Goal: Information Seeking & Learning: Learn about a topic

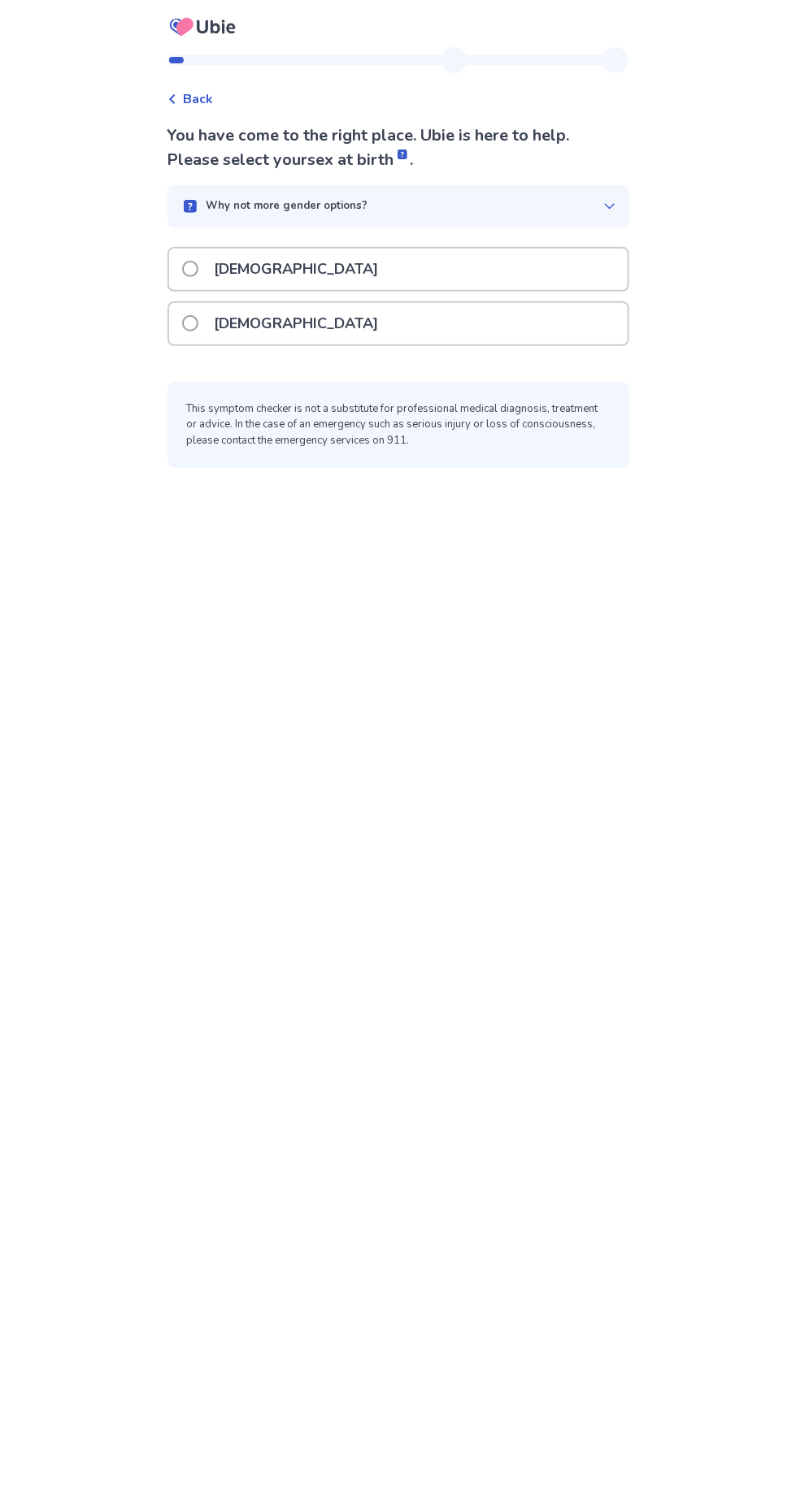
click at [51, 1223] on div "Back You have come to the right place. Ubie is here to help. Please select your…" at bounding box center [398, 756] width 796 height 1512
click at [761, 123] on div "Back You have come to the right place. Ubie is here to help. Please select your…" at bounding box center [398, 756] width 796 height 1512
click at [199, 321] on span at bounding box center [190, 323] width 16 height 16
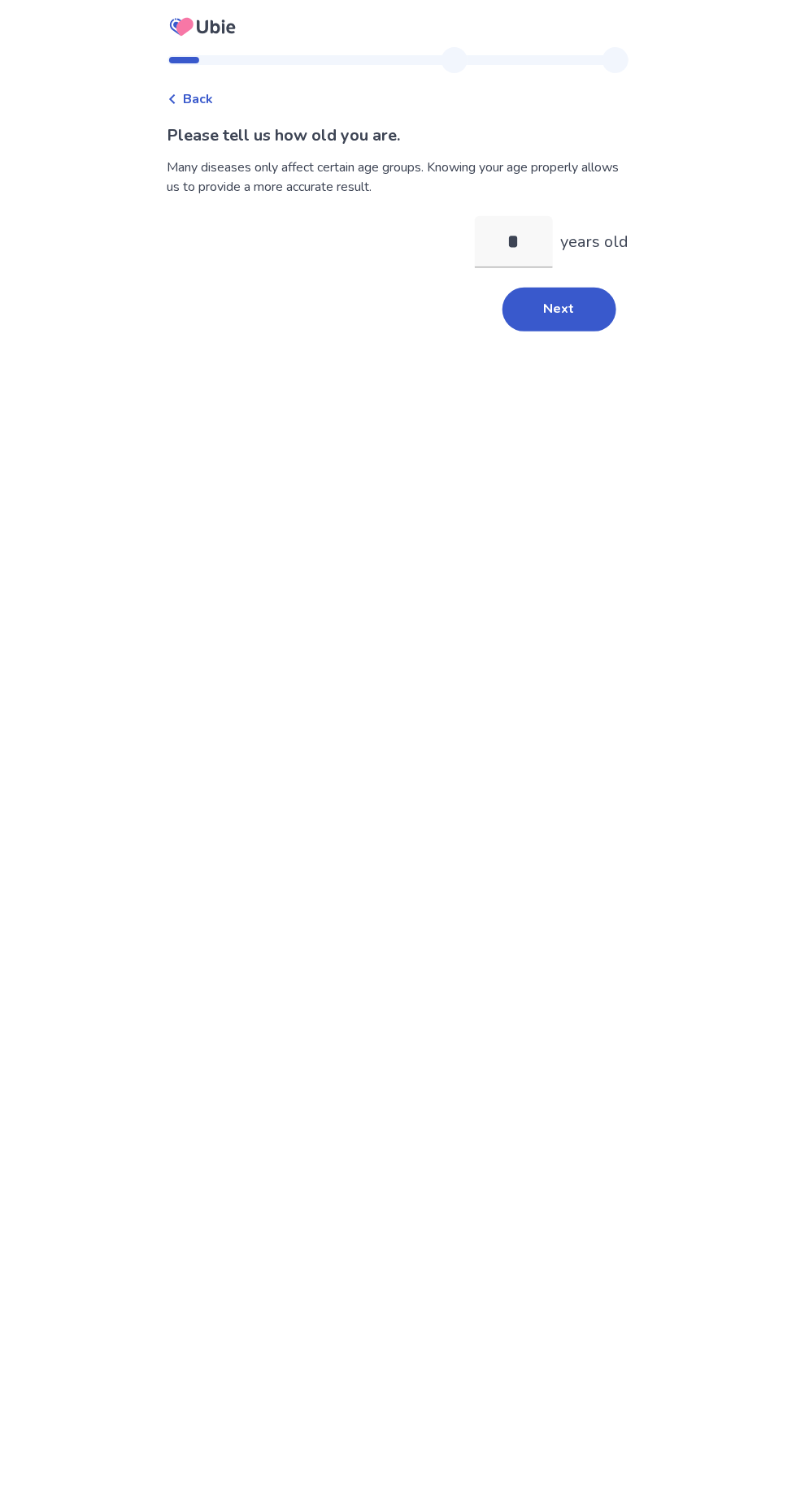
type input "**"
click at [556, 307] on button "Next" at bounding box center [559, 309] width 114 height 44
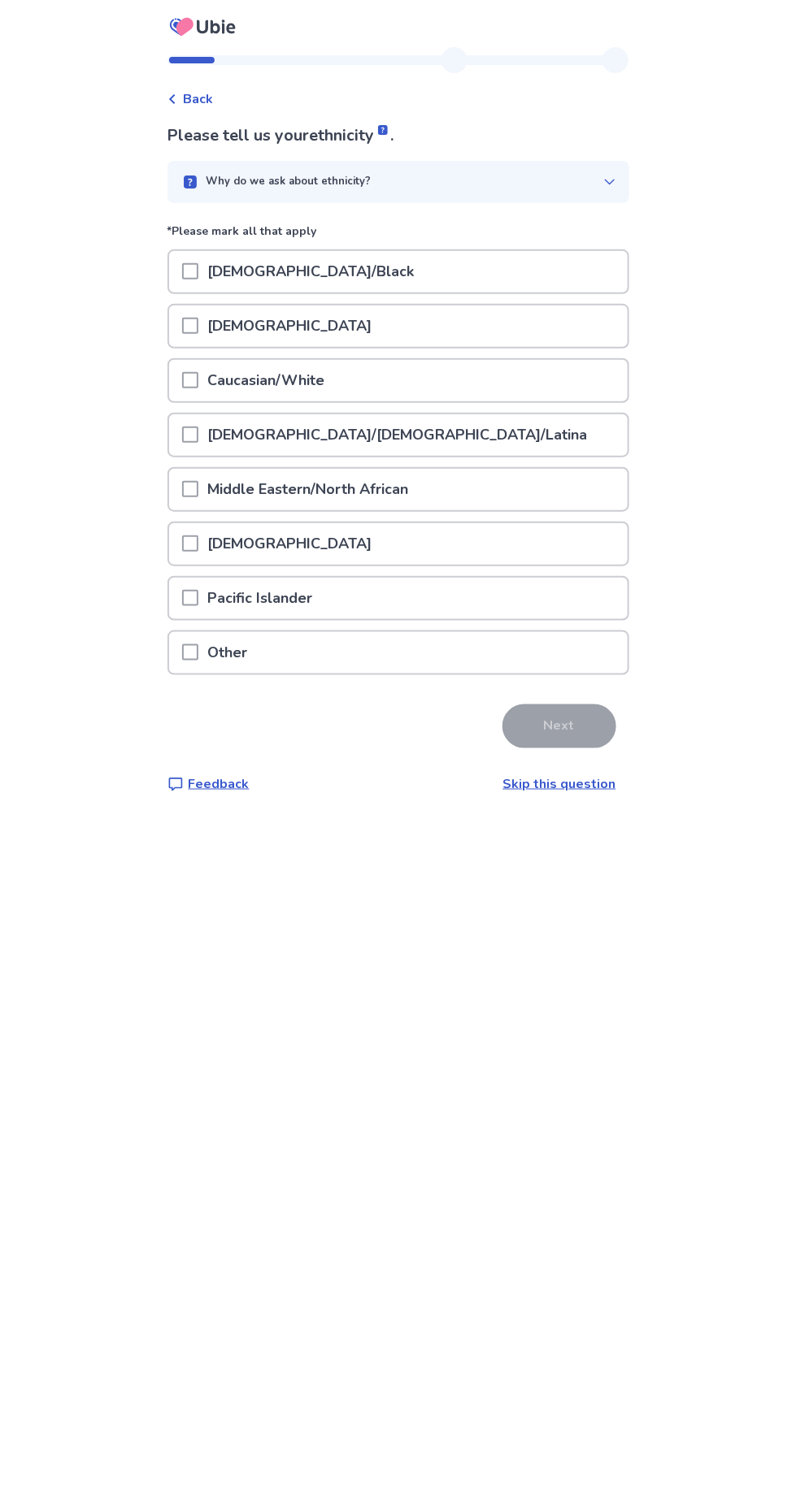
click at [199, 382] on span at bounding box center [190, 380] width 16 height 16
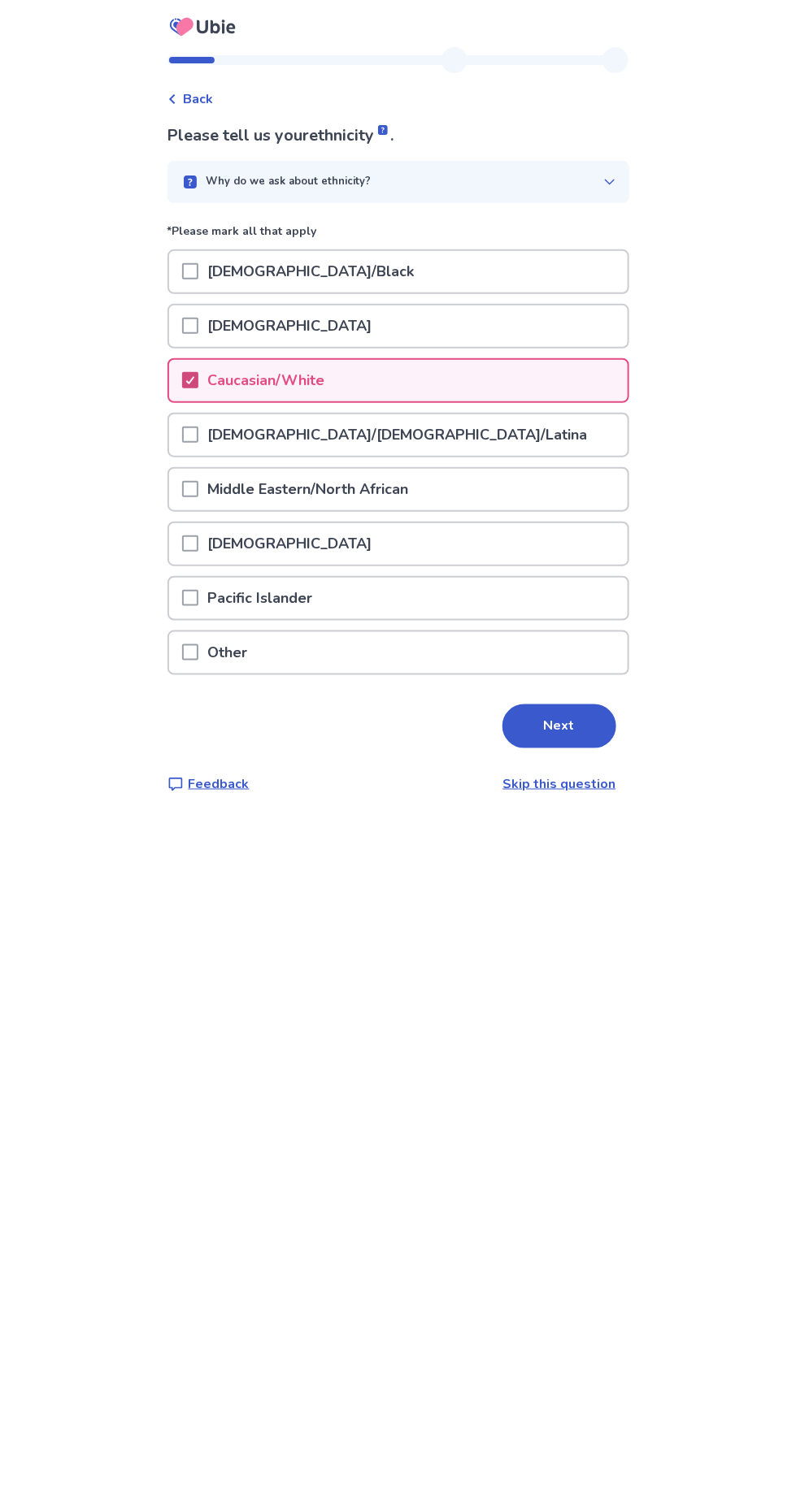
click at [543, 711] on button "Next" at bounding box center [559, 726] width 114 height 44
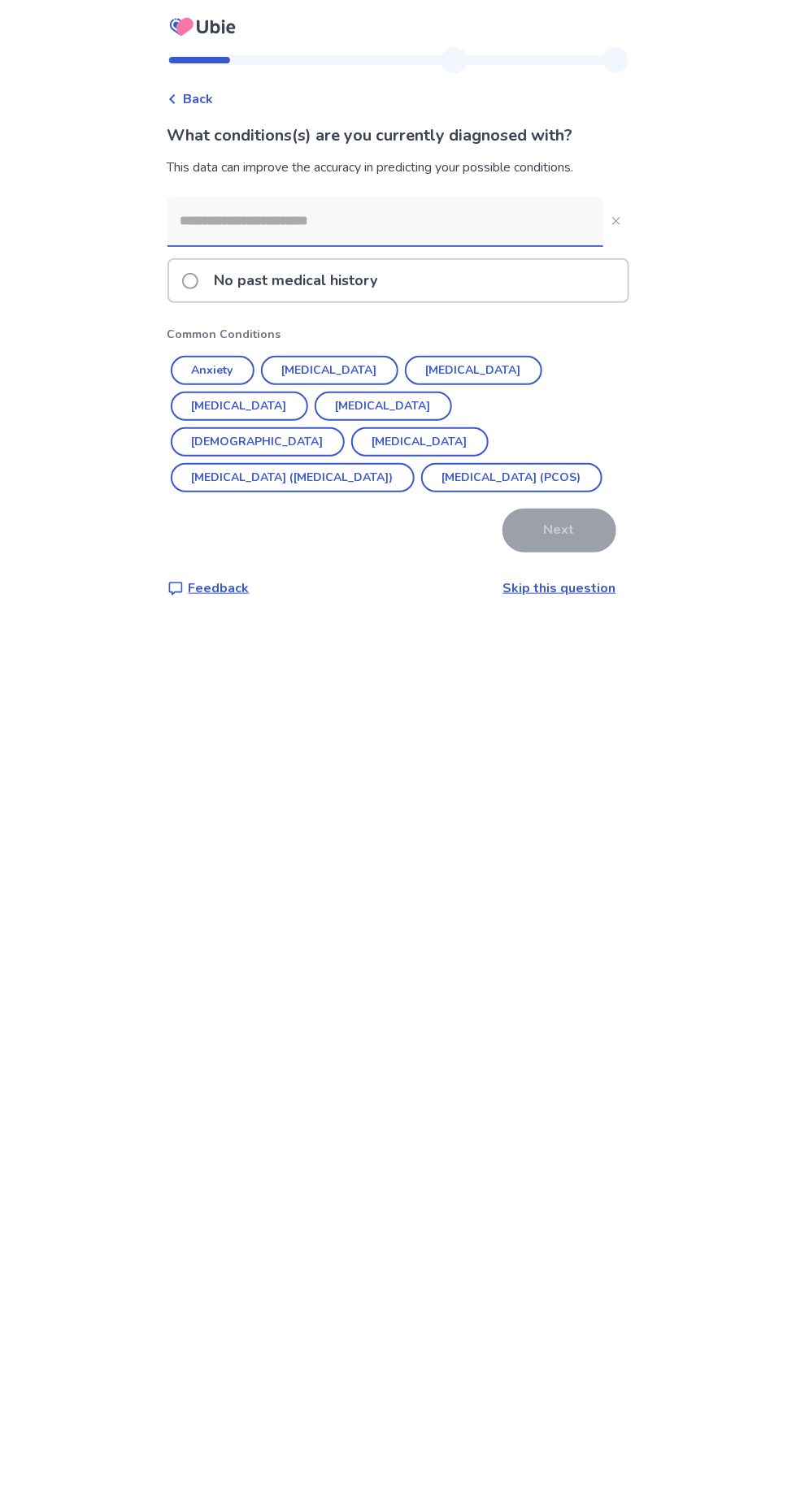
click at [215, 363] on button "Anxiety" at bounding box center [212, 370] width 84 height 29
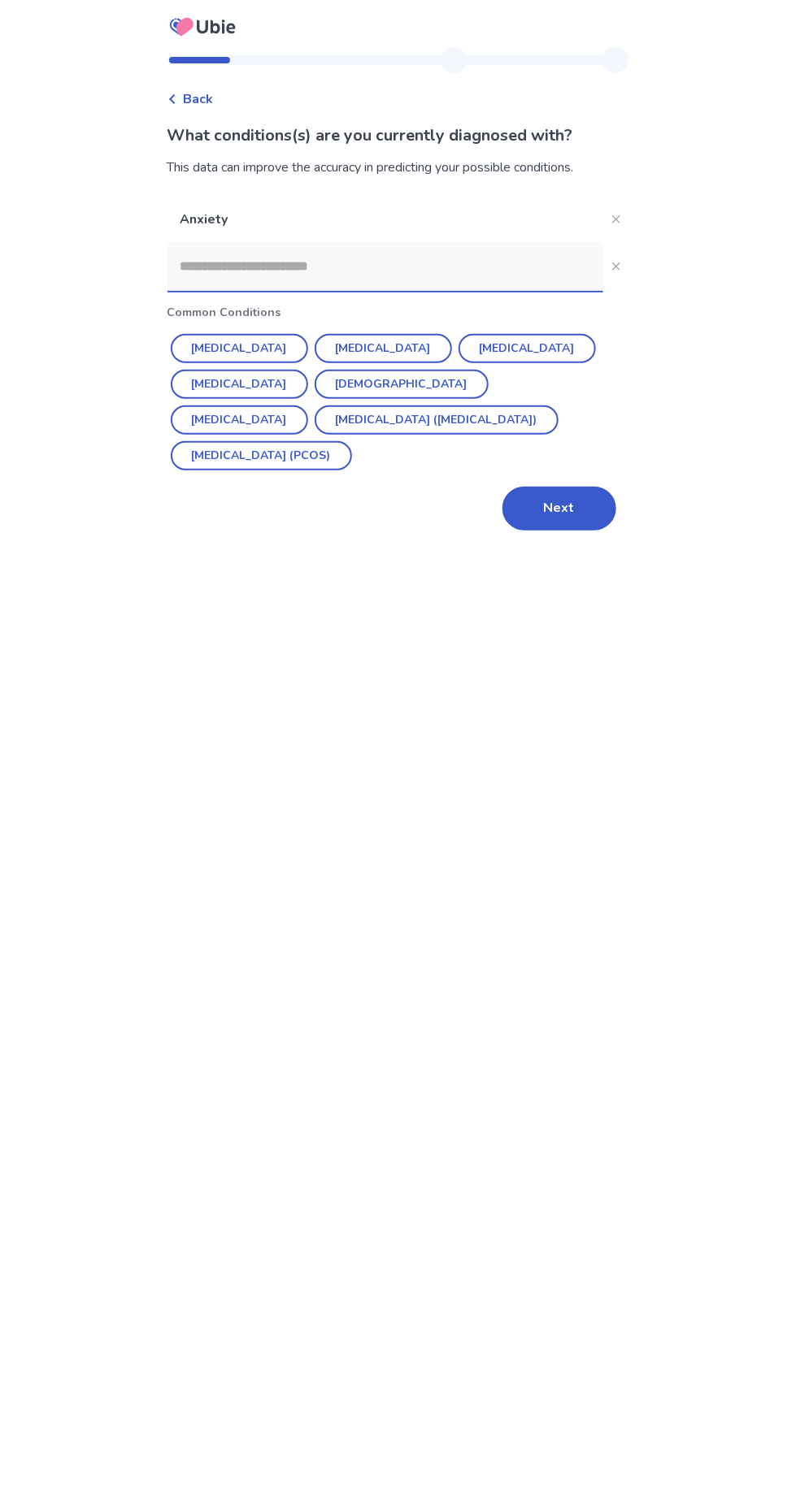
click at [345, 343] on button "[MEDICAL_DATA]" at bounding box center [382, 349] width 137 height 29
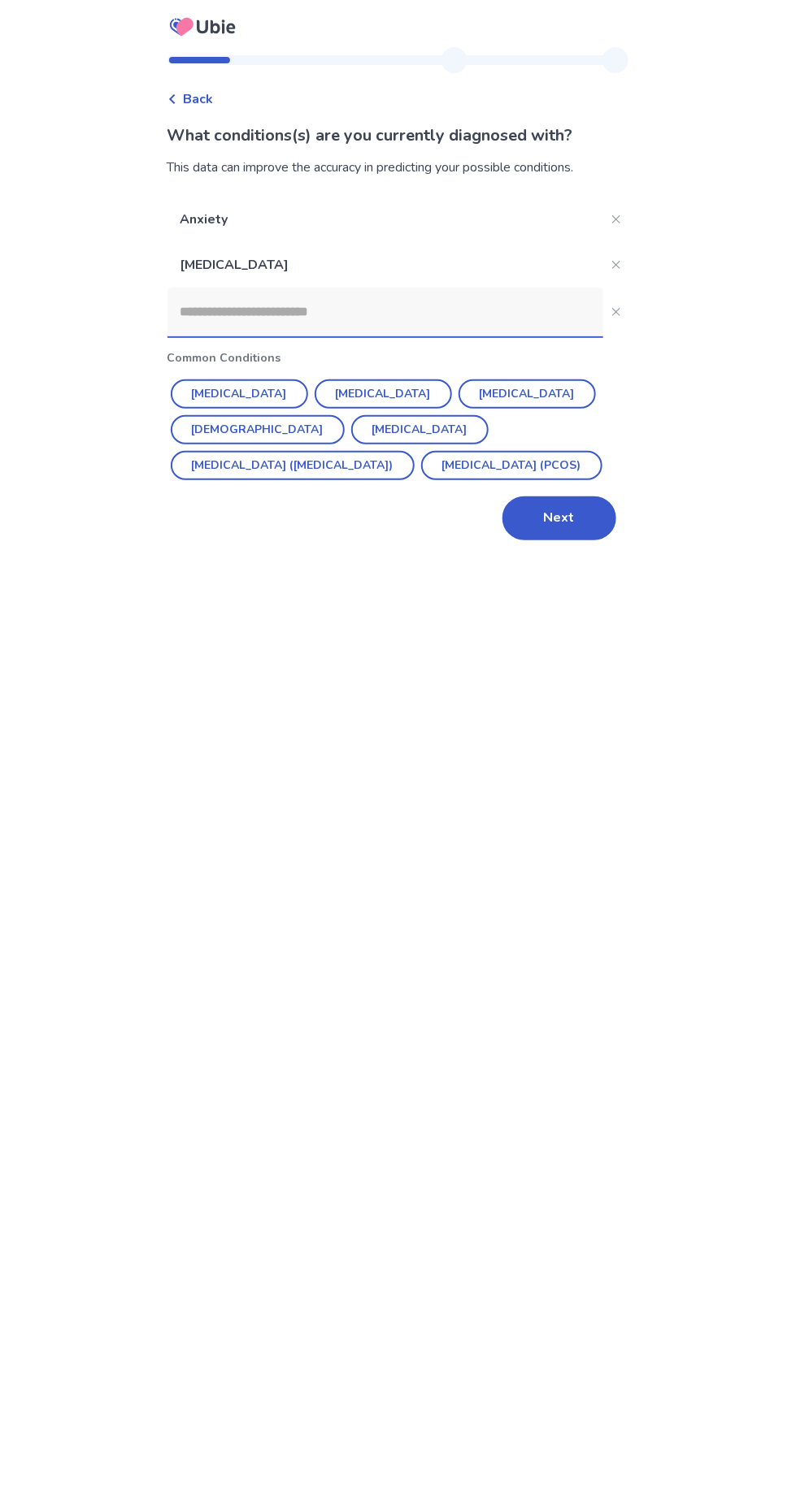
click at [388, 318] on input at bounding box center [385, 312] width 436 height 48
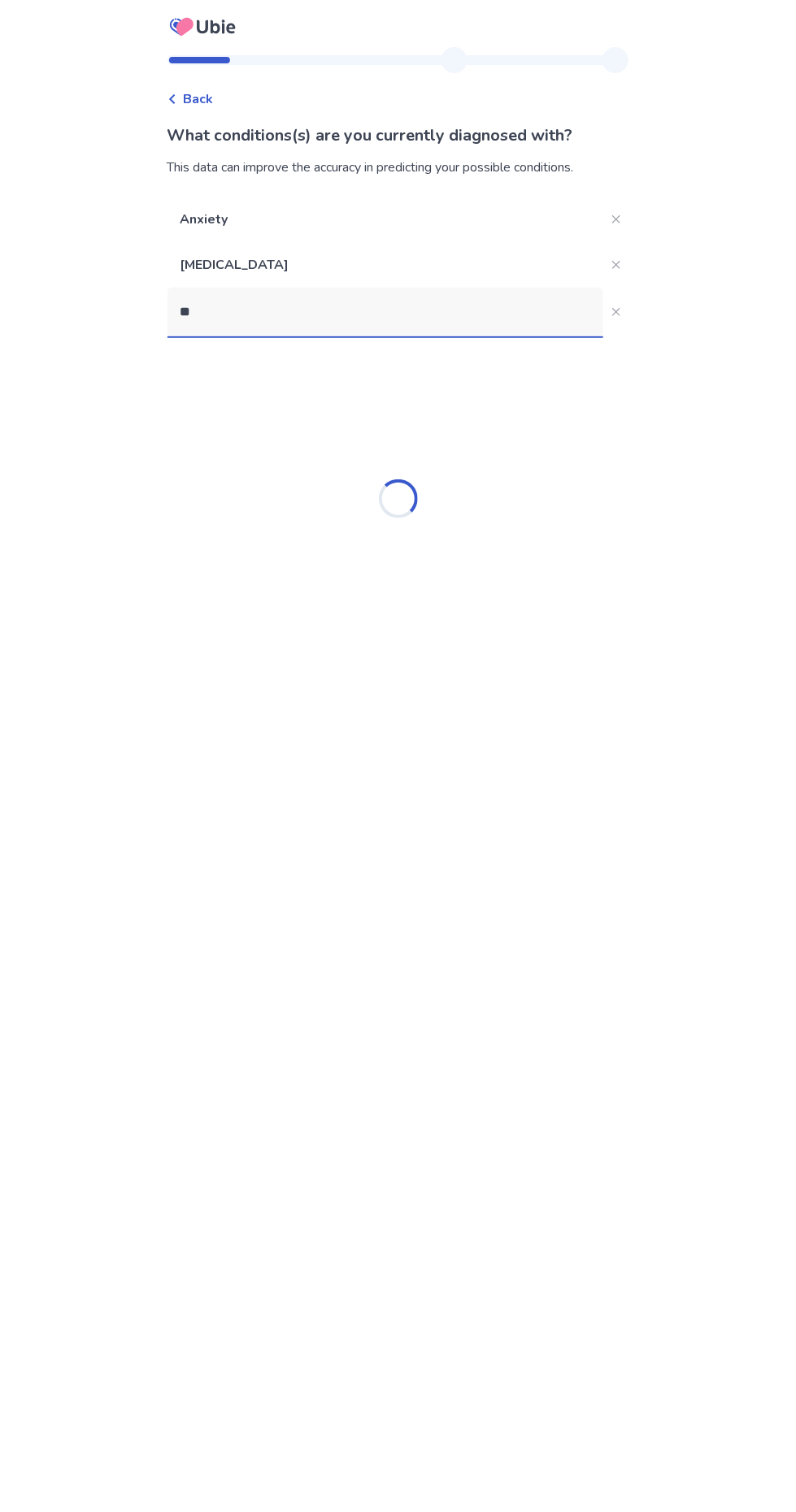
type input "*"
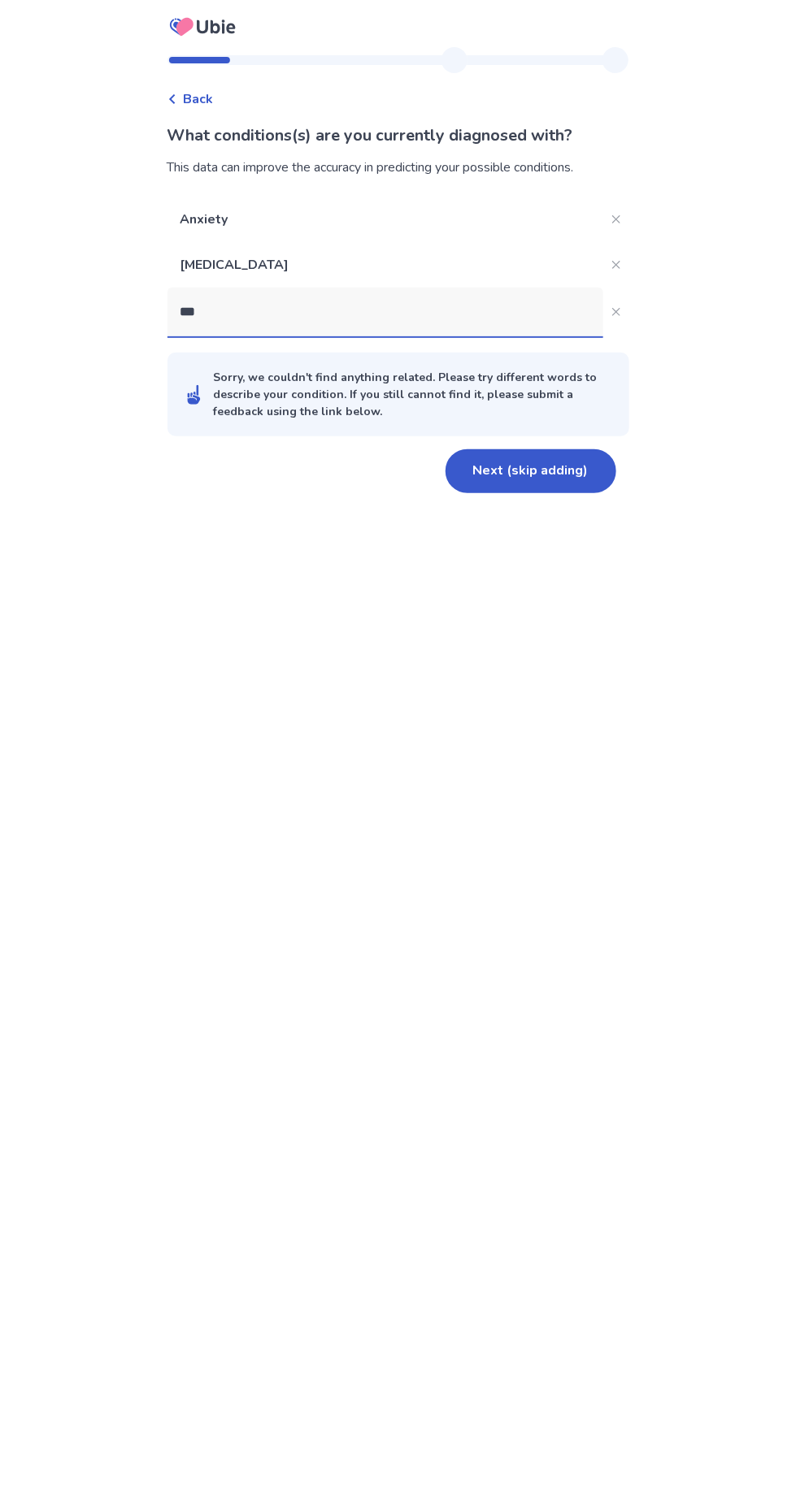
type input "****"
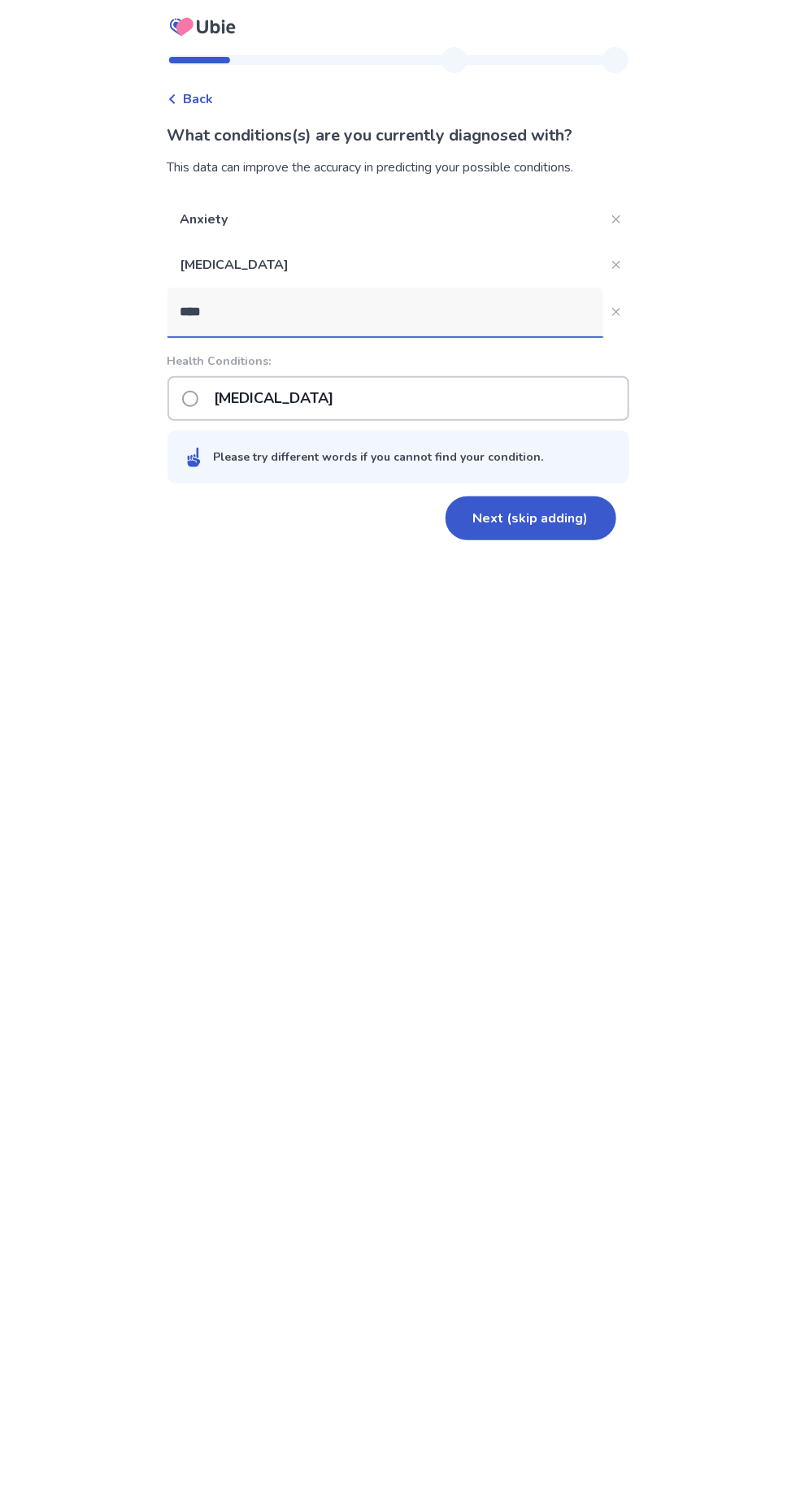
click at [340, 403] on p "[MEDICAL_DATA]" at bounding box center [274, 399] width 139 height 41
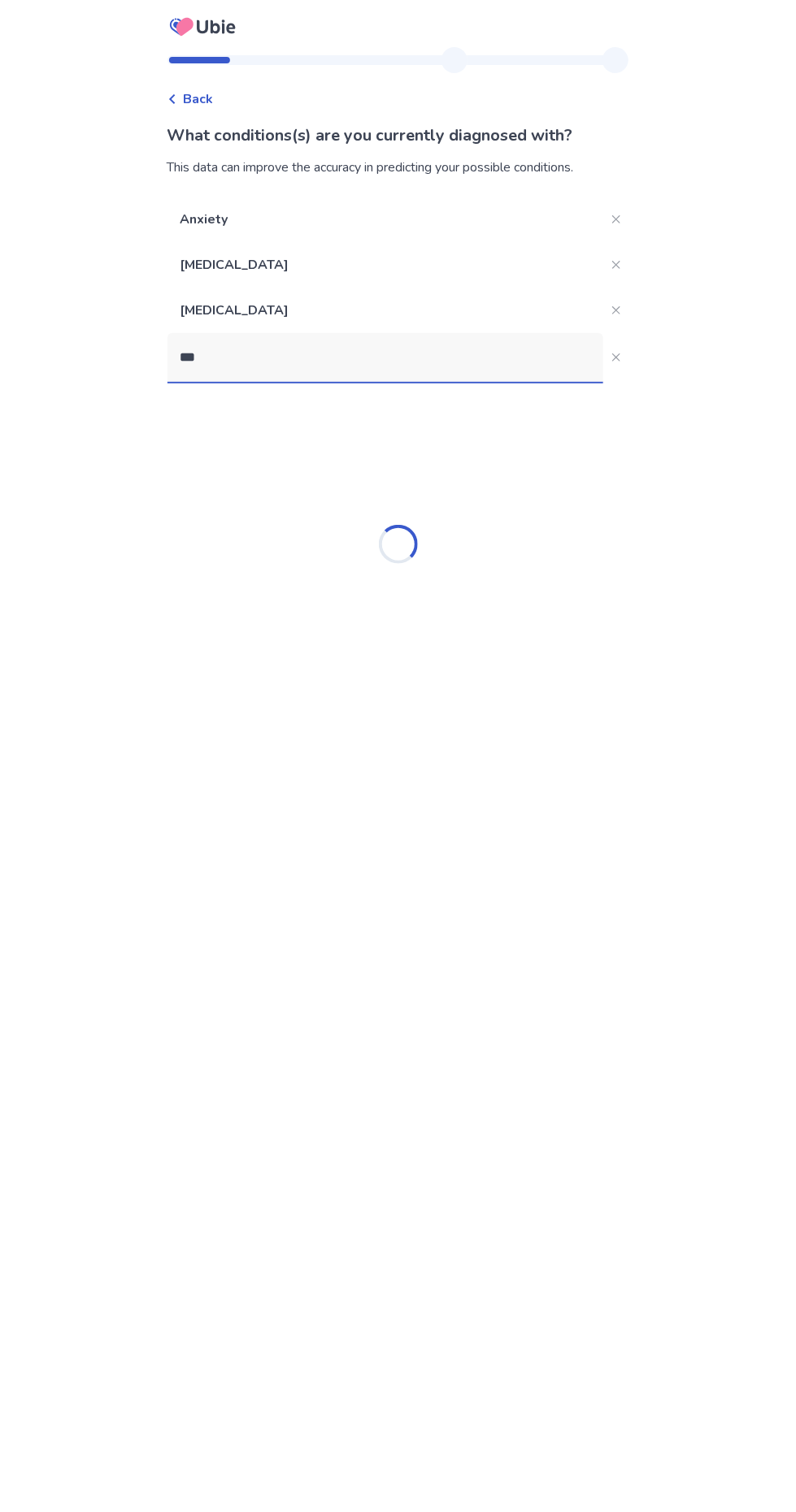
type input "****"
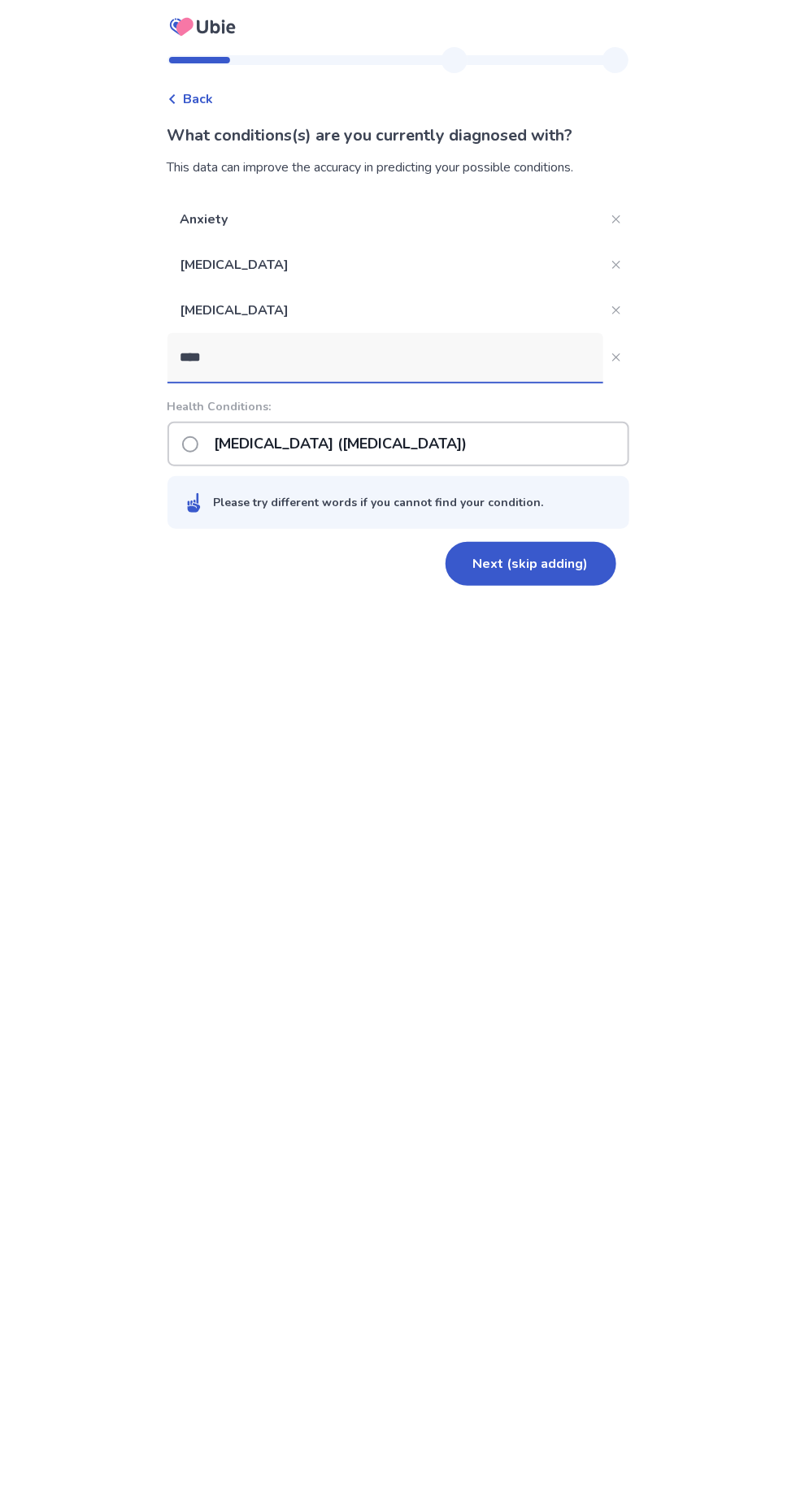
click at [457, 444] on p "[MEDICAL_DATA] ([MEDICAL_DATA])" at bounding box center [340, 444] width 272 height 41
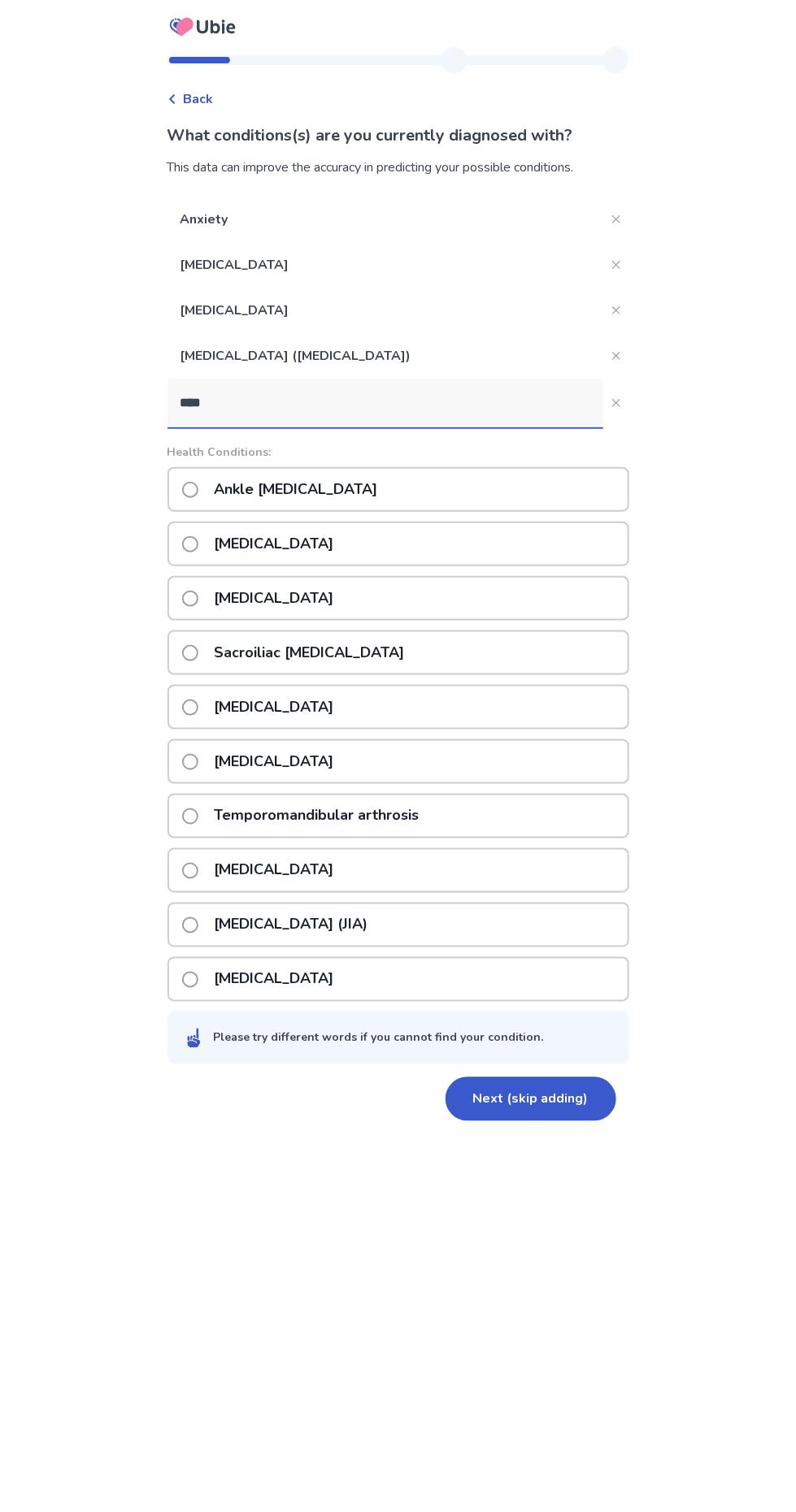
type input "*****"
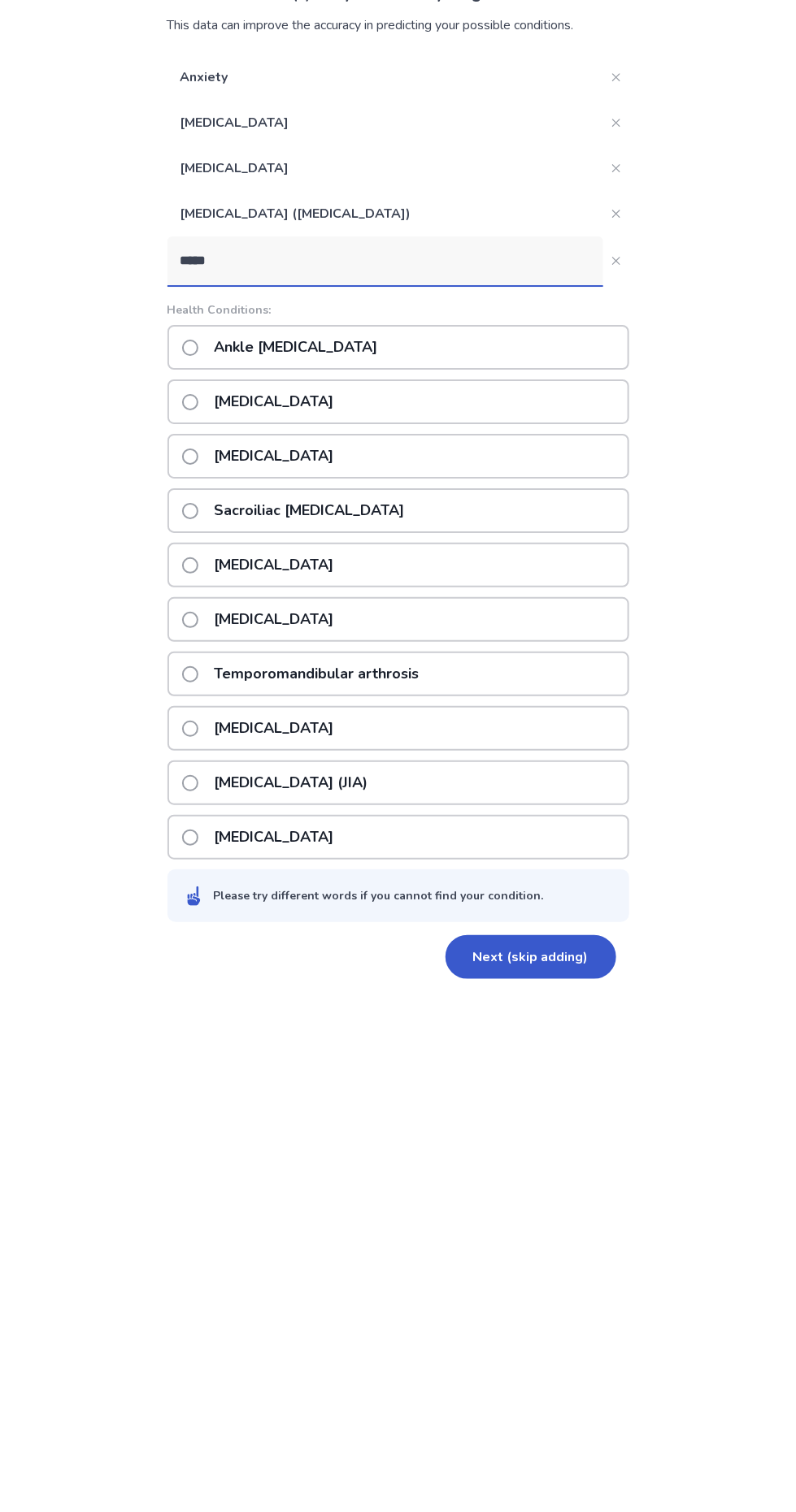
click at [344, 536] on p "[MEDICAL_DATA]" at bounding box center [274, 544] width 139 height 41
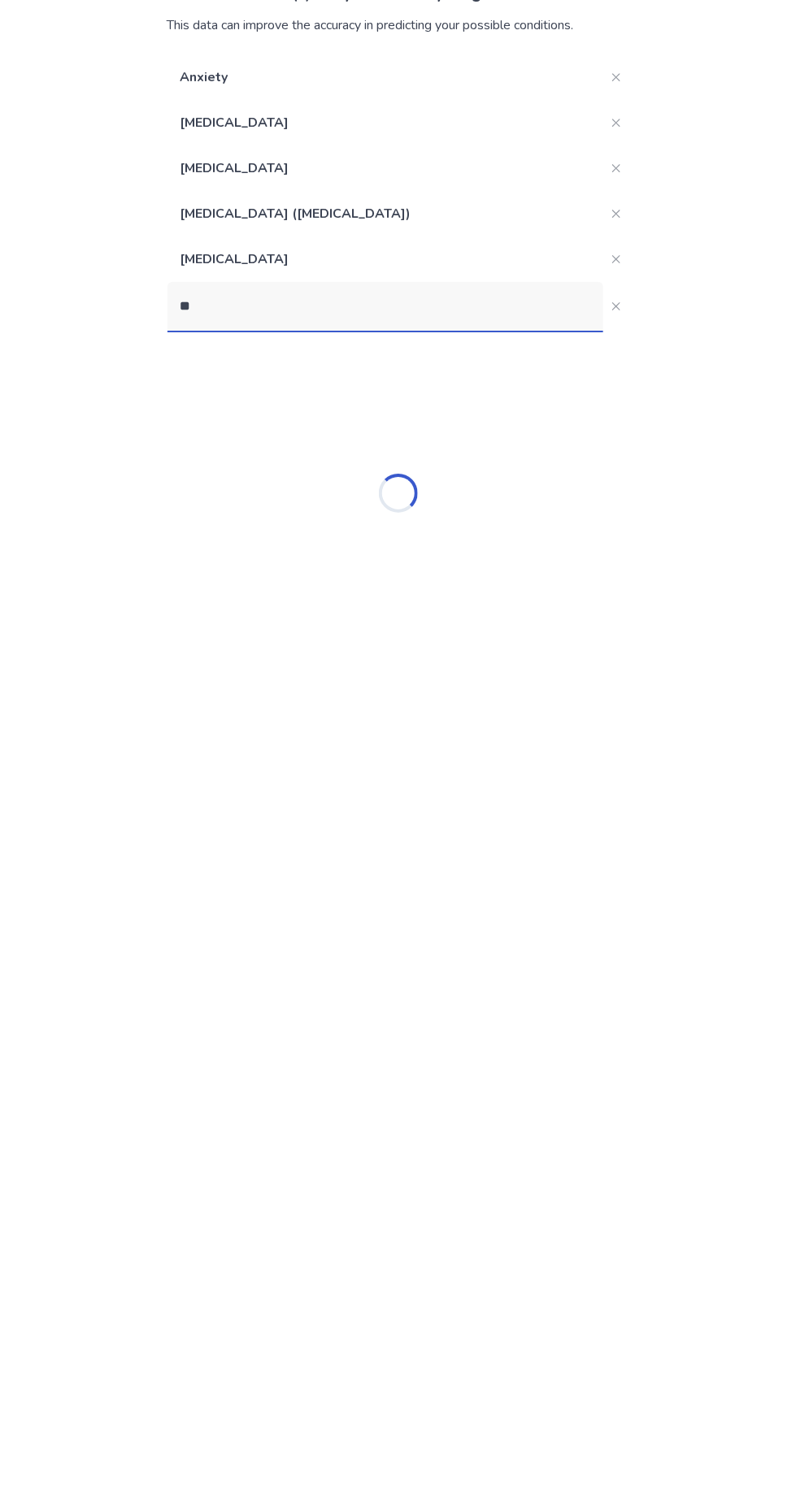
type input "***"
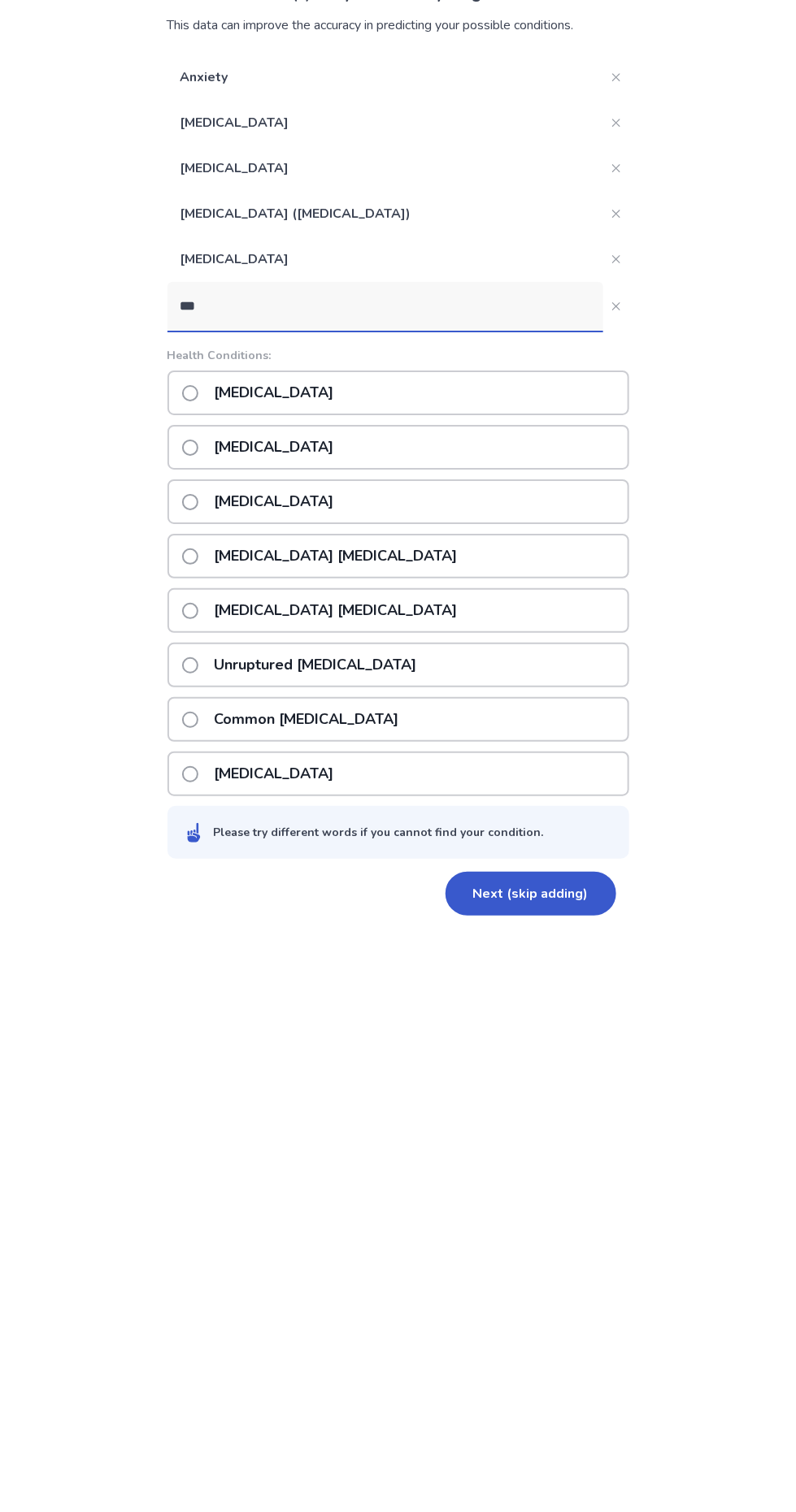
click at [284, 541] on p "[MEDICAL_DATA]" at bounding box center [274, 535] width 139 height 41
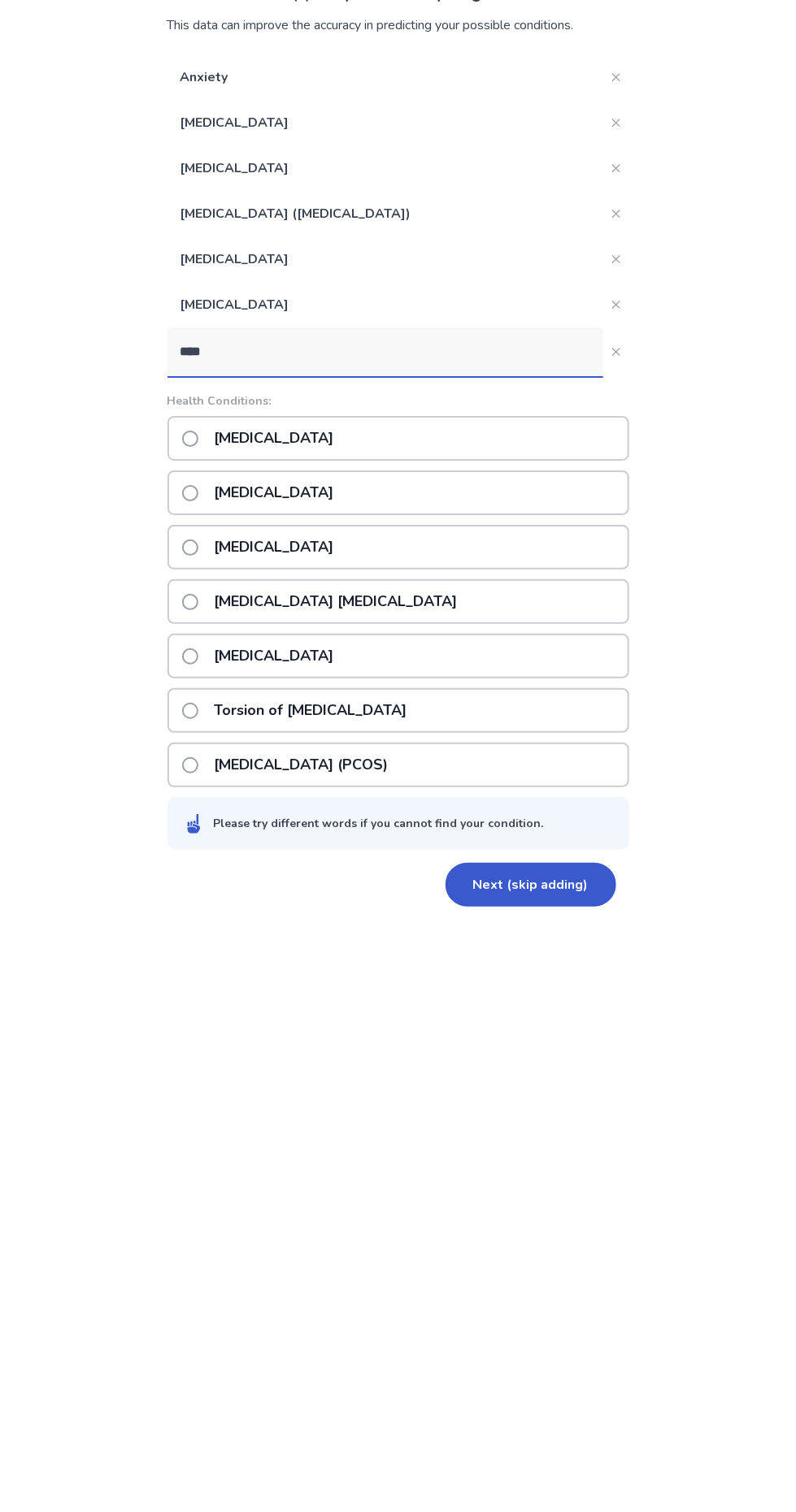
type input "****"
click at [395, 646] on div "[MEDICAL_DATA]" at bounding box center [398, 635] width 462 height 45
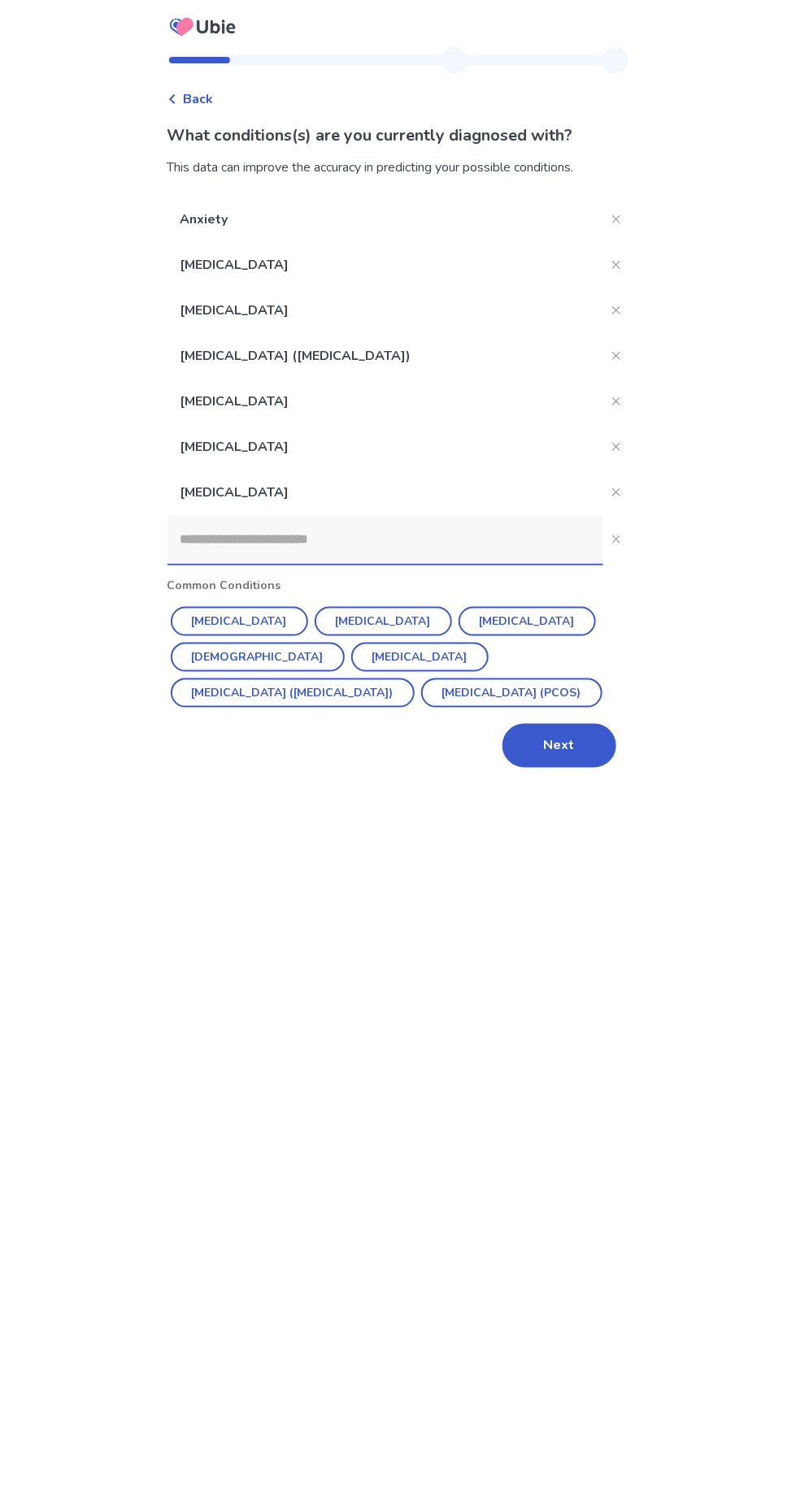
click at [530, 746] on button "Next" at bounding box center [559, 746] width 114 height 44
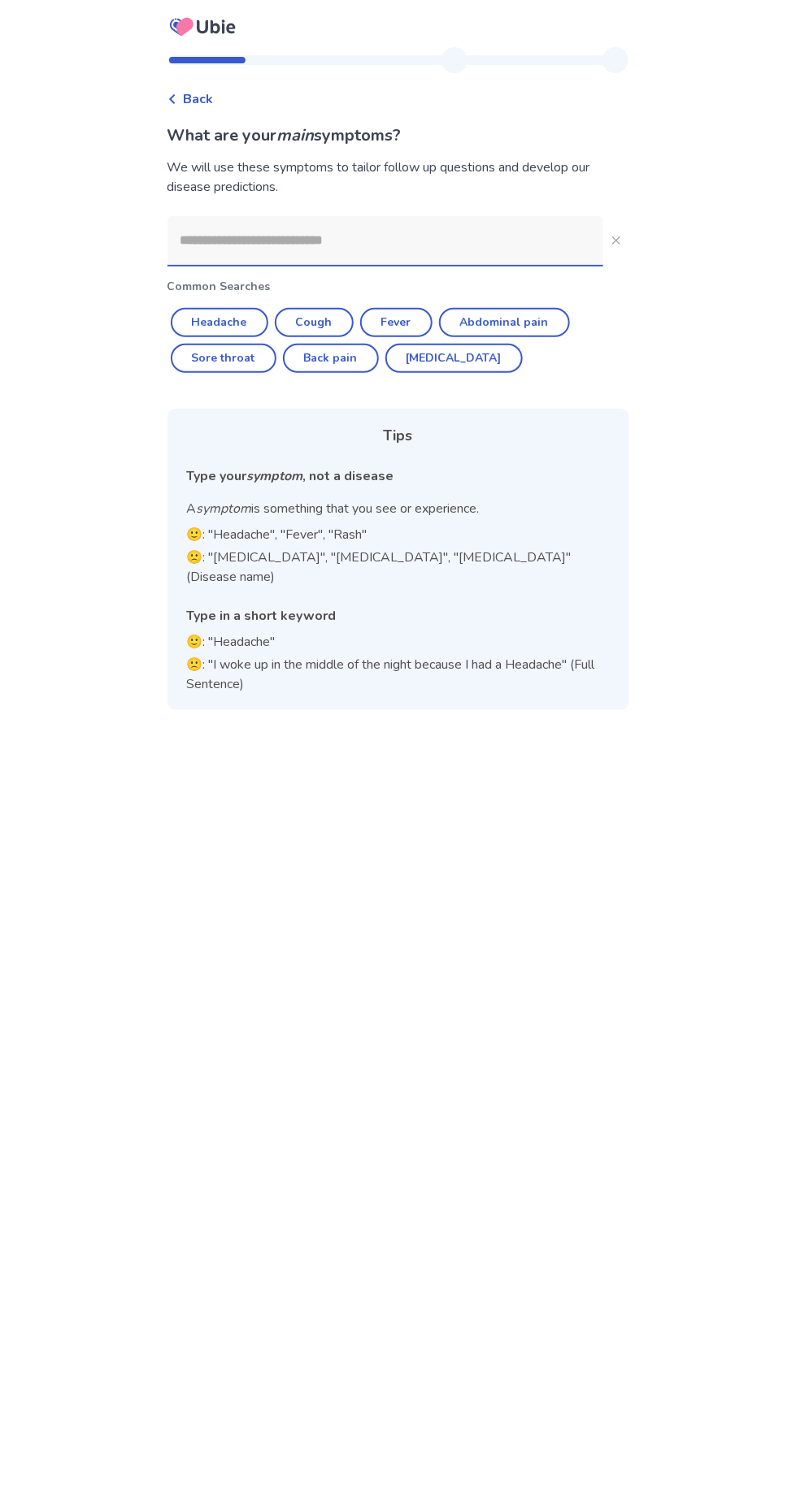
click at [376, 235] on input at bounding box center [385, 240] width 436 height 48
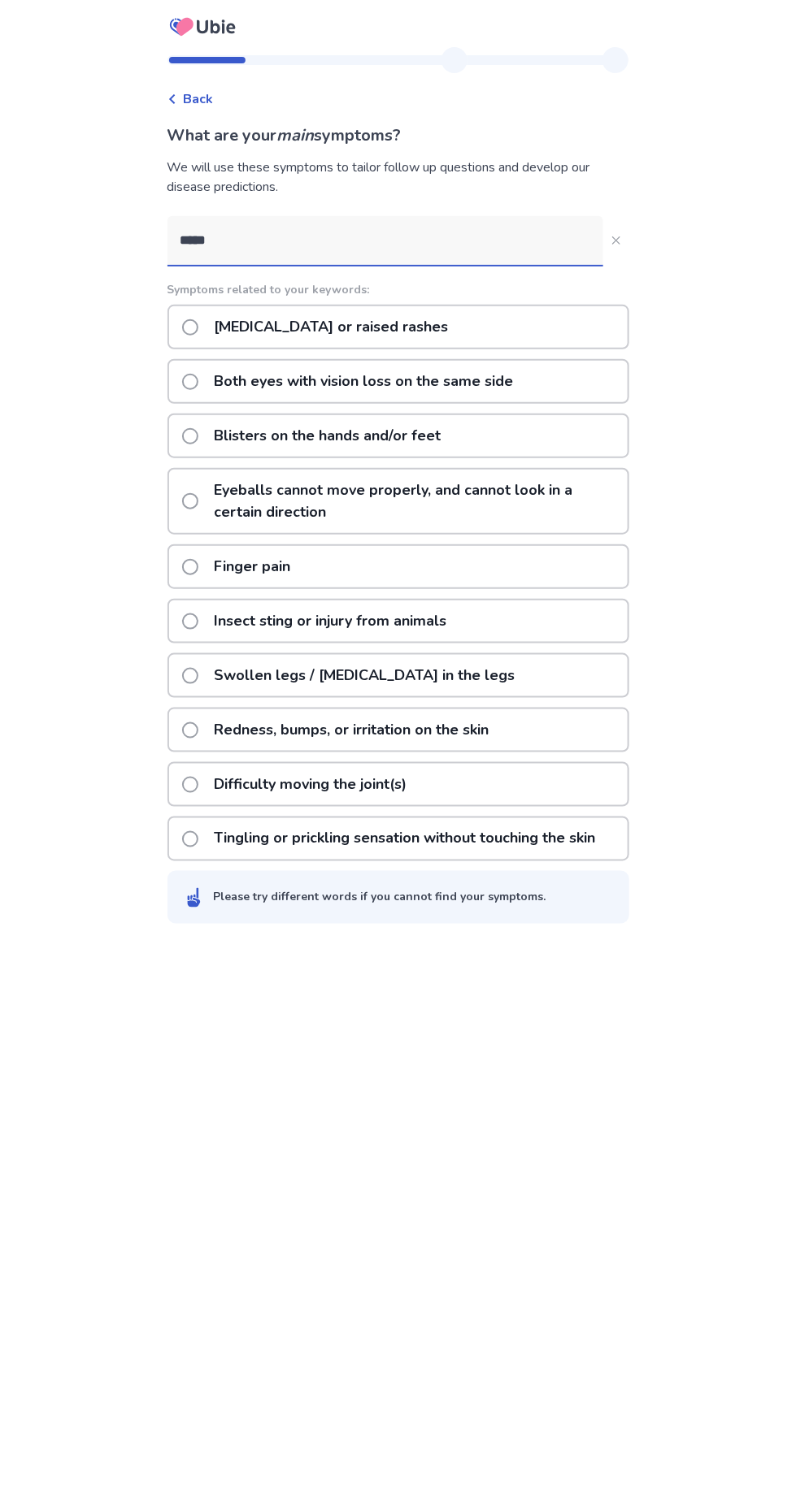
type input "****"
click at [206, 102] on span "Back" at bounding box center [199, 99] width 30 height 20
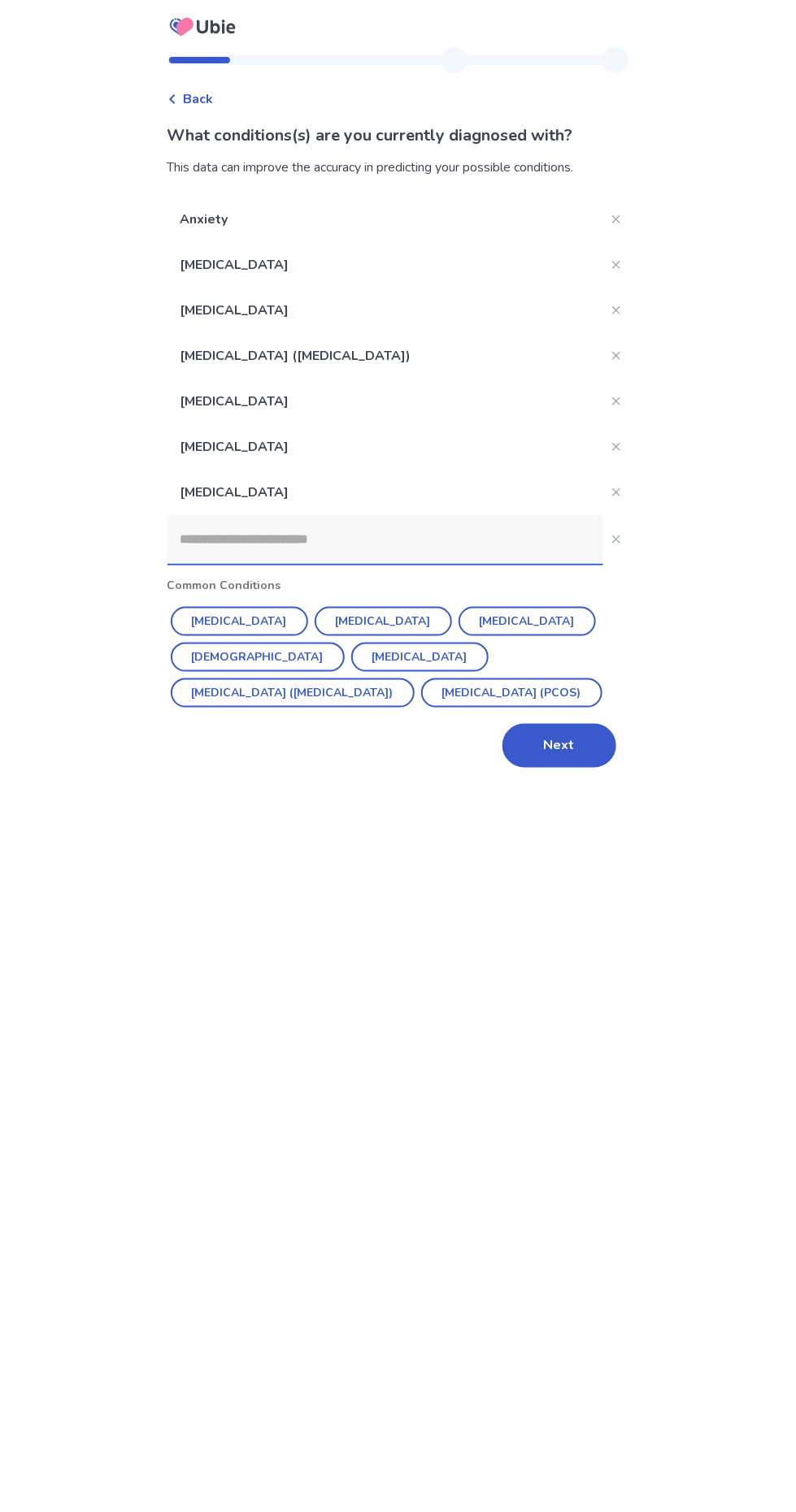
click at [426, 533] on input at bounding box center [385, 539] width 436 height 48
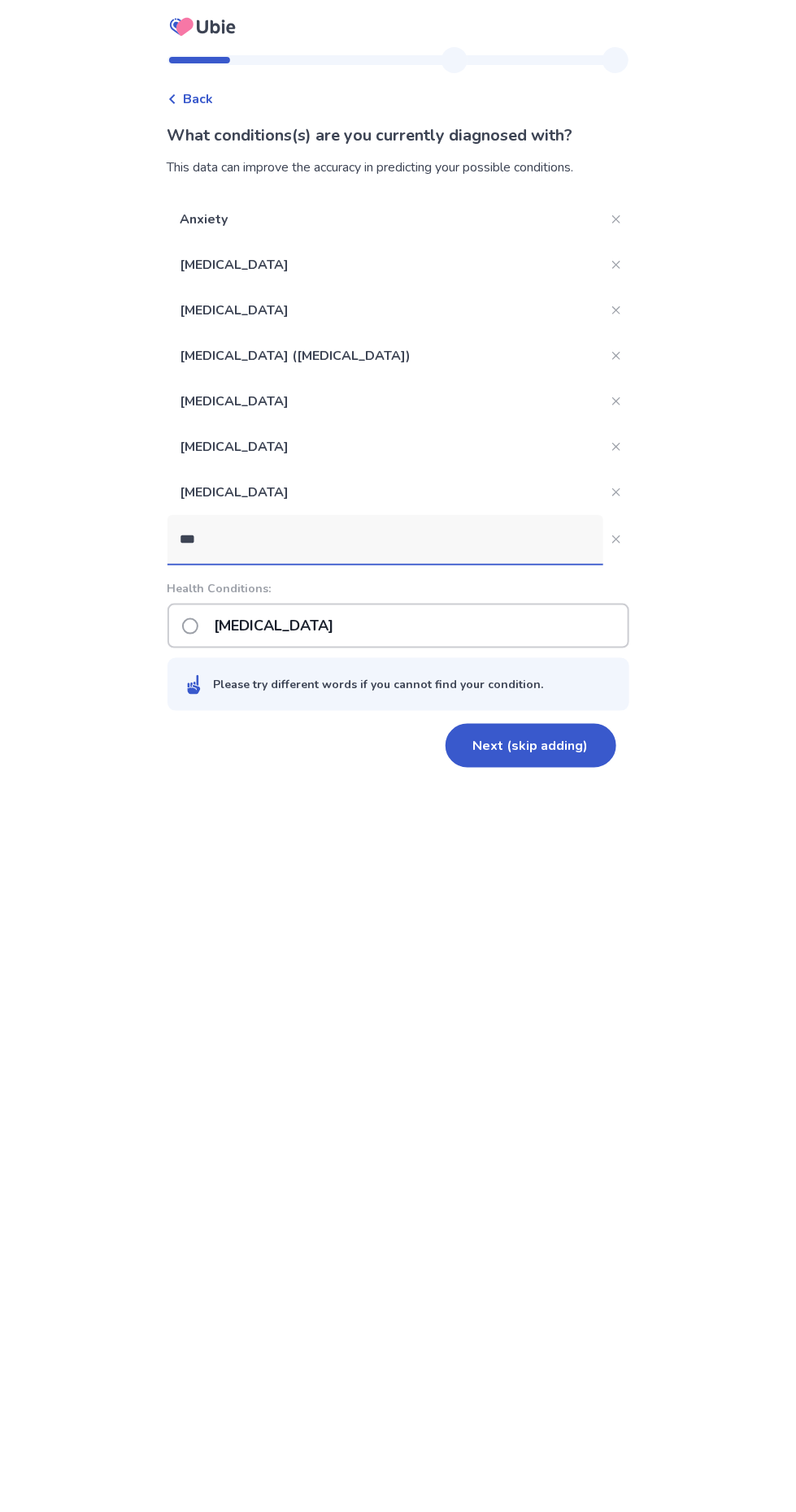
type input "***"
click at [319, 627] on div "[MEDICAL_DATA]" at bounding box center [398, 626] width 462 height 45
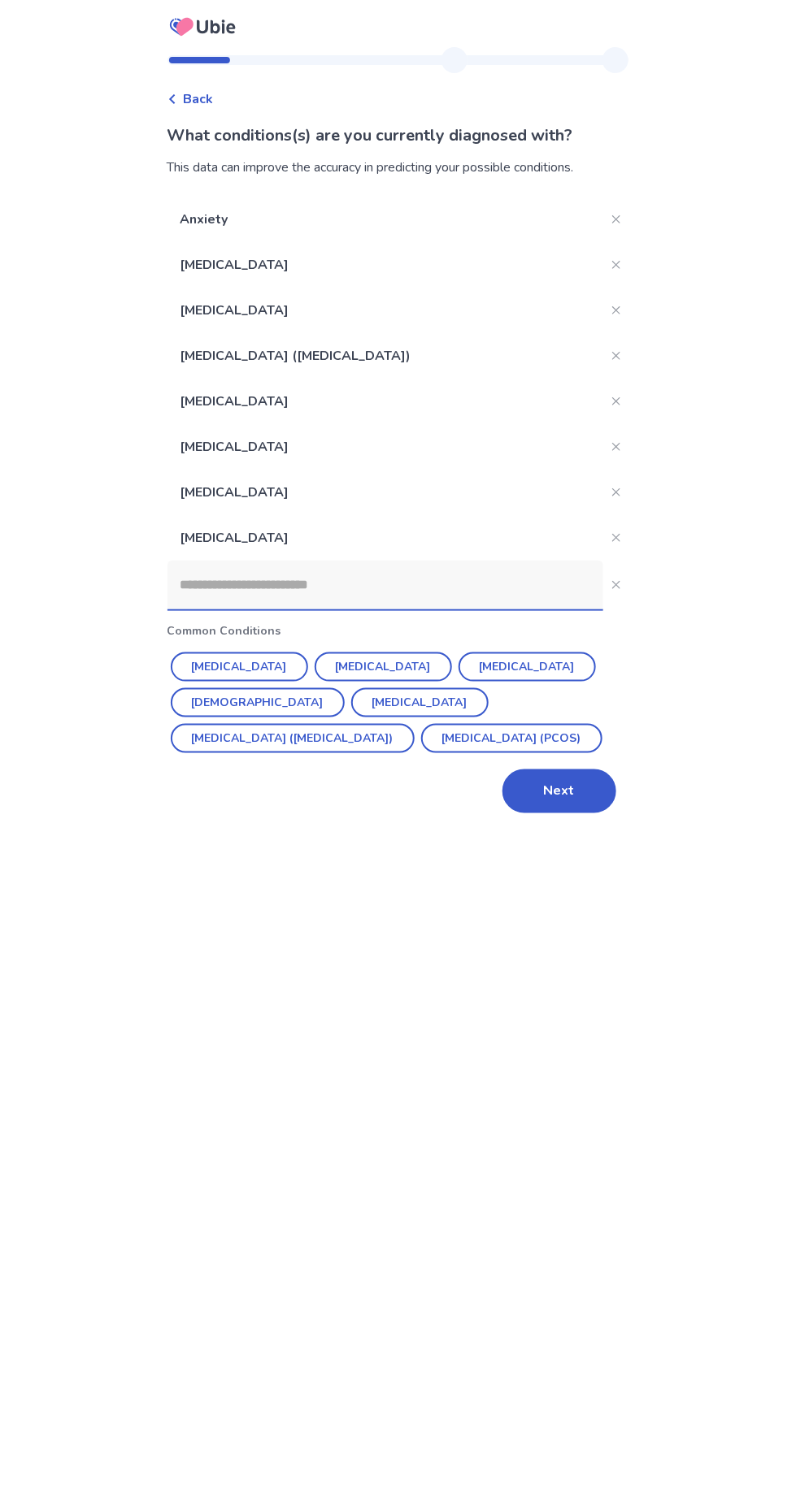
click at [375, 589] on input at bounding box center [385, 585] width 436 height 48
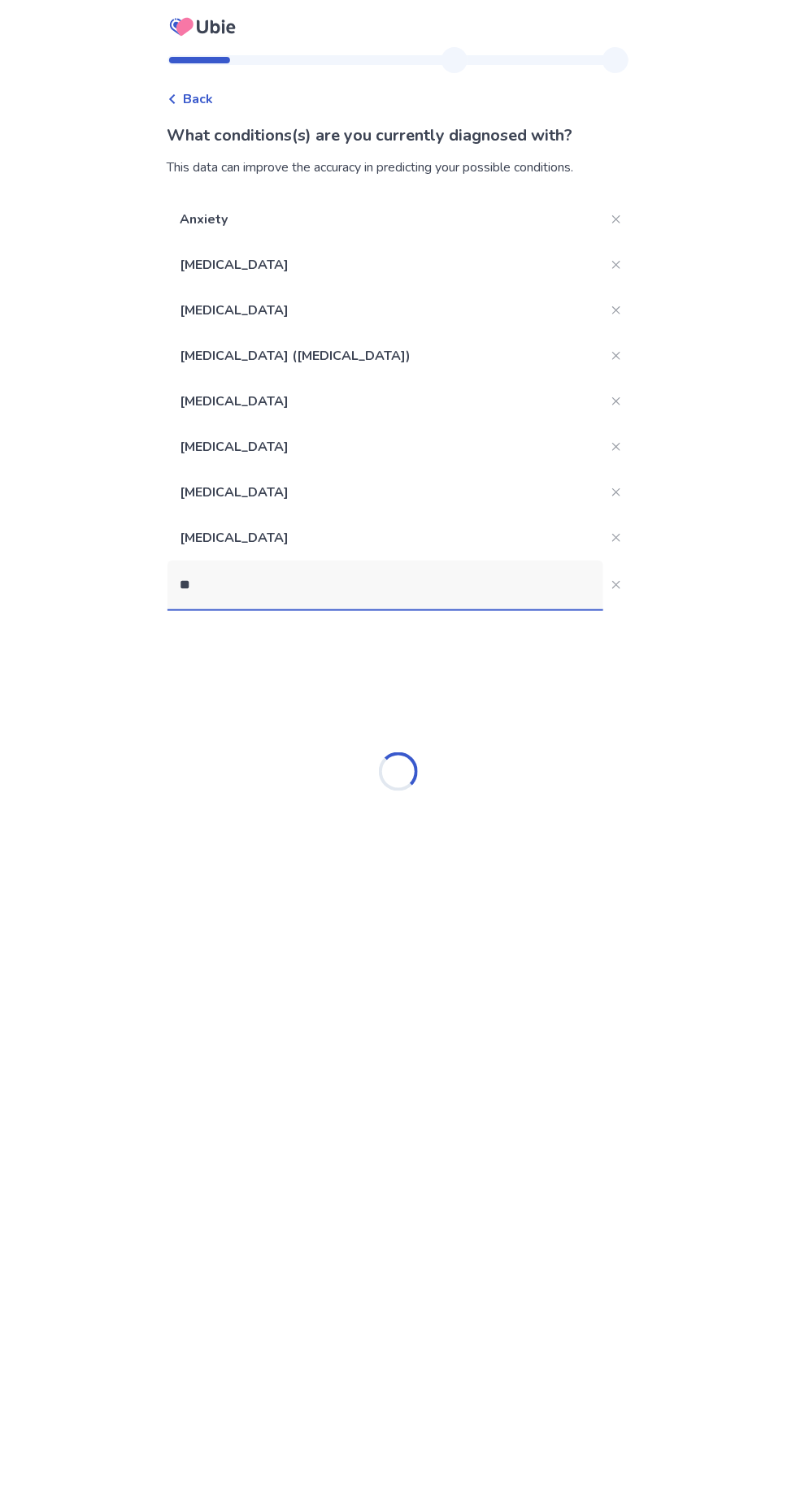
type input "*"
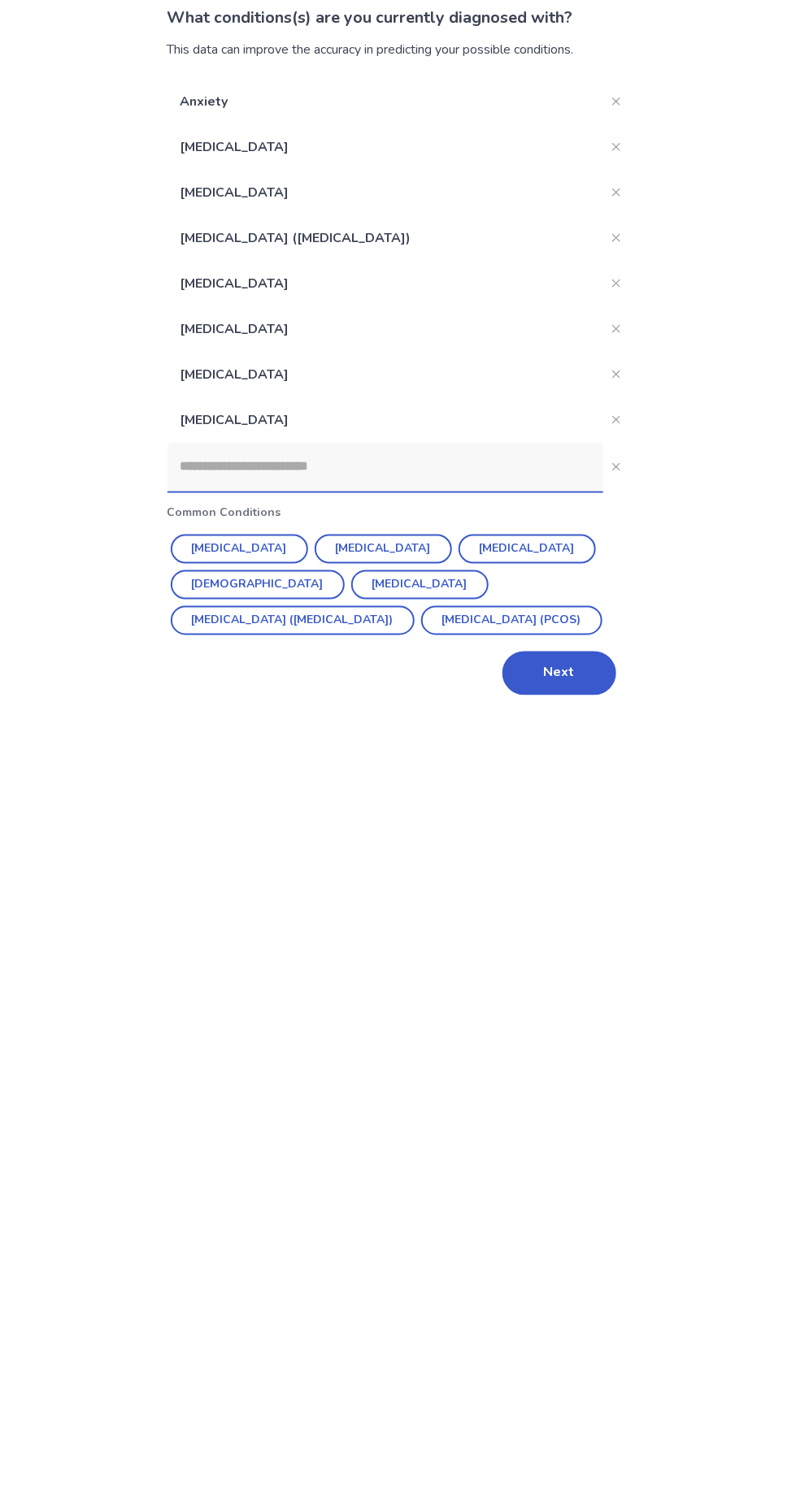
click at [432, 587] on input at bounding box center [385, 585] width 436 height 48
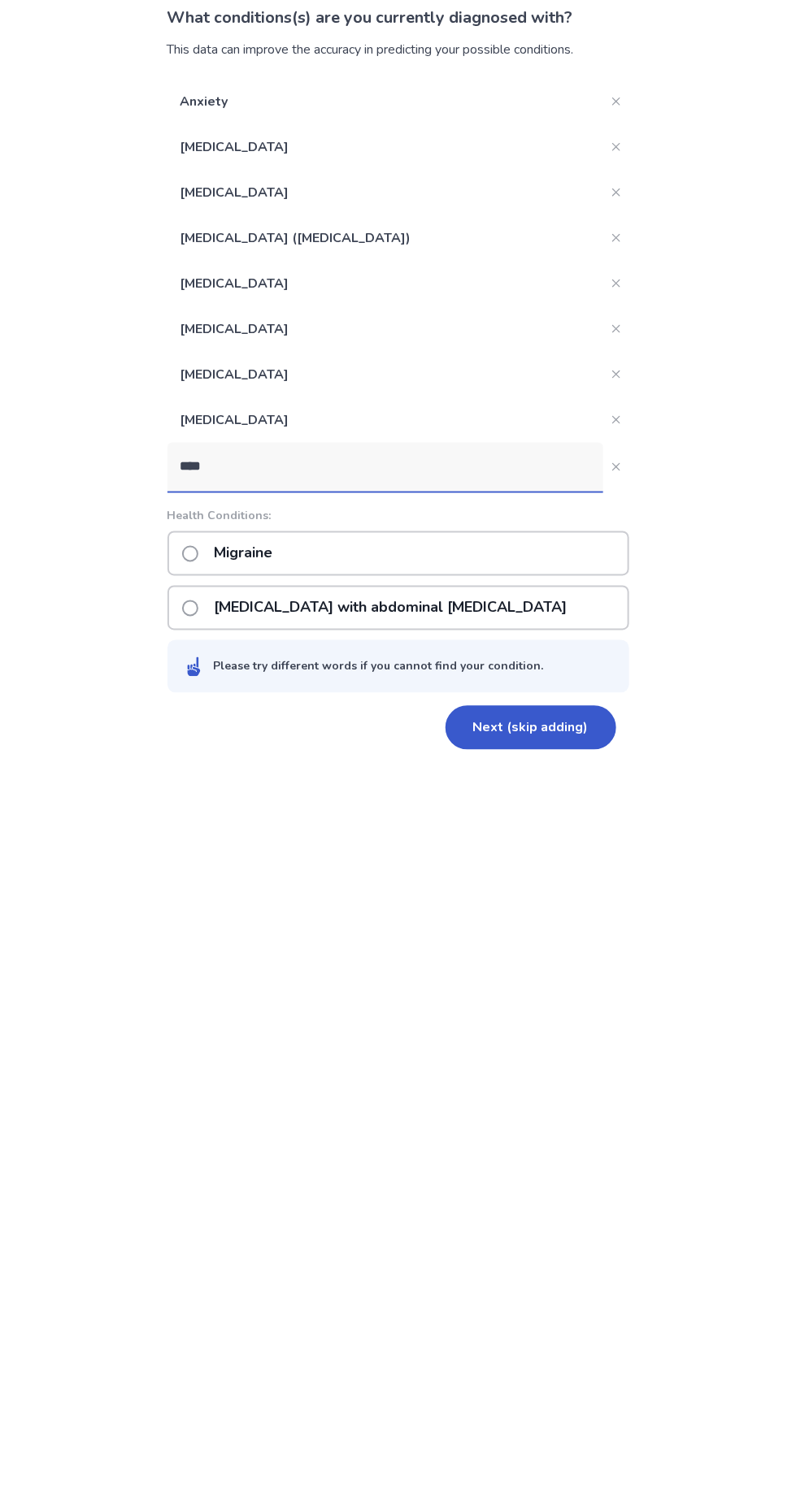
type input "****"
click at [342, 676] on div "Migraine" at bounding box center [398, 671] width 462 height 45
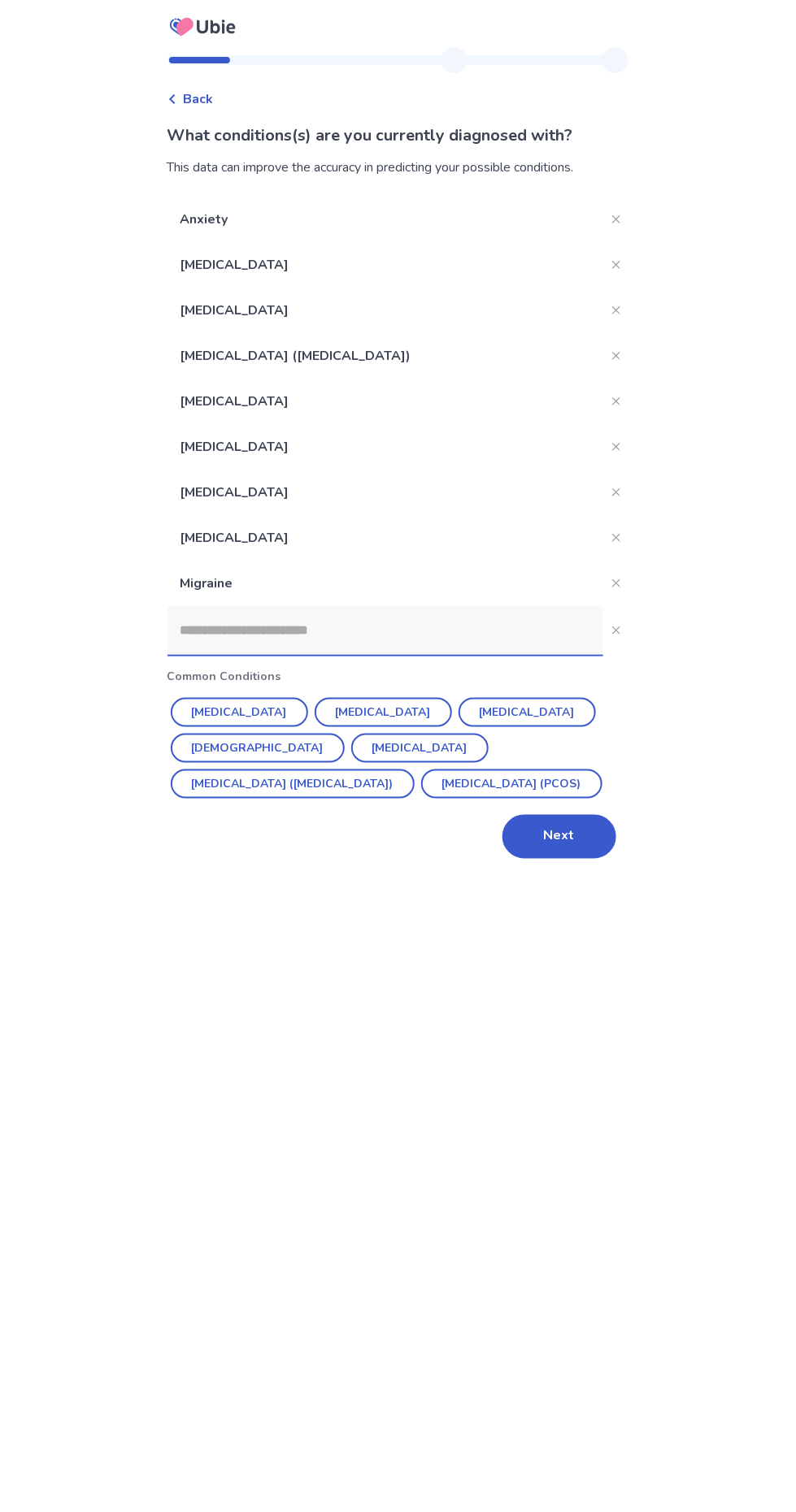
click at [366, 638] on input at bounding box center [385, 630] width 436 height 48
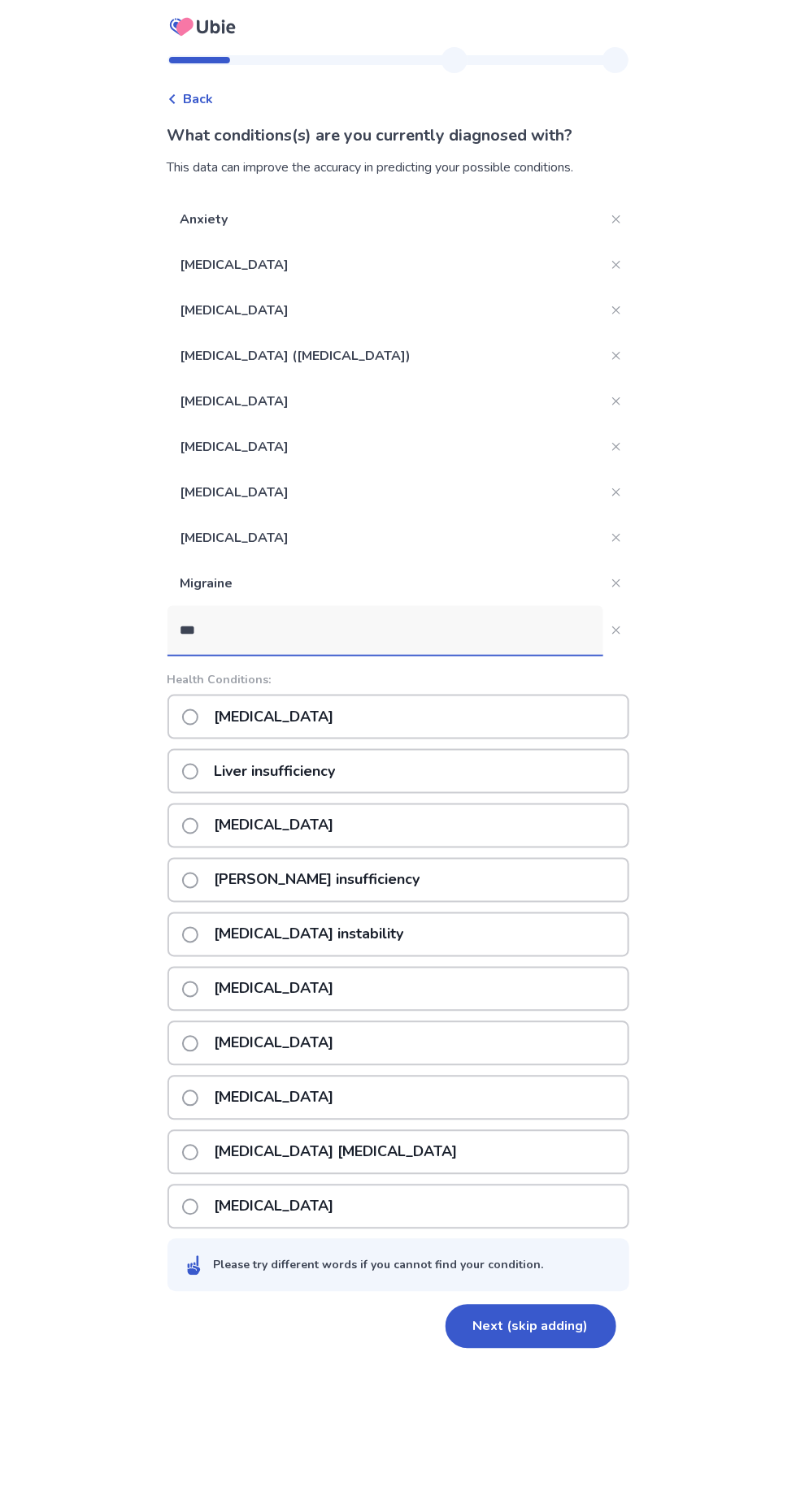
type input "****"
click at [286, 724] on p "[MEDICAL_DATA]" at bounding box center [274, 717] width 139 height 41
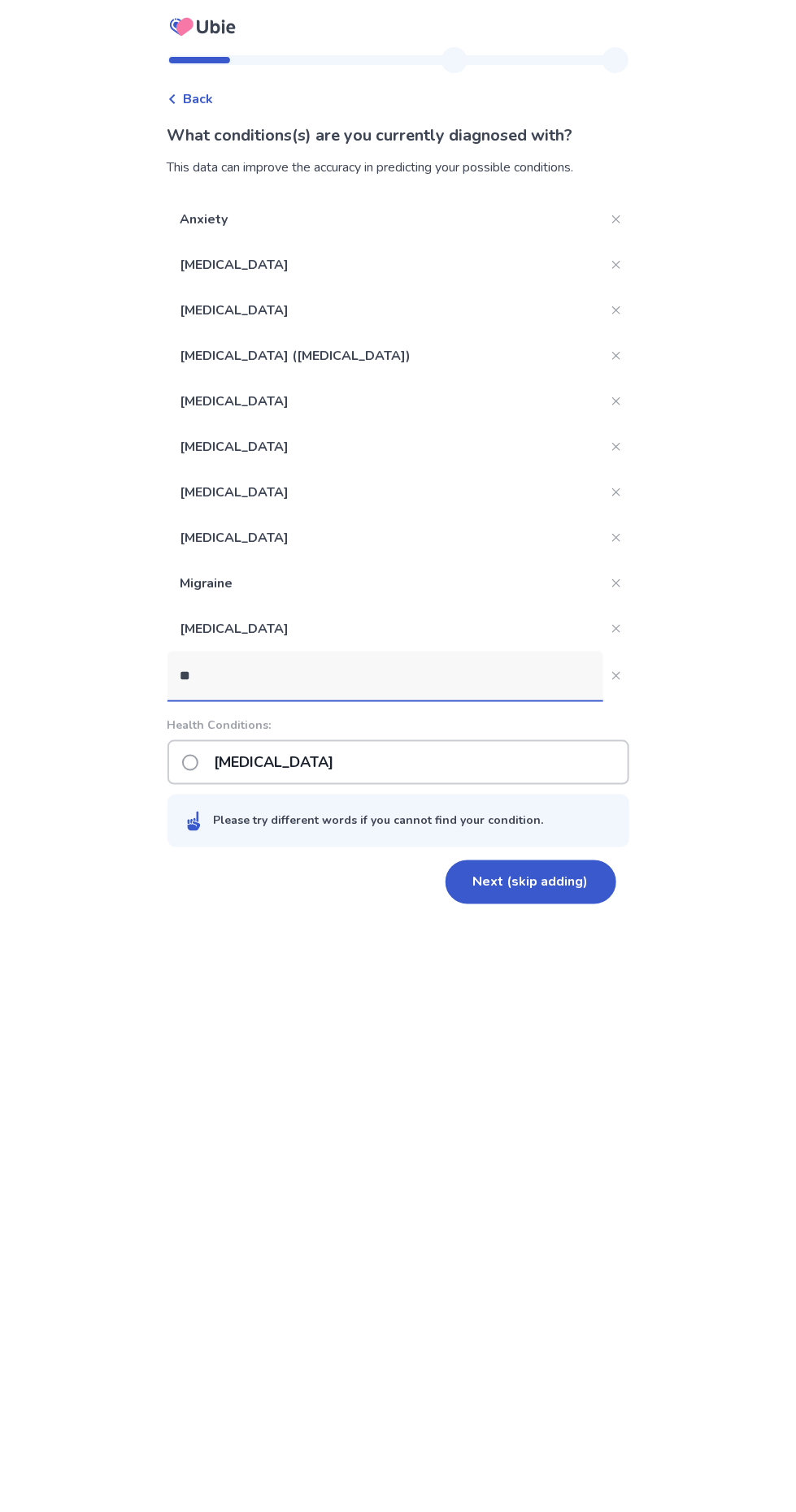
type input "***"
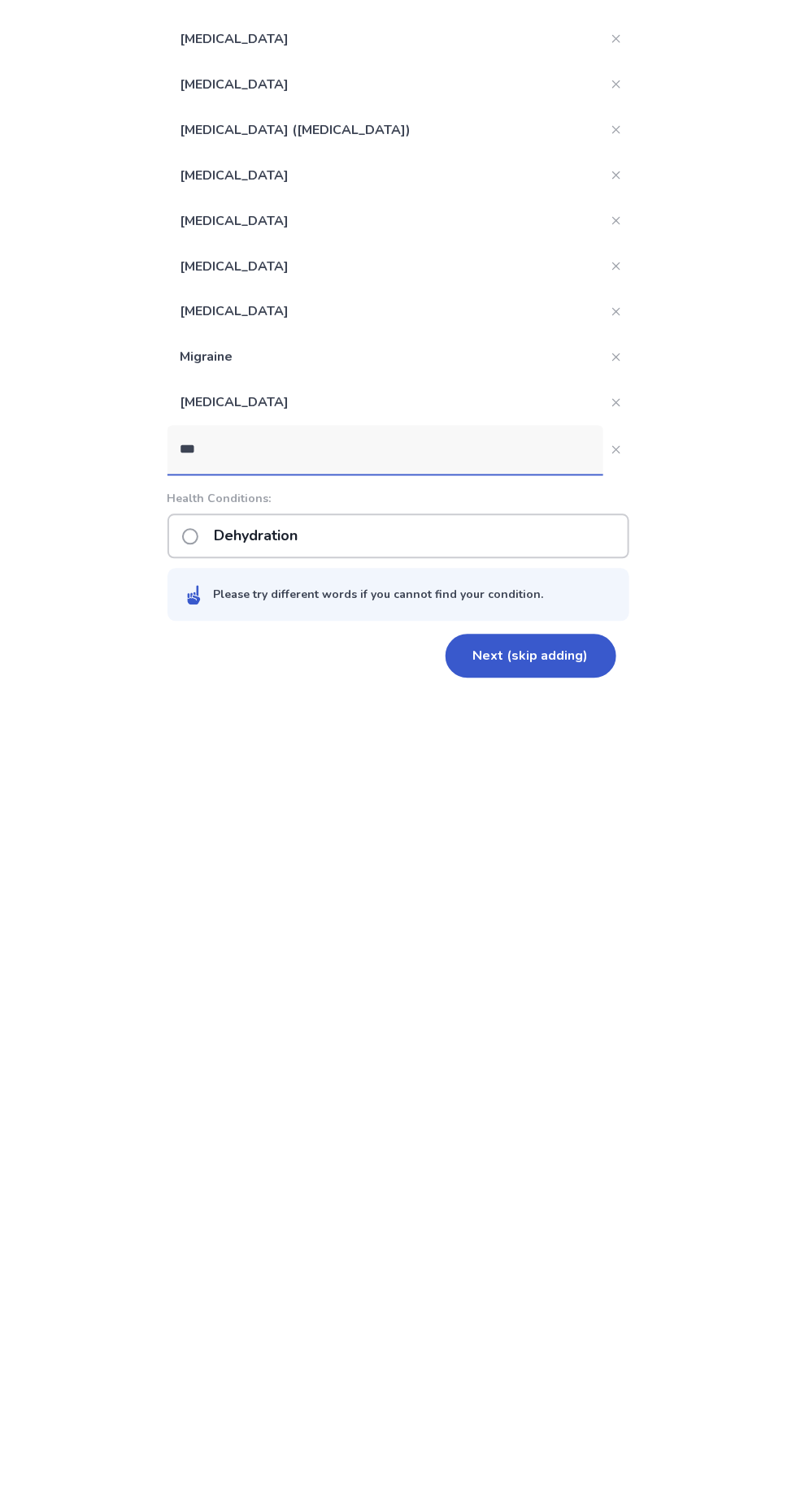
click at [267, 769] on p "Dehydration" at bounding box center [256, 762] width 104 height 41
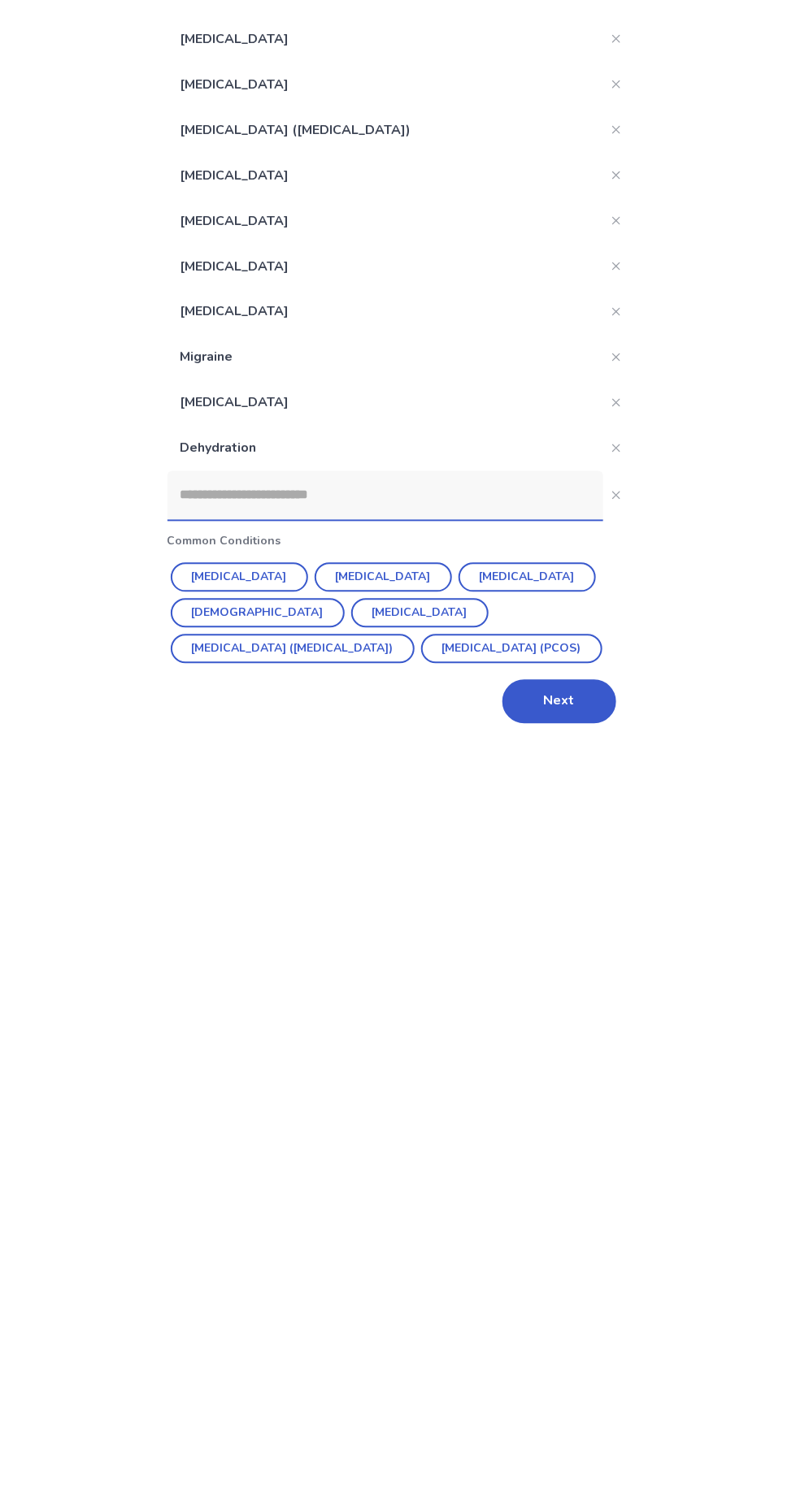
click at [333, 725] on input at bounding box center [385, 721] width 436 height 48
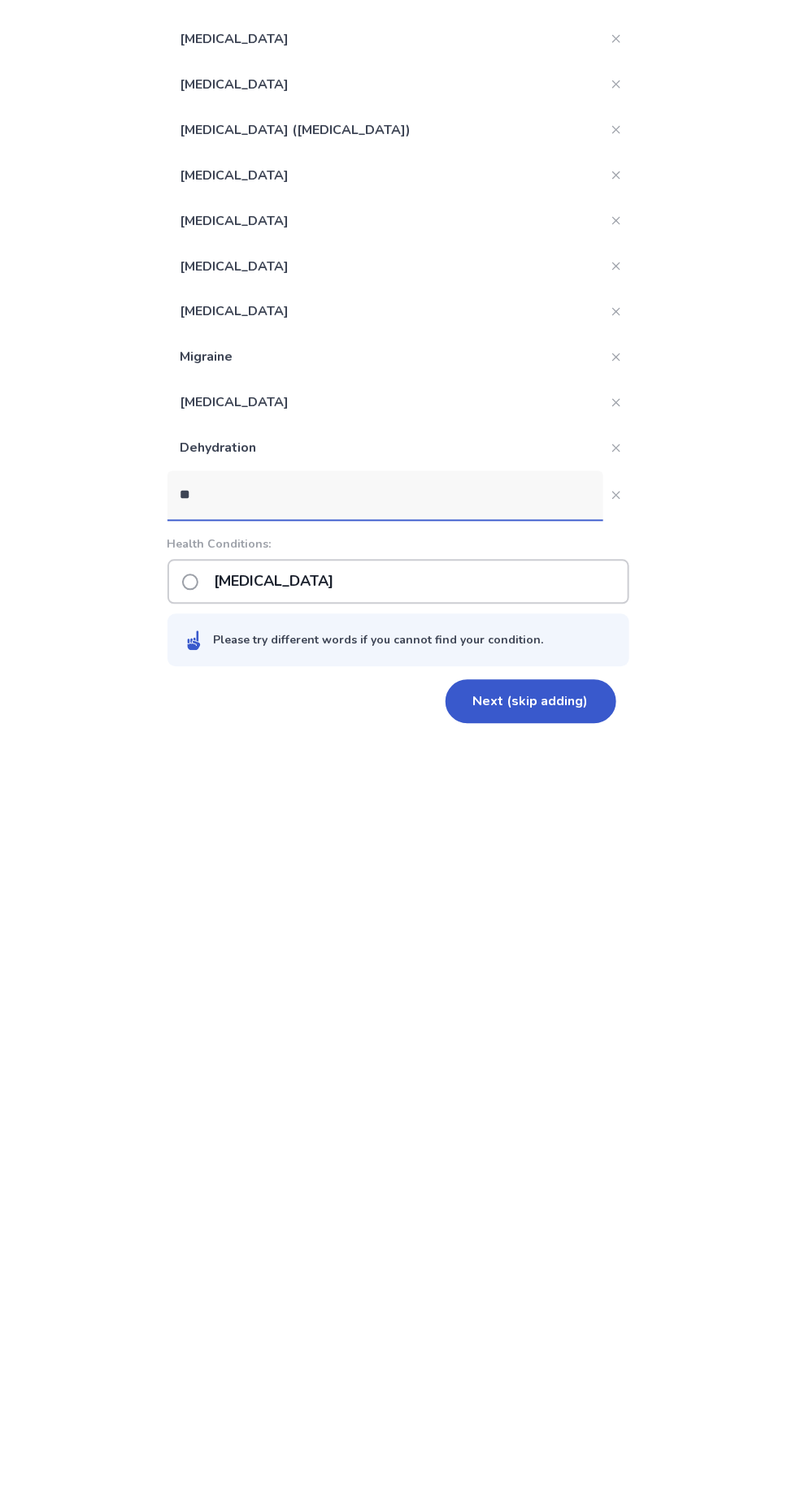
type input "***"
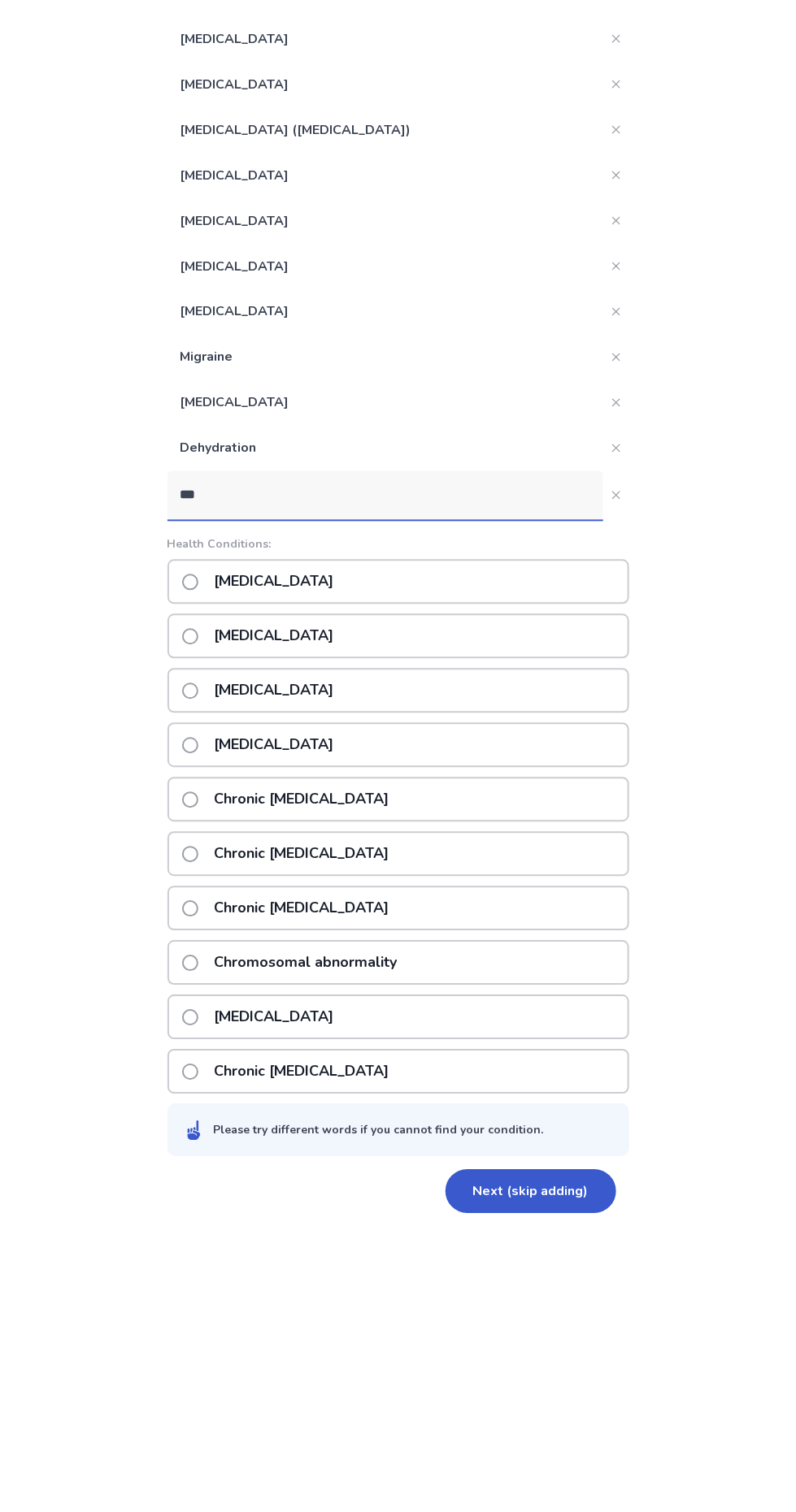
click at [311, 873] on p "[MEDICAL_DATA]" at bounding box center [274, 862] width 139 height 41
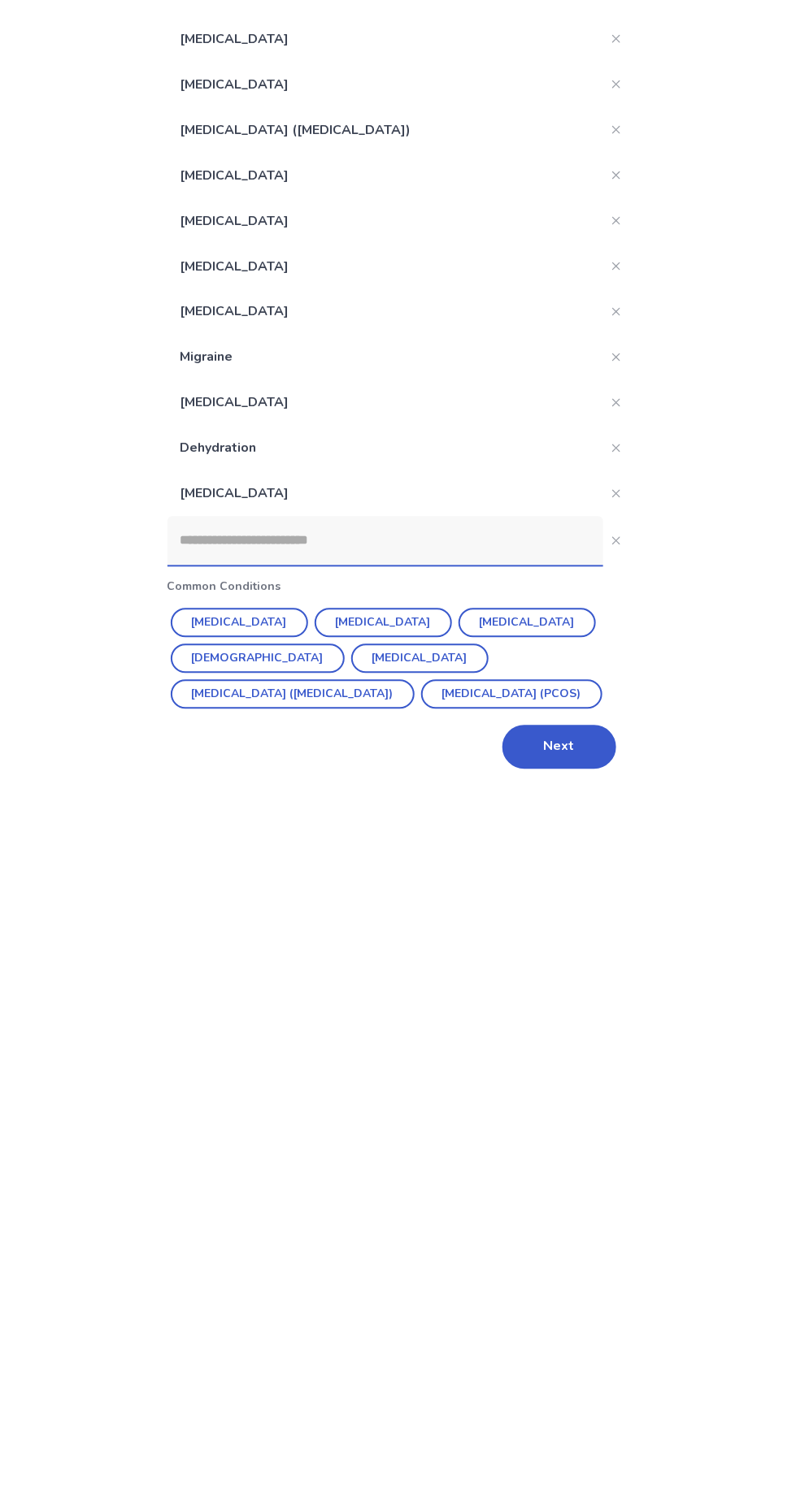
click at [339, 771] on input at bounding box center [385, 766] width 436 height 48
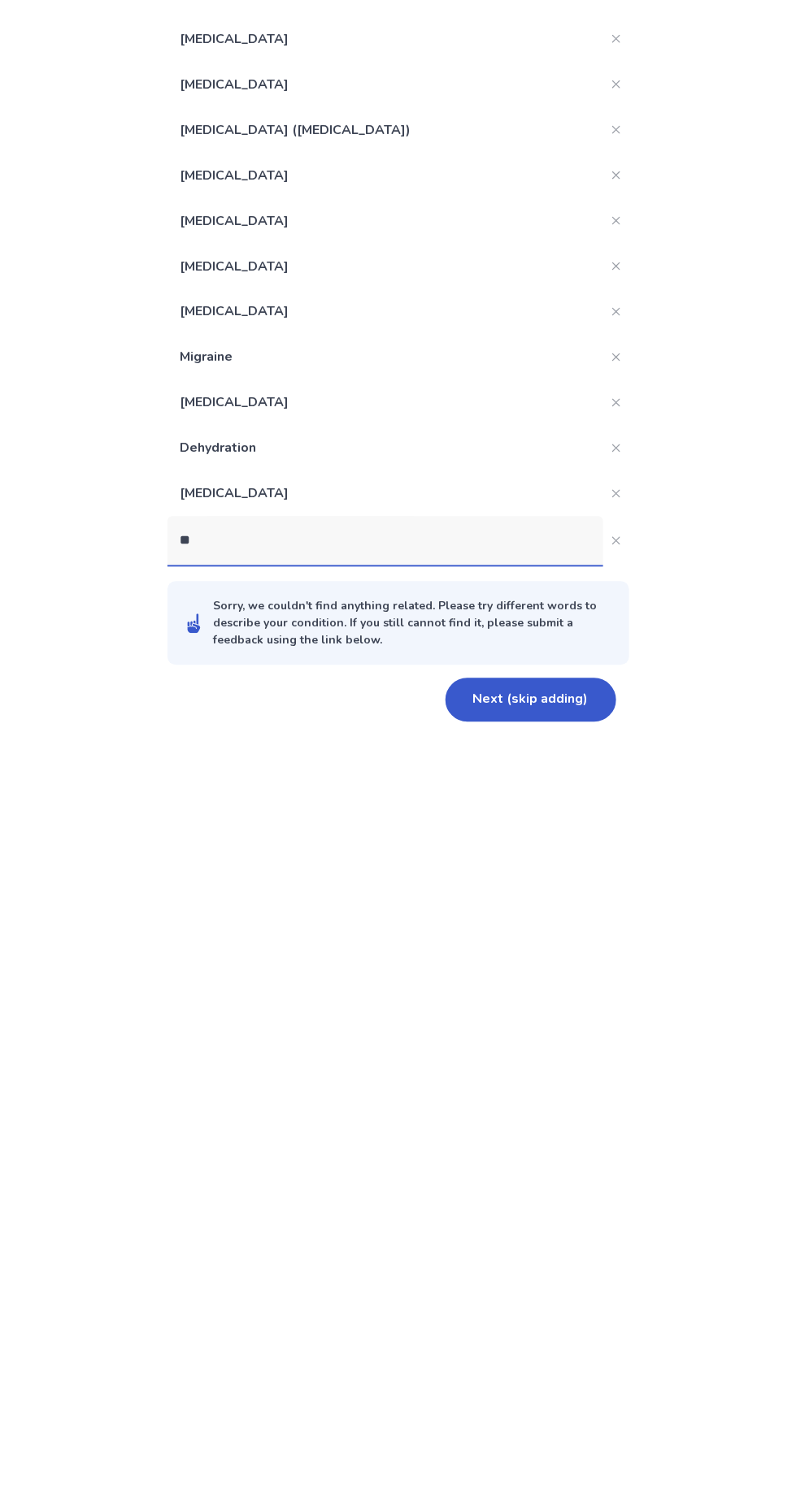
type input "***"
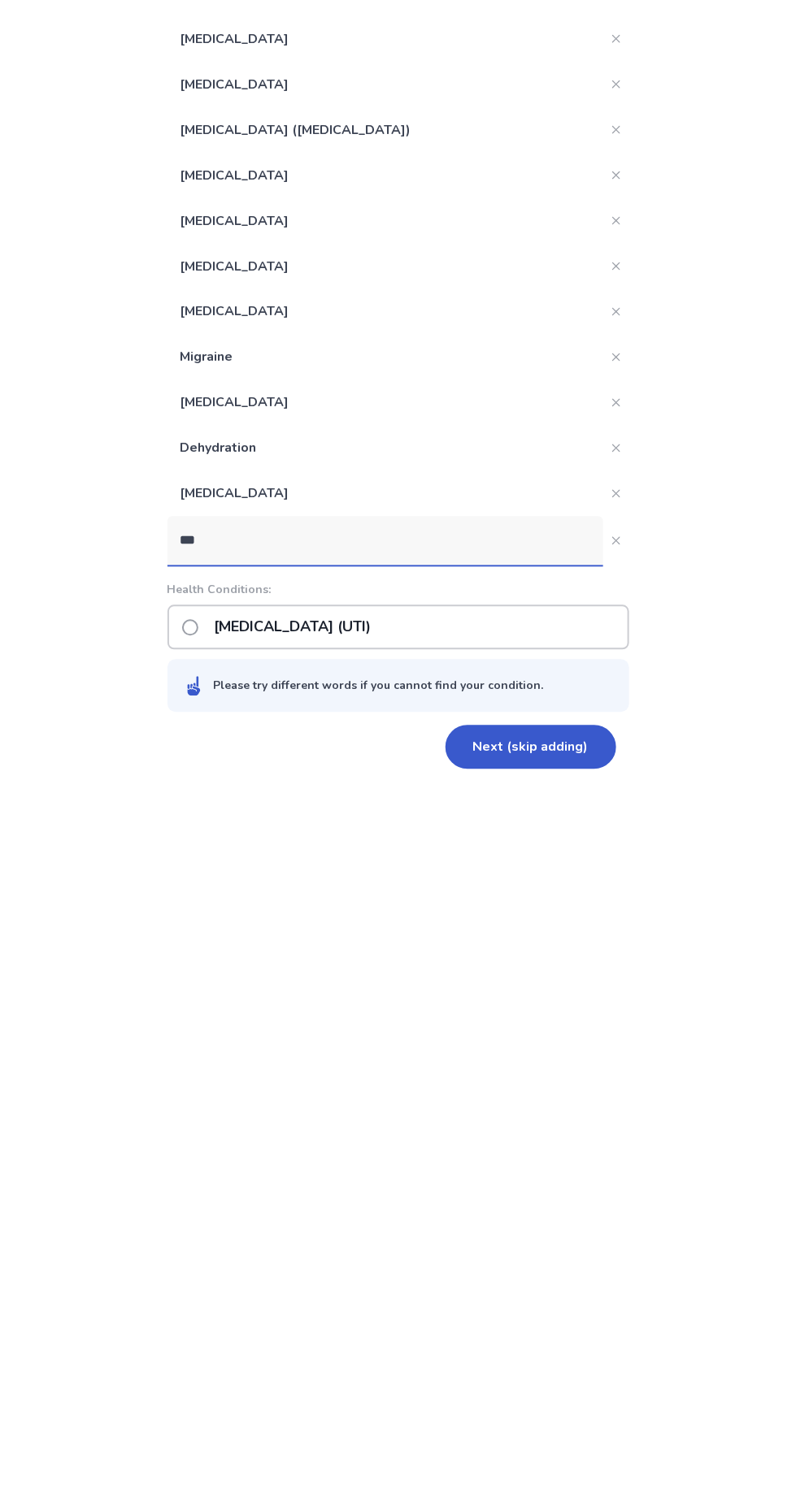
click at [381, 860] on p "[MEDICAL_DATA] (UTI)" at bounding box center [293, 854] width 176 height 41
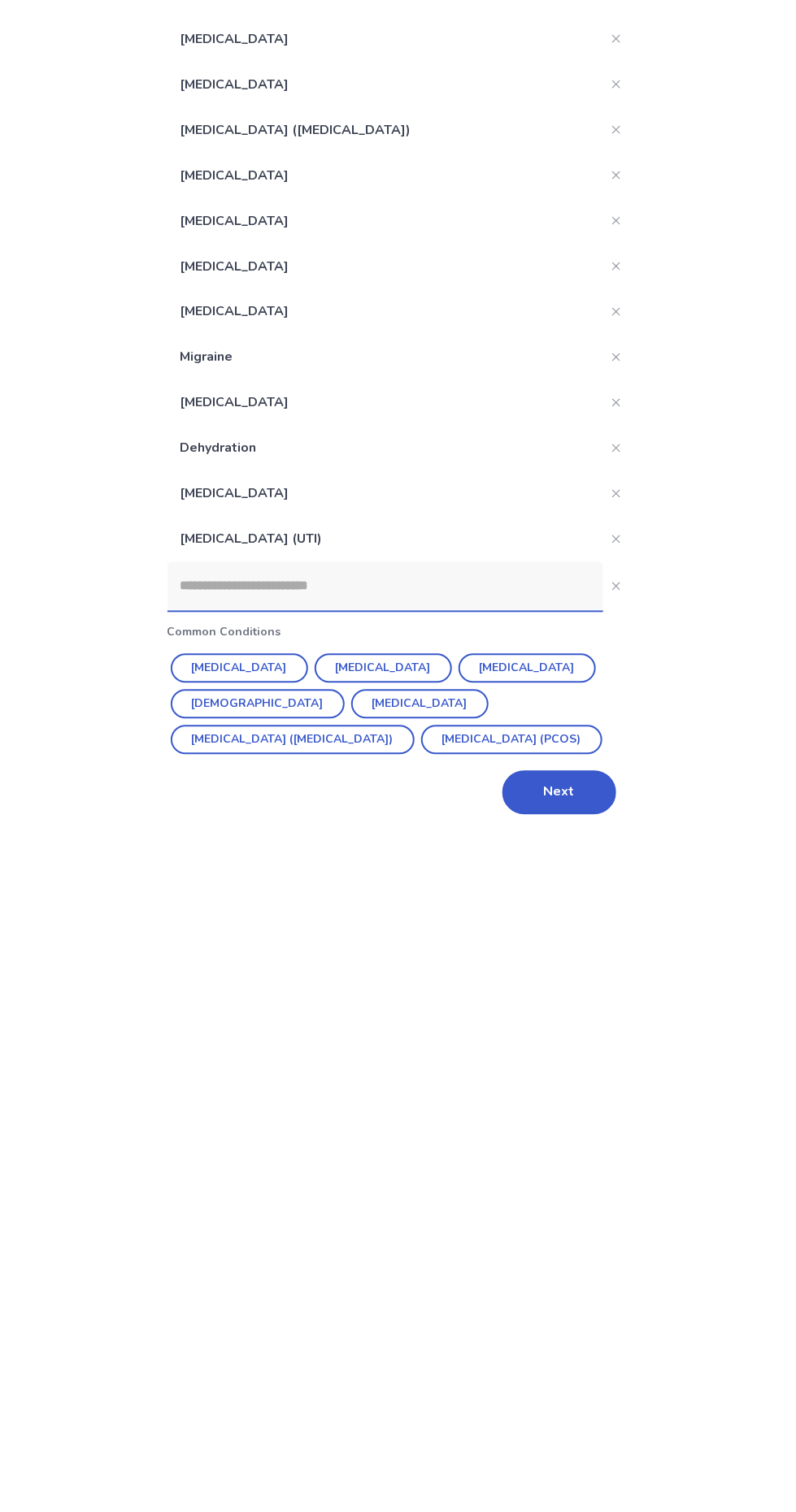
click at [349, 813] on input at bounding box center [385, 812] width 436 height 48
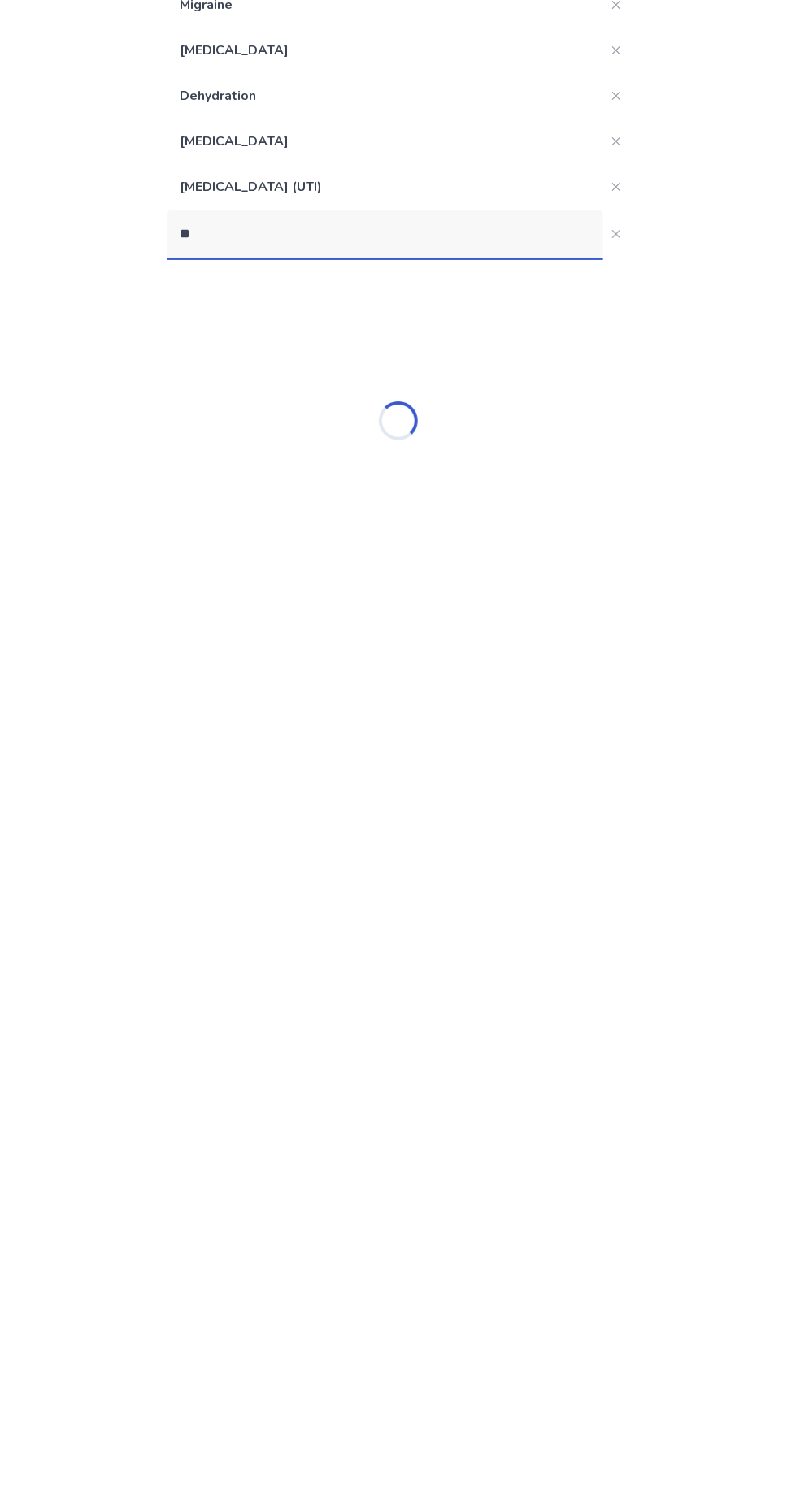
type input "*"
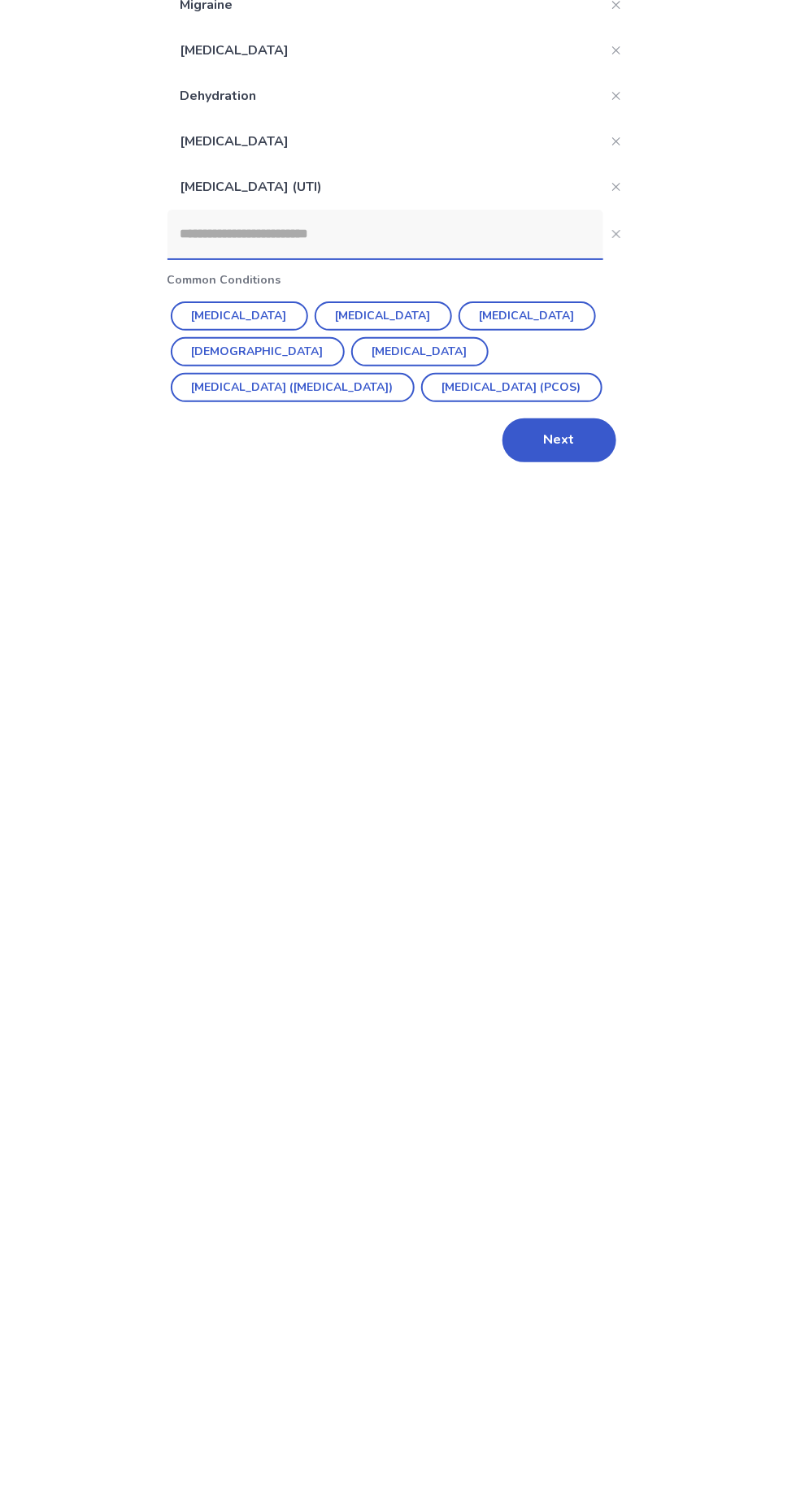
click at [534, 1015] on button "Next" at bounding box center [559, 1018] width 114 height 44
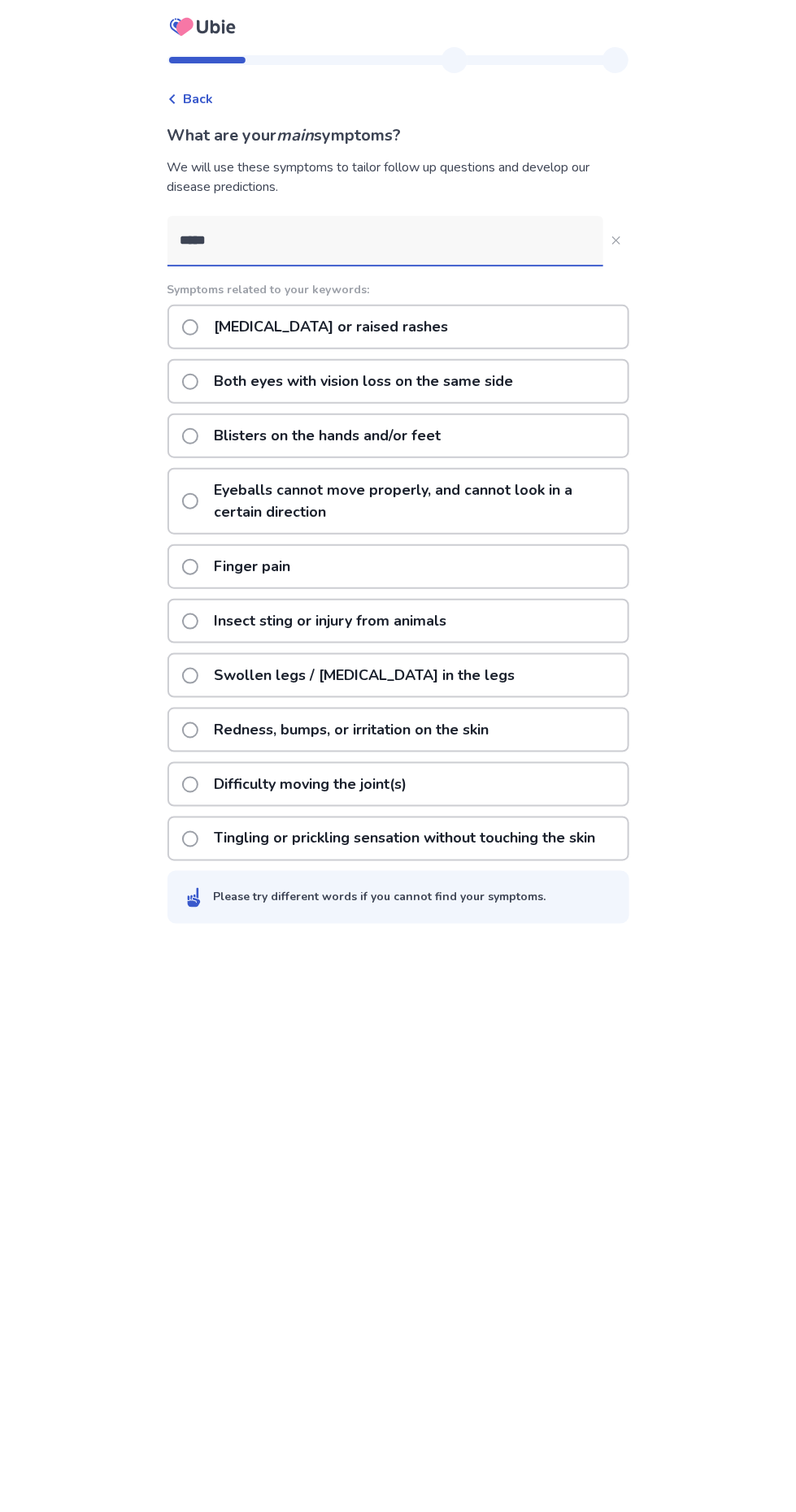
click at [337, 249] on input "****" at bounding box center [385, 240] width 436 height 48
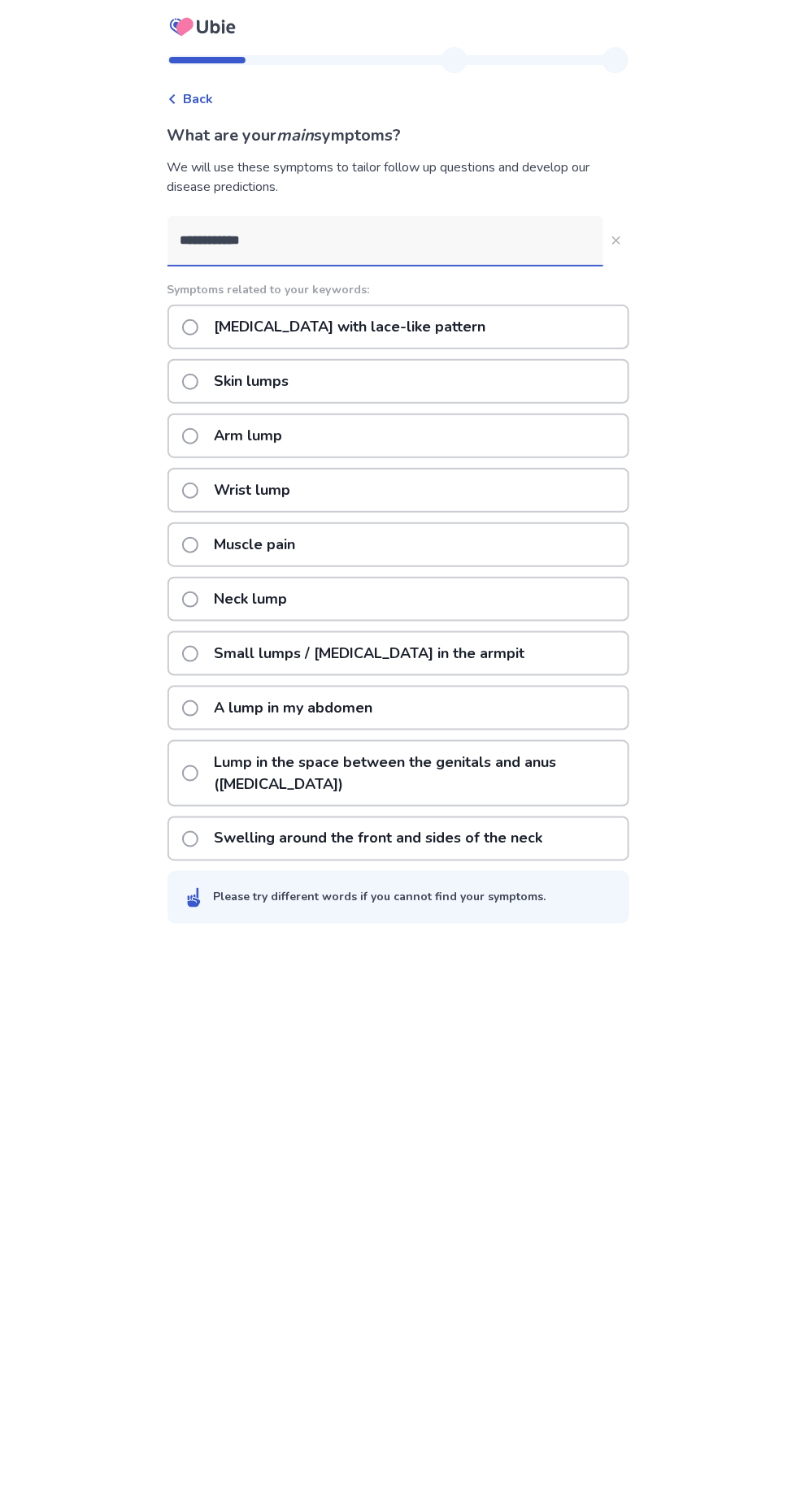
type input "**********"
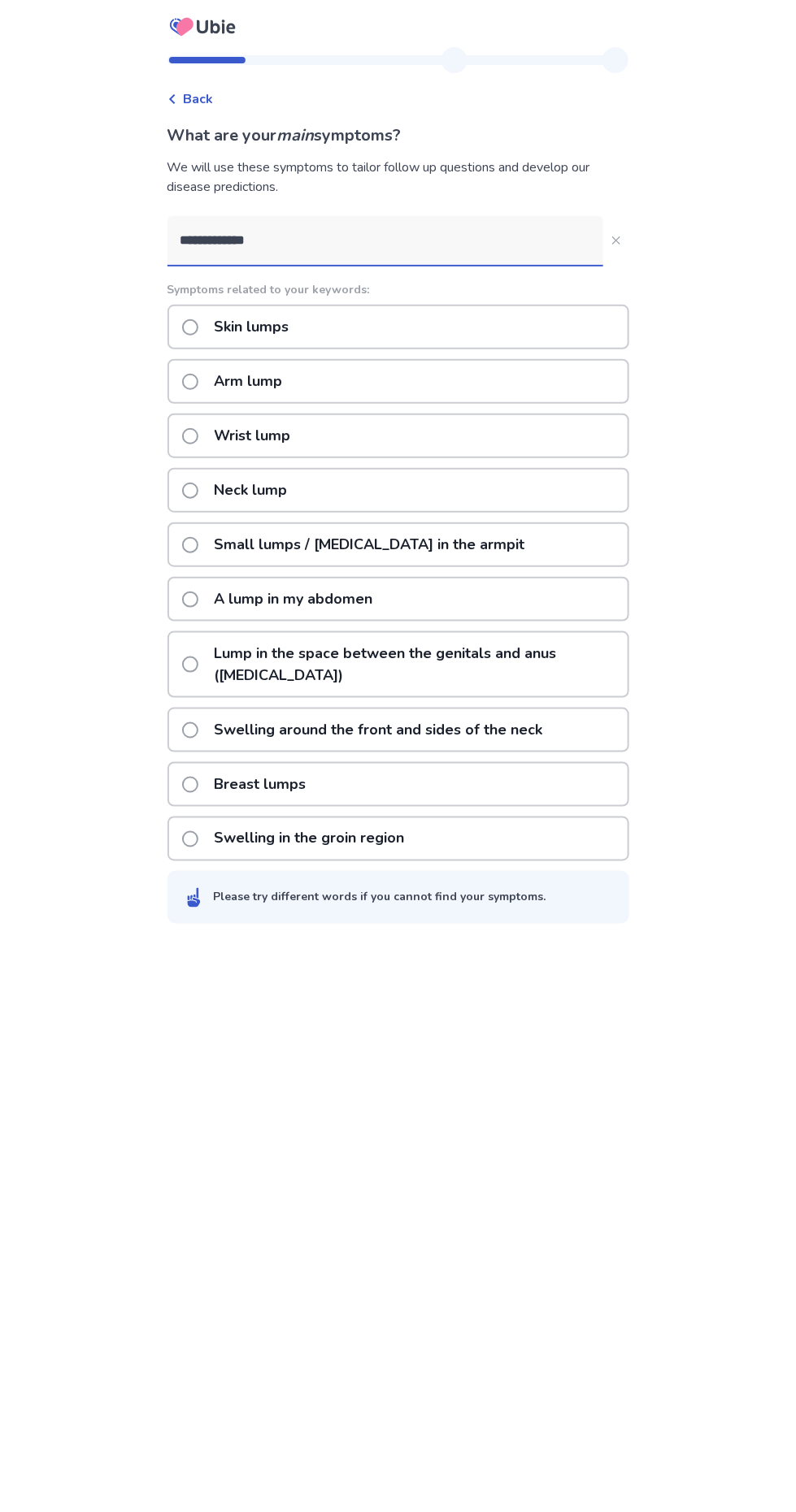
click at [376, 608] on p "A lump in my abdomen" at bounding box center [294, 599] width 178 height 41
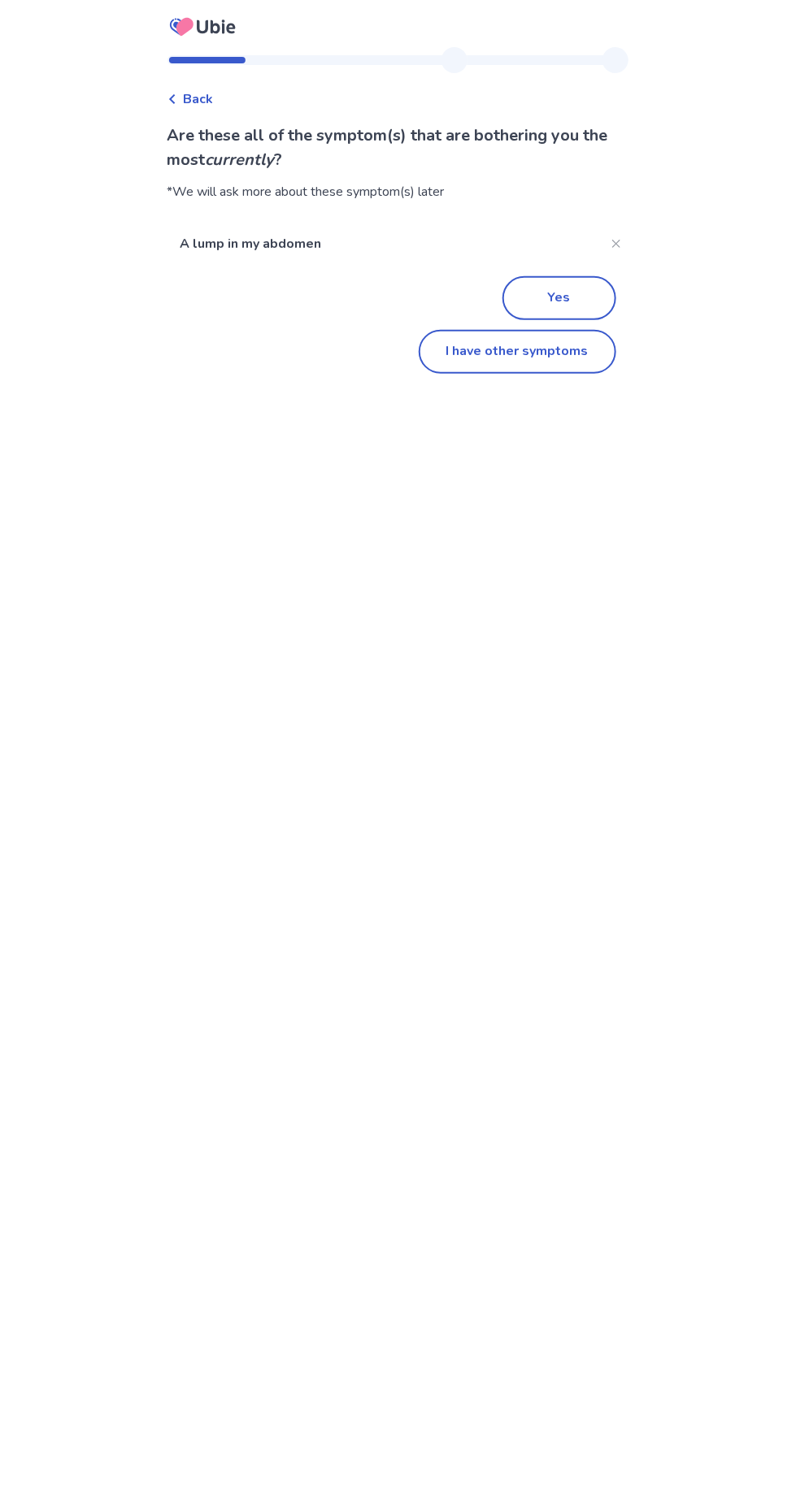
click at [477, 362] on button "I have other symptoms" at bounding box center [517, 351] width 198 height 44
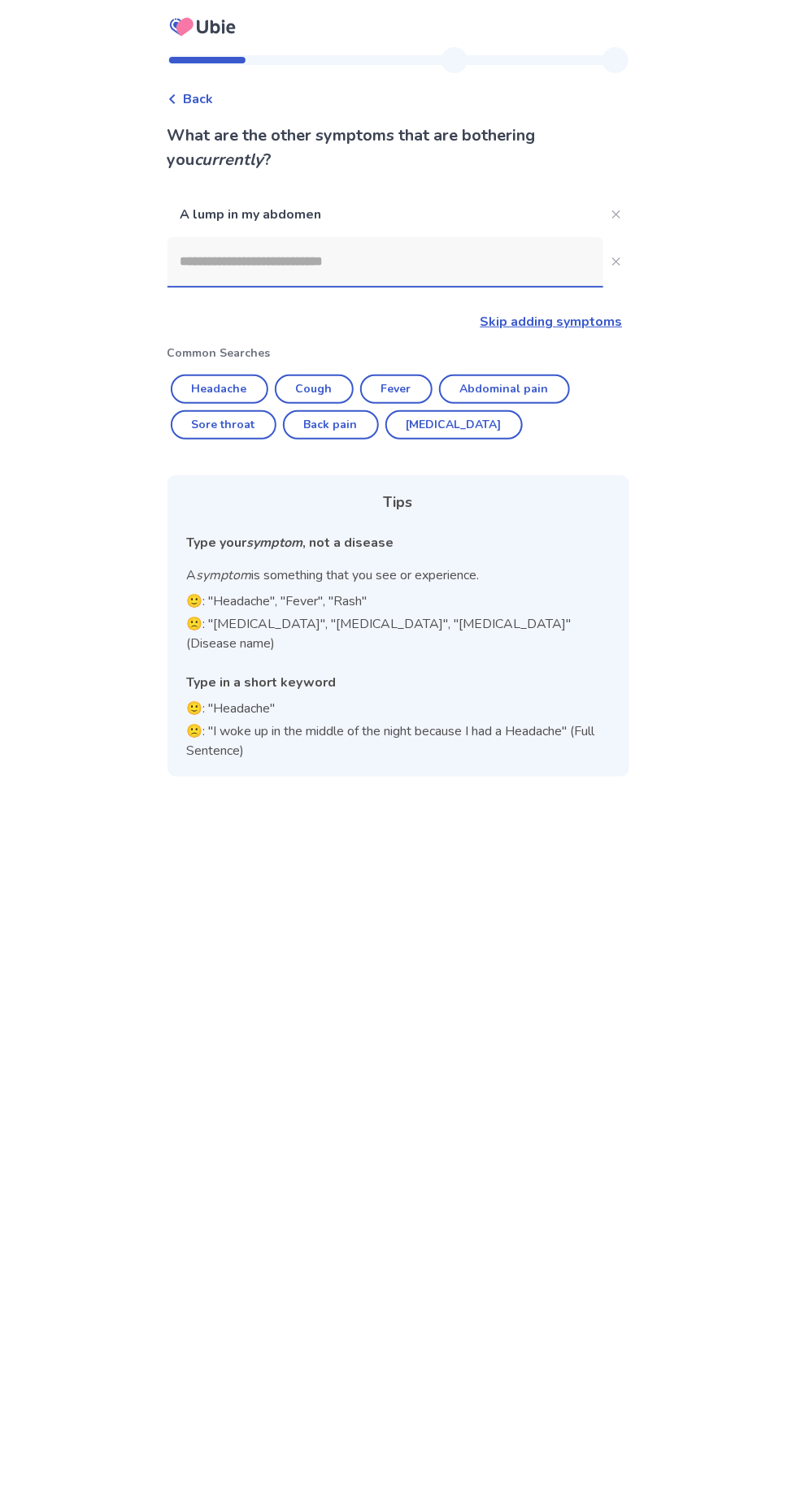
click at [413, 264] on input at bounding box center [385, 261] width 436 height 48
click at [351, 268] on input at bounding box center [385, 261] width 436 height 48
click at [350, 255] on input at bounding box center [385, 261] width 436 height 48
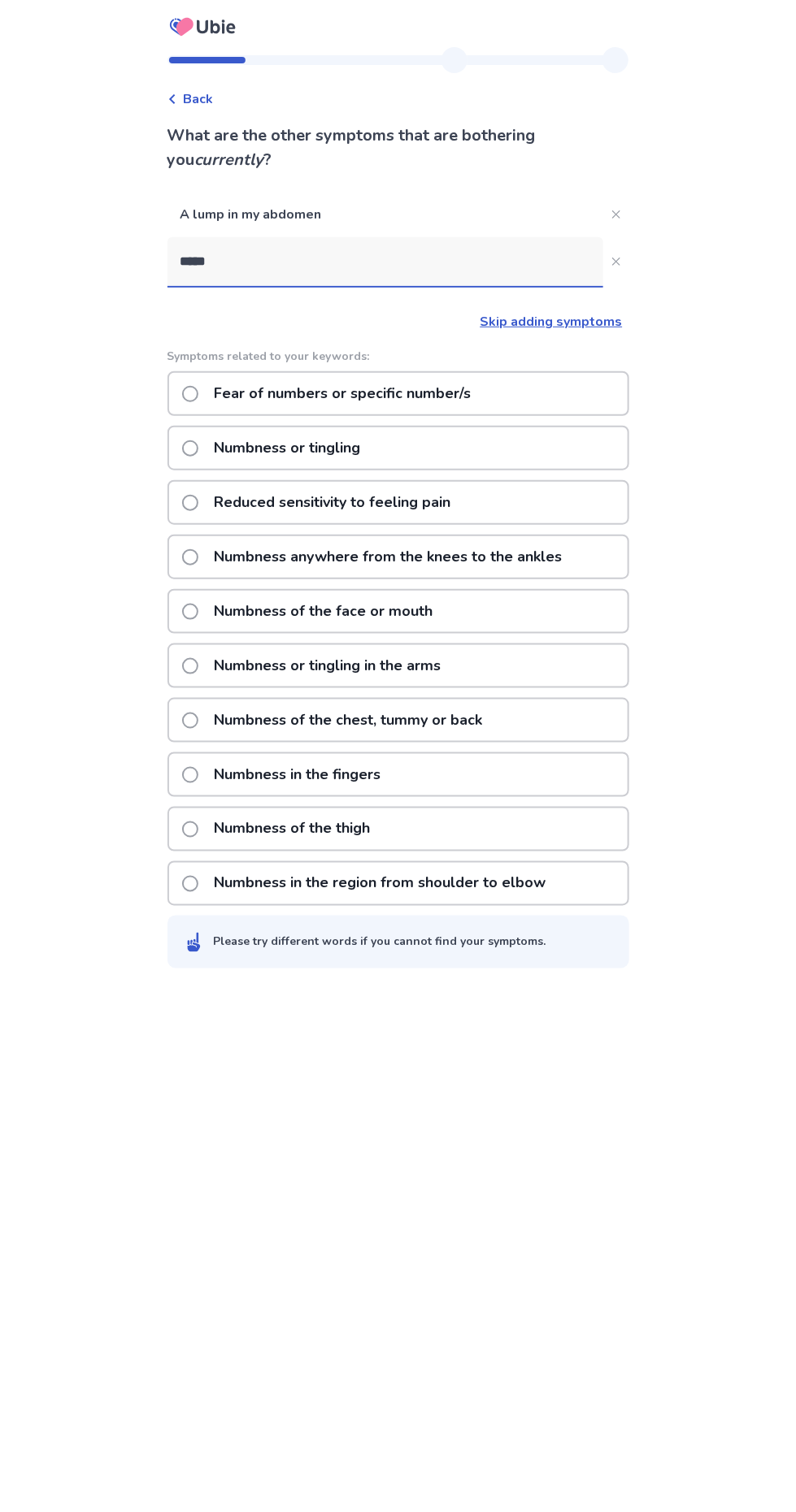
type input "********"
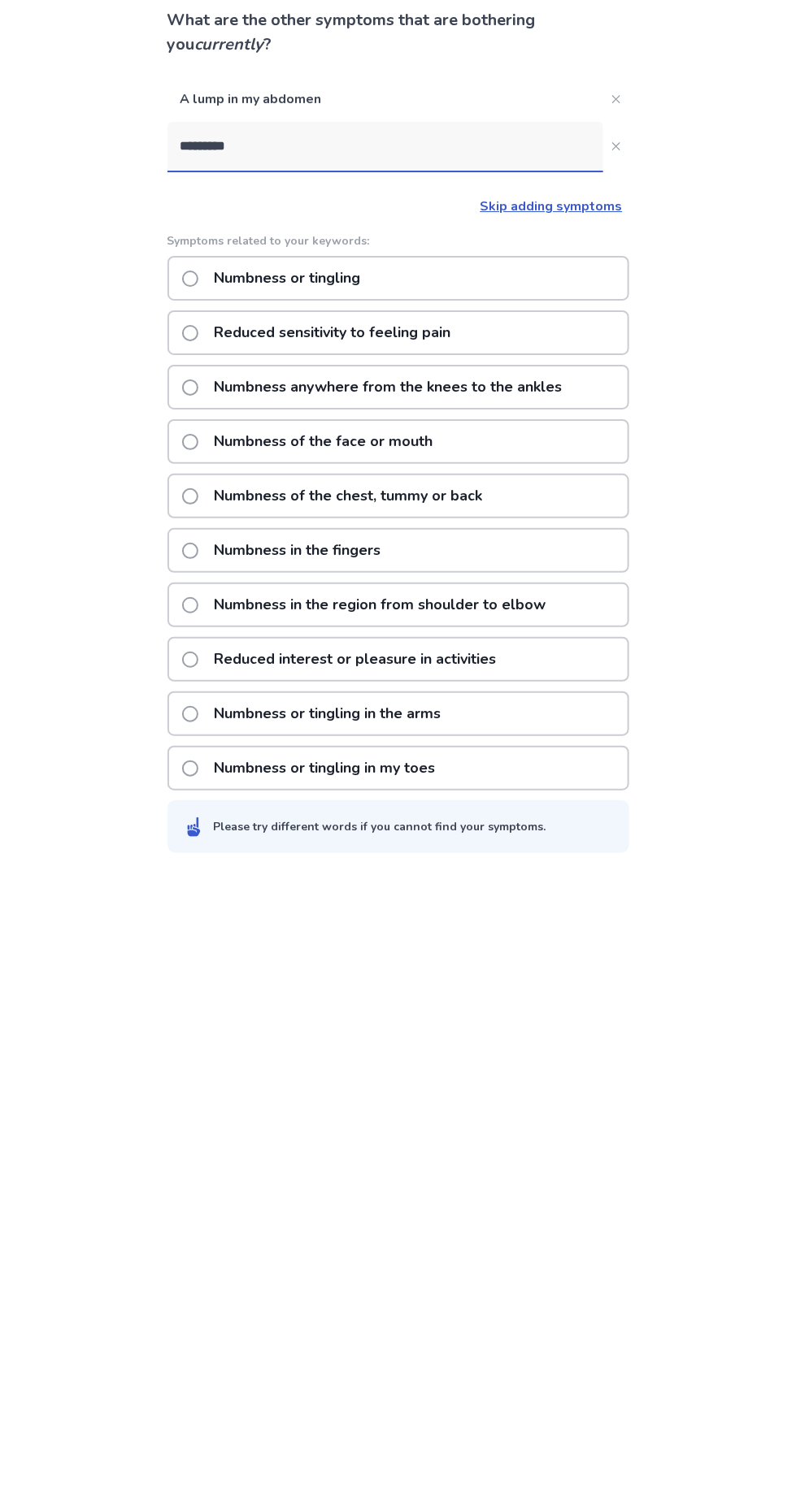
click at [388, 666] on p "Numbness in the fingers" at bounding box center [298, 665] width 186 height 41
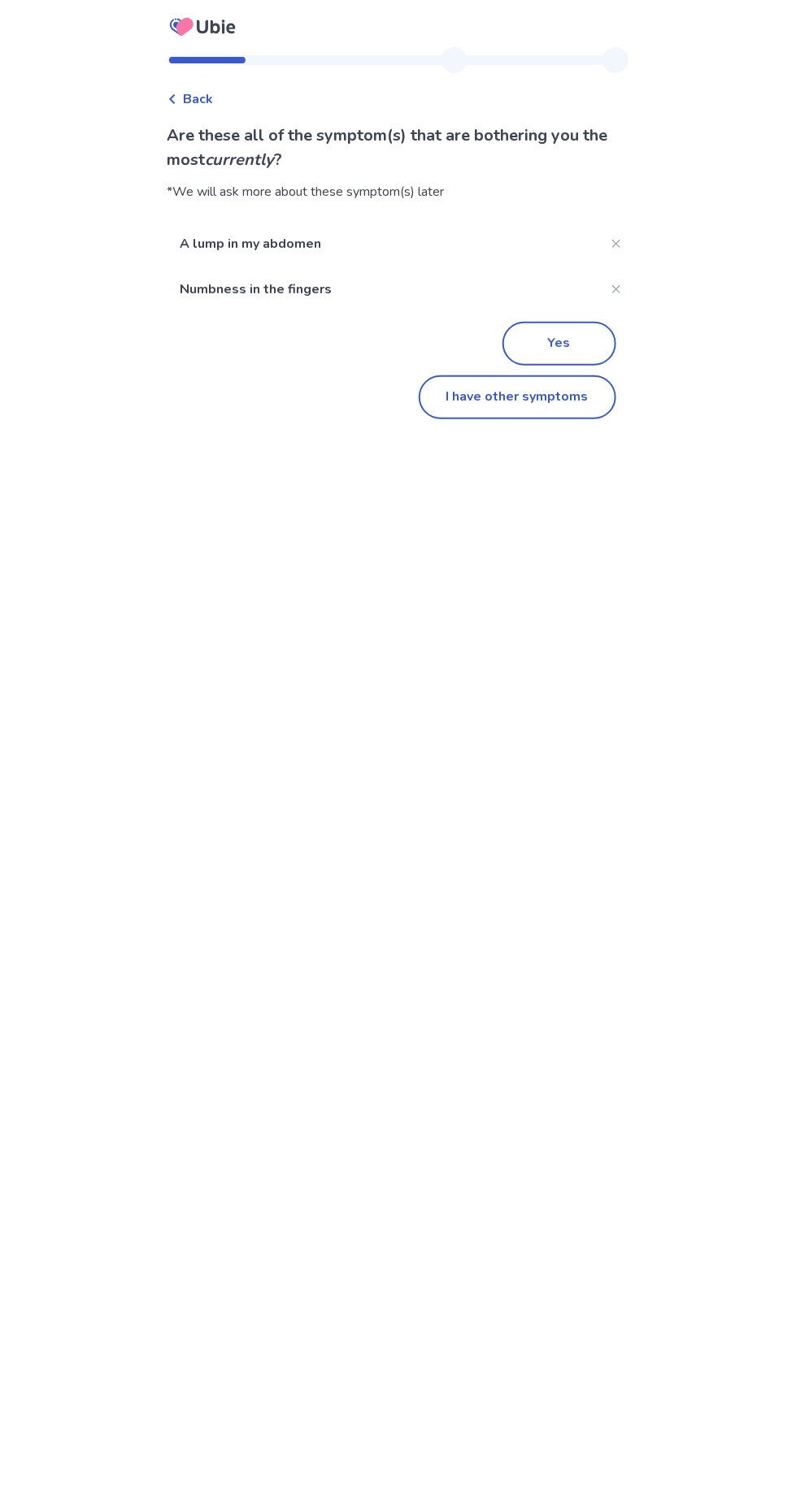
click at [464, 416] on button "I have other symptoms" at bounding box center [517, 397] width 198 height 44
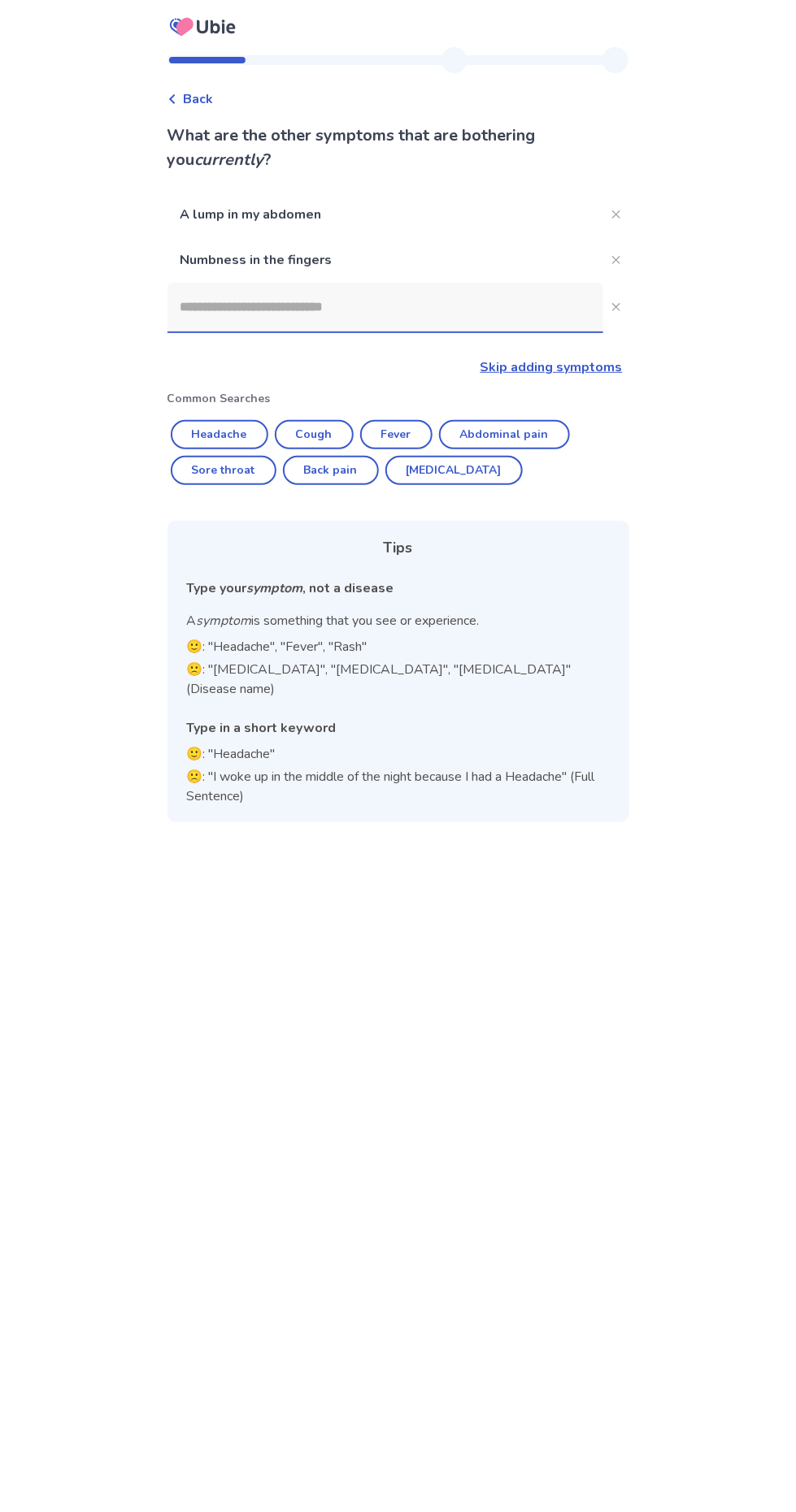
click at [509, 312] on input at bounding box center [385, 307] width 436 height 48
click at [357, 313] on input at bounding box center [385, 307] width 436 height 48
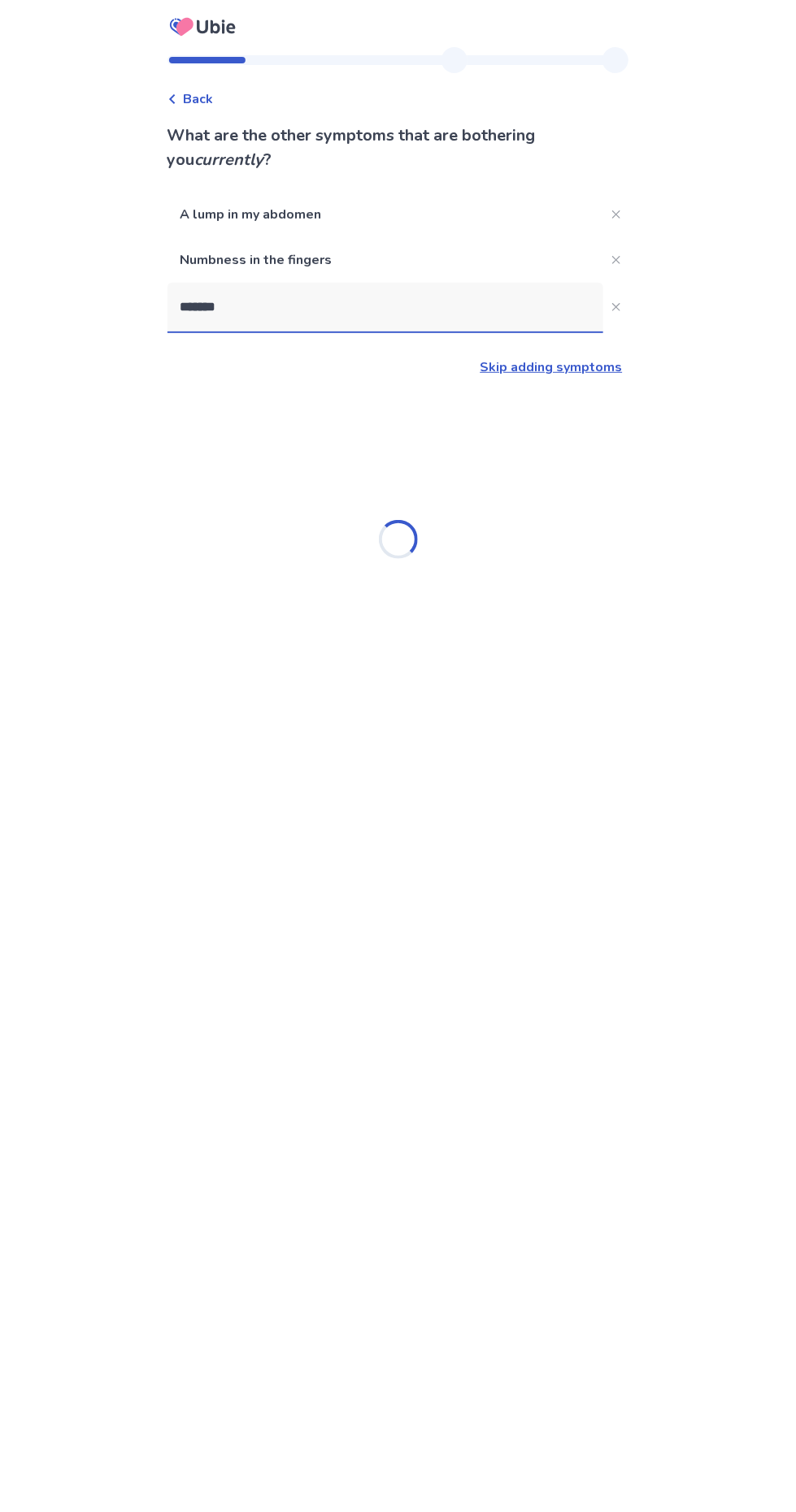
type input "********"
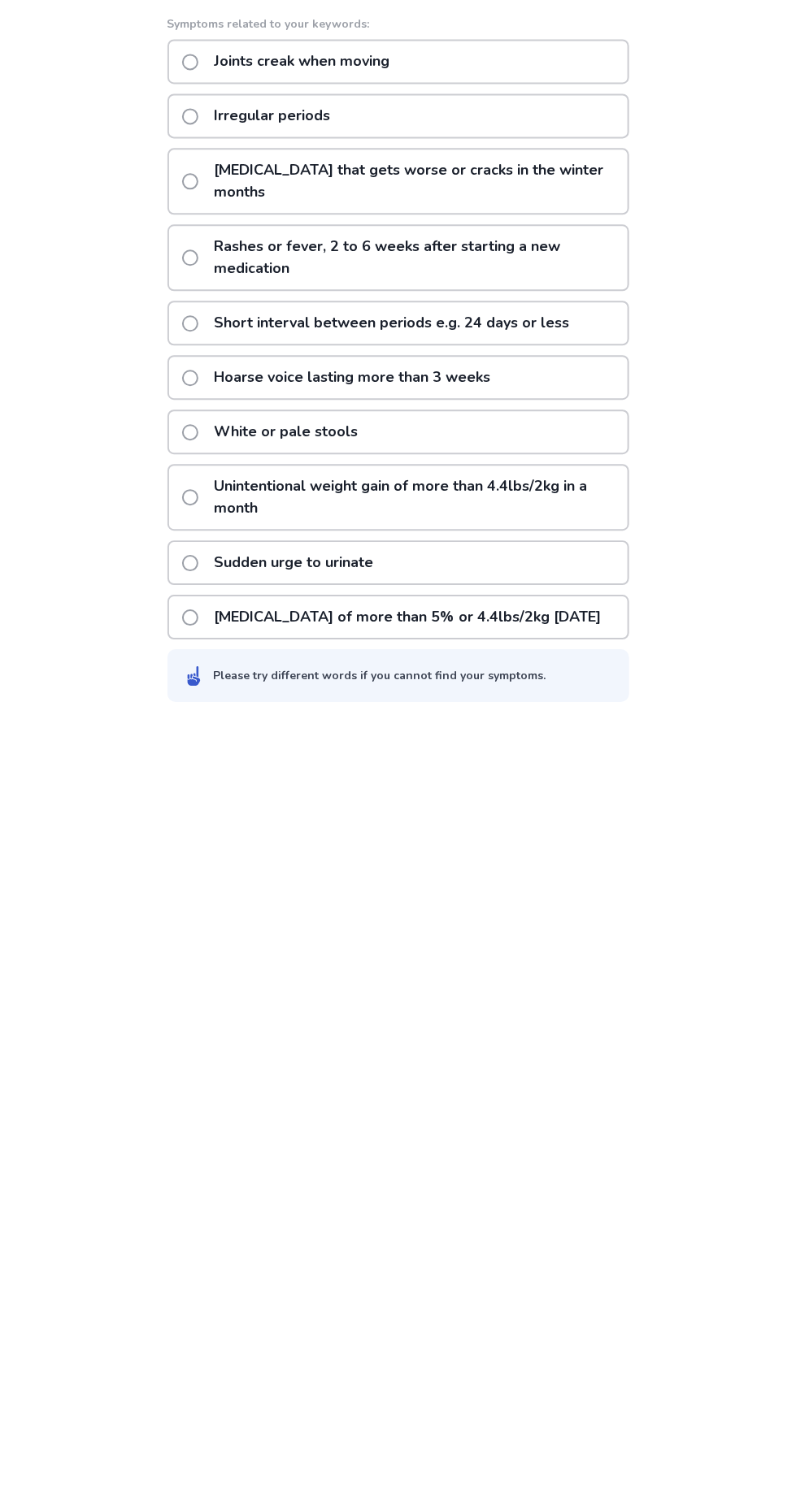
click at [206, 499] on label "Irregular periods" at bounding box center [262, 494] width 159 height 41
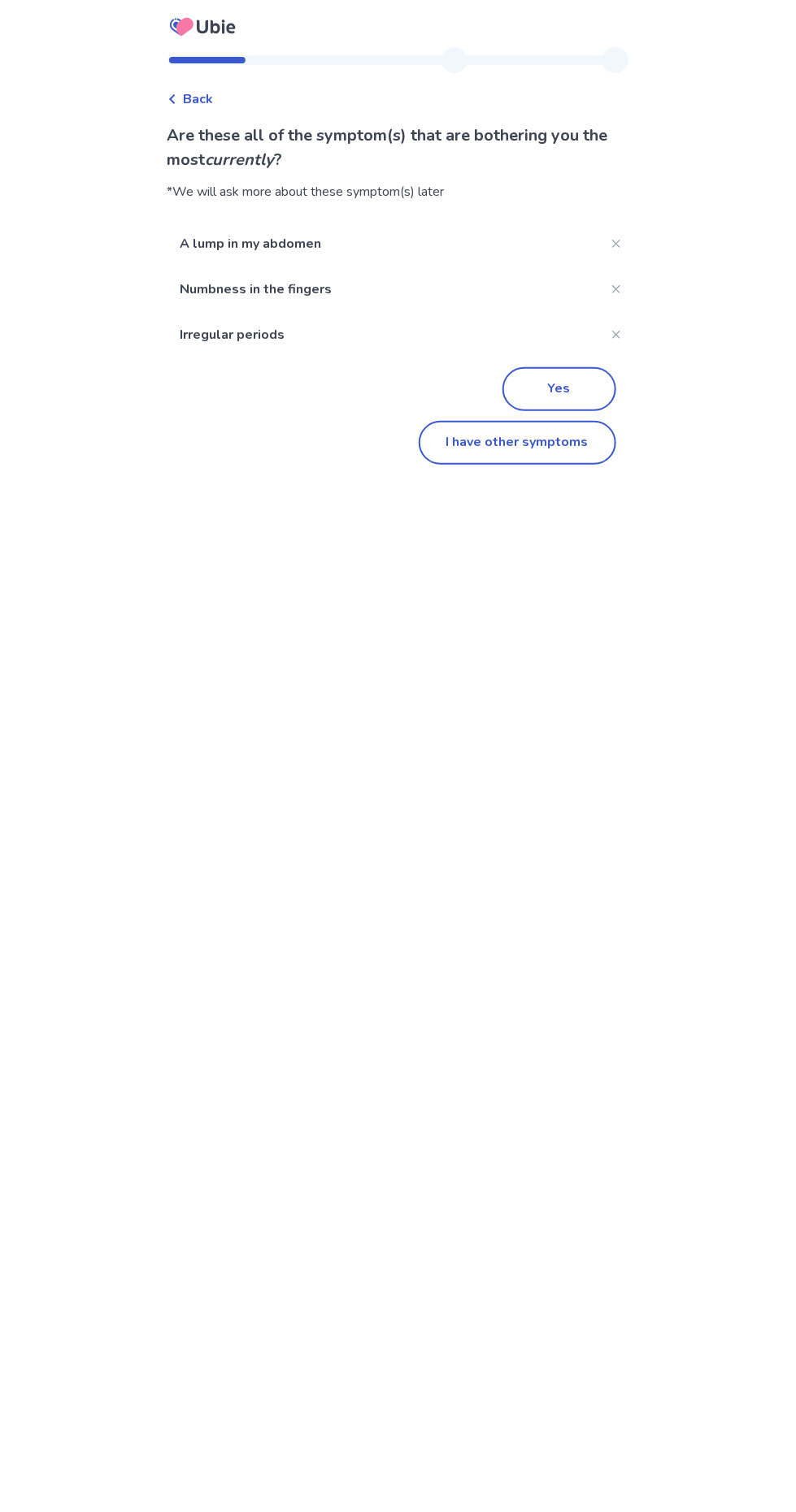
click at [481, 455] on button "I have other symptoms" at bounding box center [517, 443] width 198 height 44
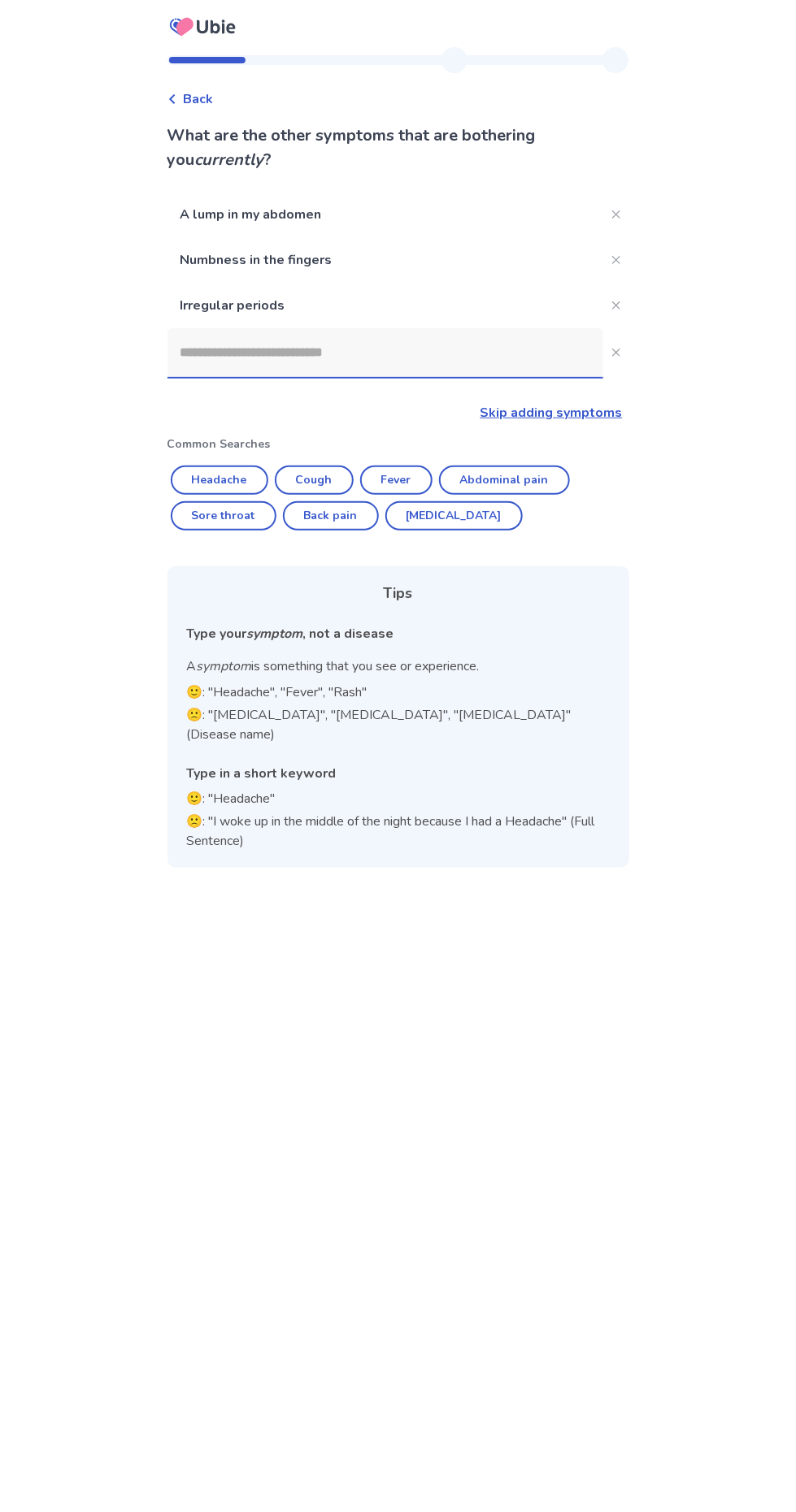
click at [389, 353] on input at bounding box center [385, 352] width 436 height 48
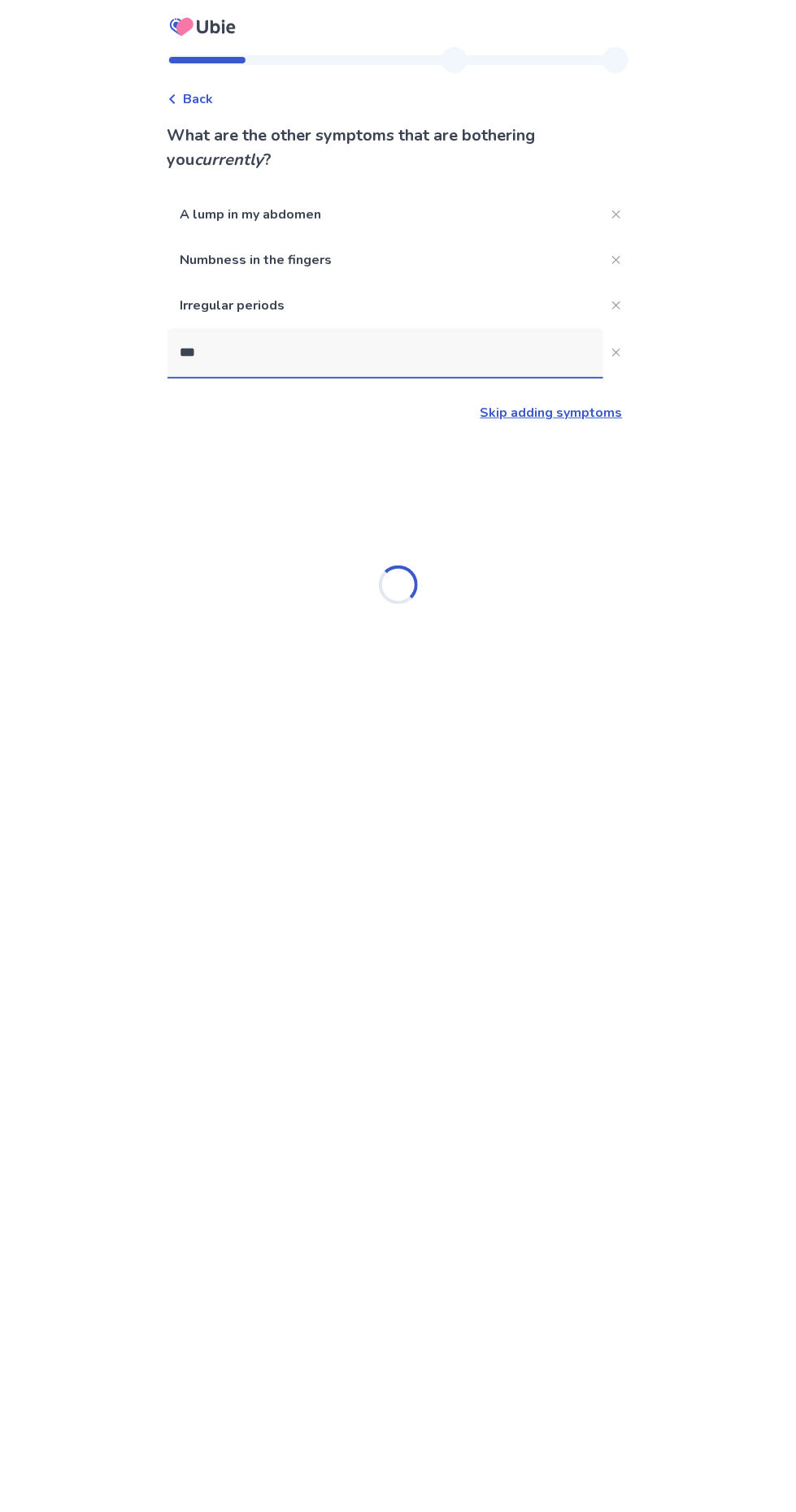
type input "****"
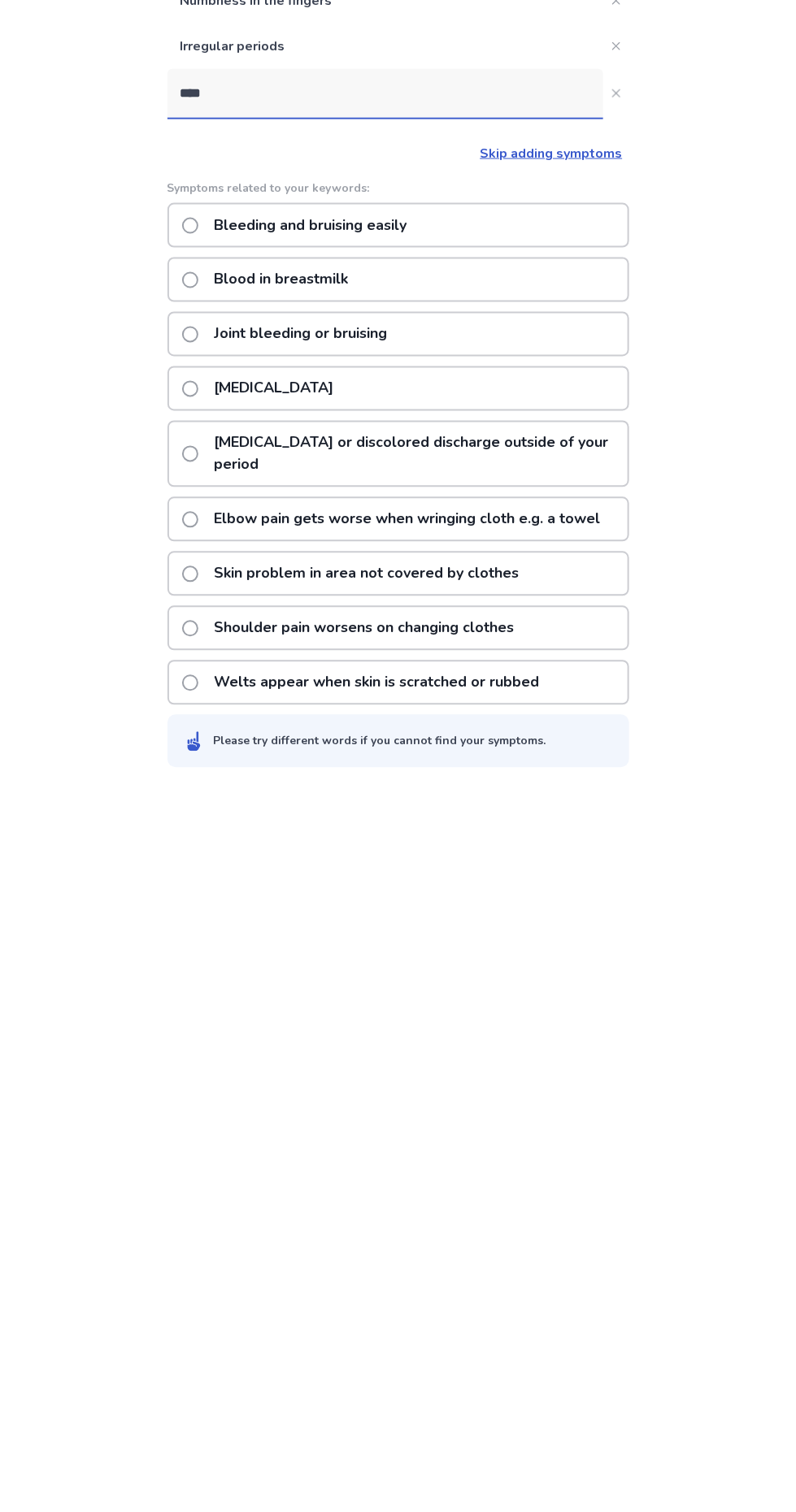
click at [210, 721] on label "[MEDICAL_DATA] or discolored discharge outside of your period" at bounding box center [405, 713] width 445 height 63
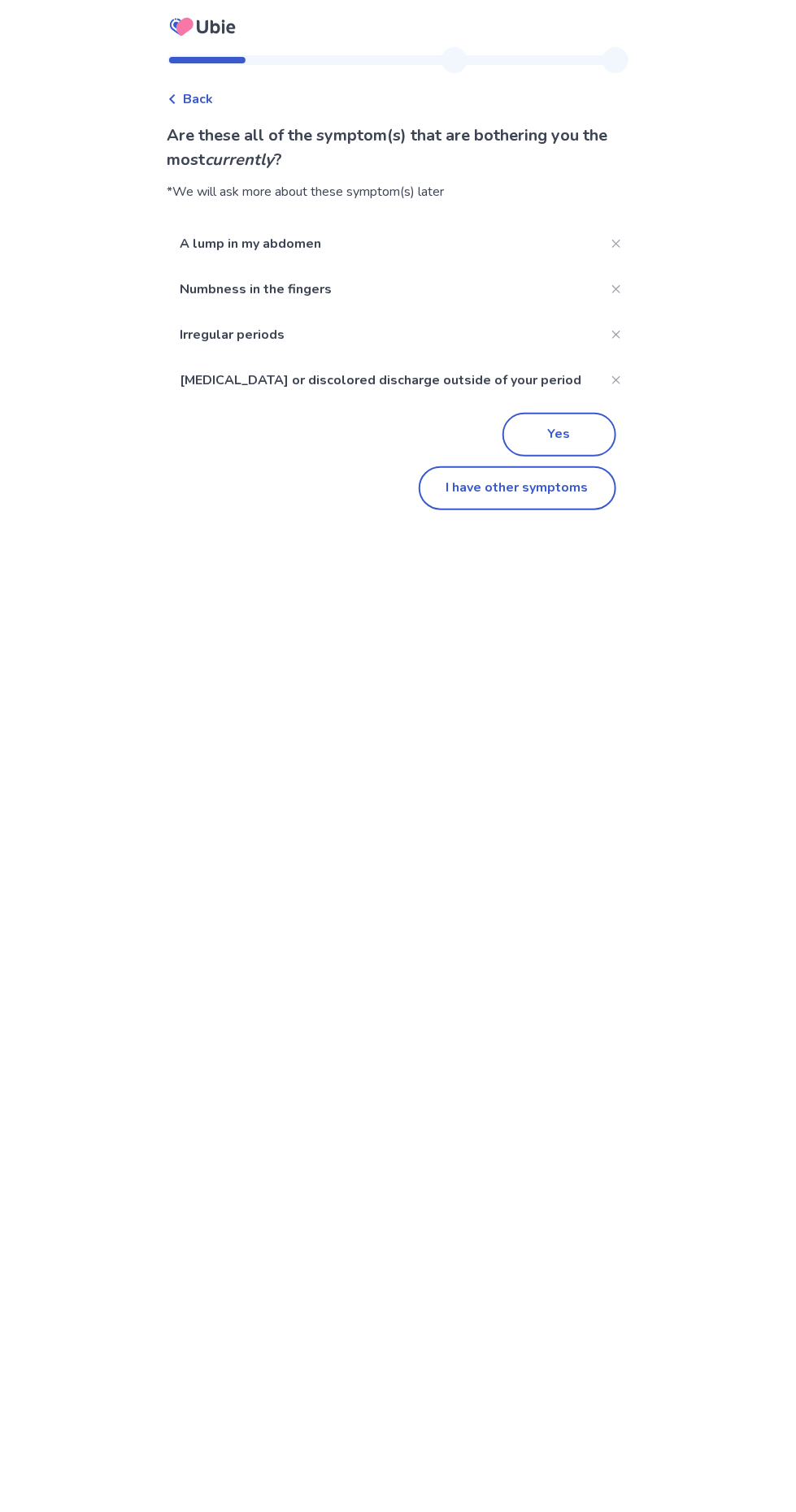
click at [471, 488] on button "I have other symptoms" at bounding box center [517, 488] width 198 height 44
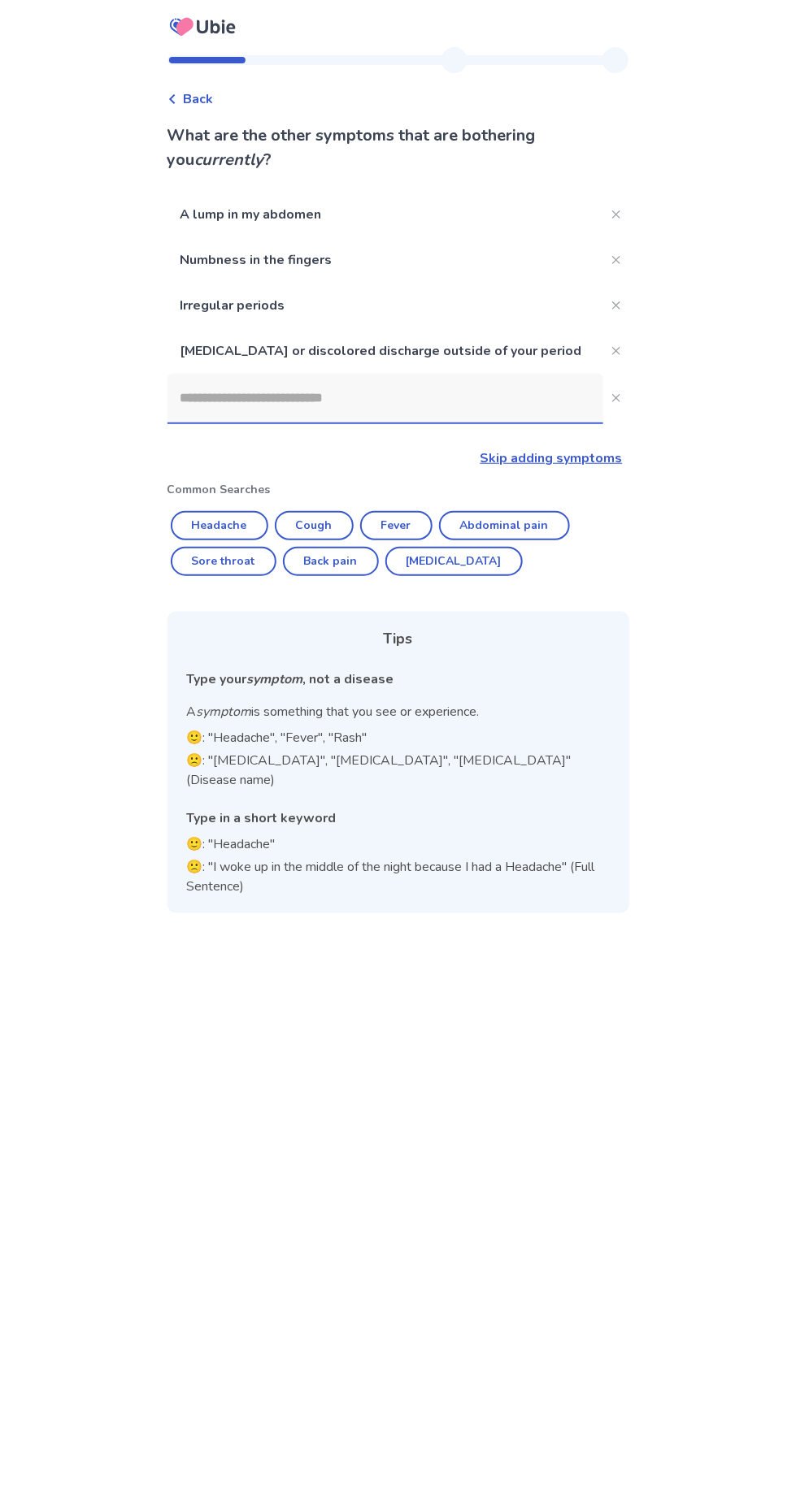
click at [408, 388] on input at bounding box center [385, 398] width 436 height 48
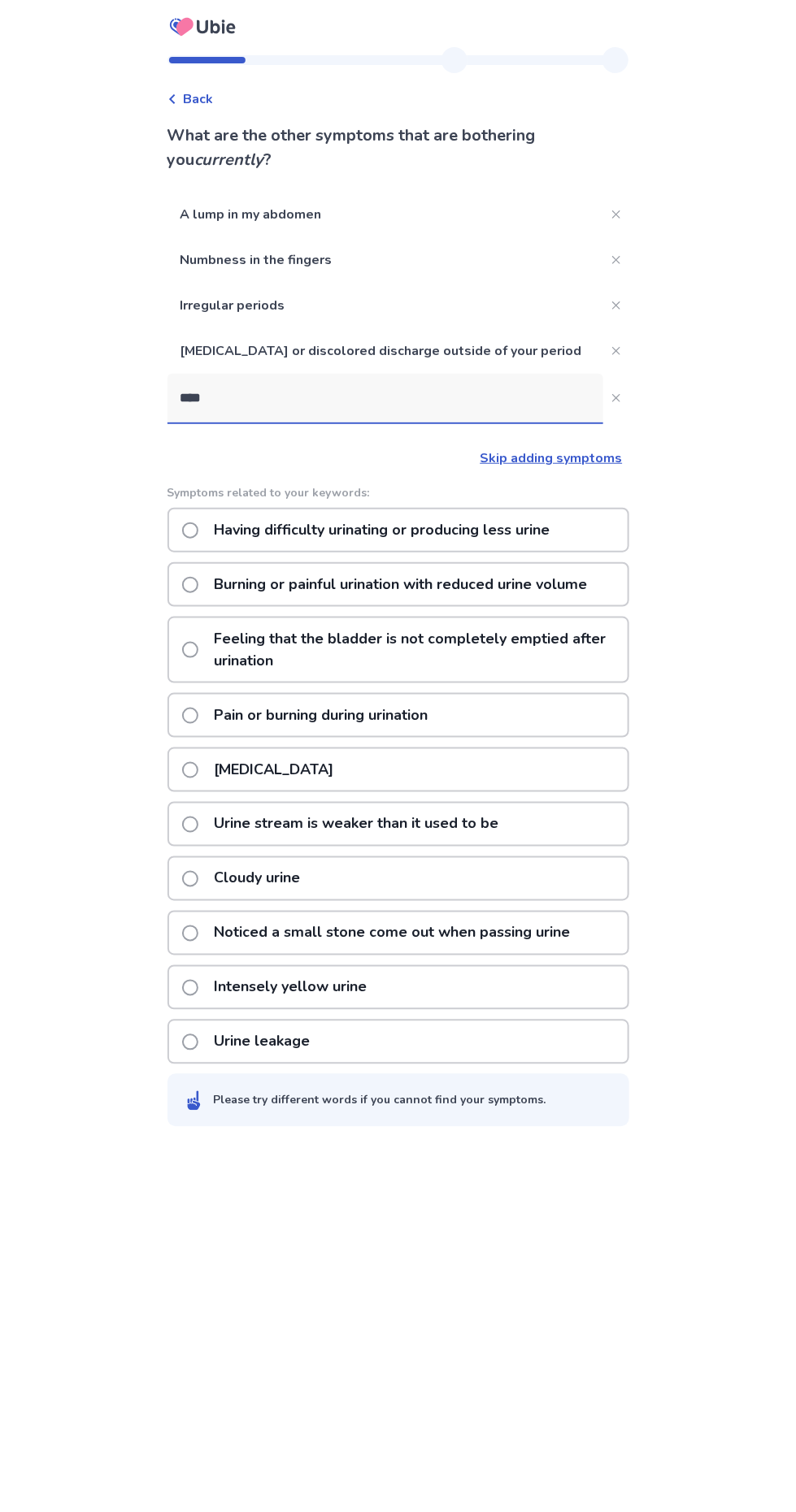
type input "*****"
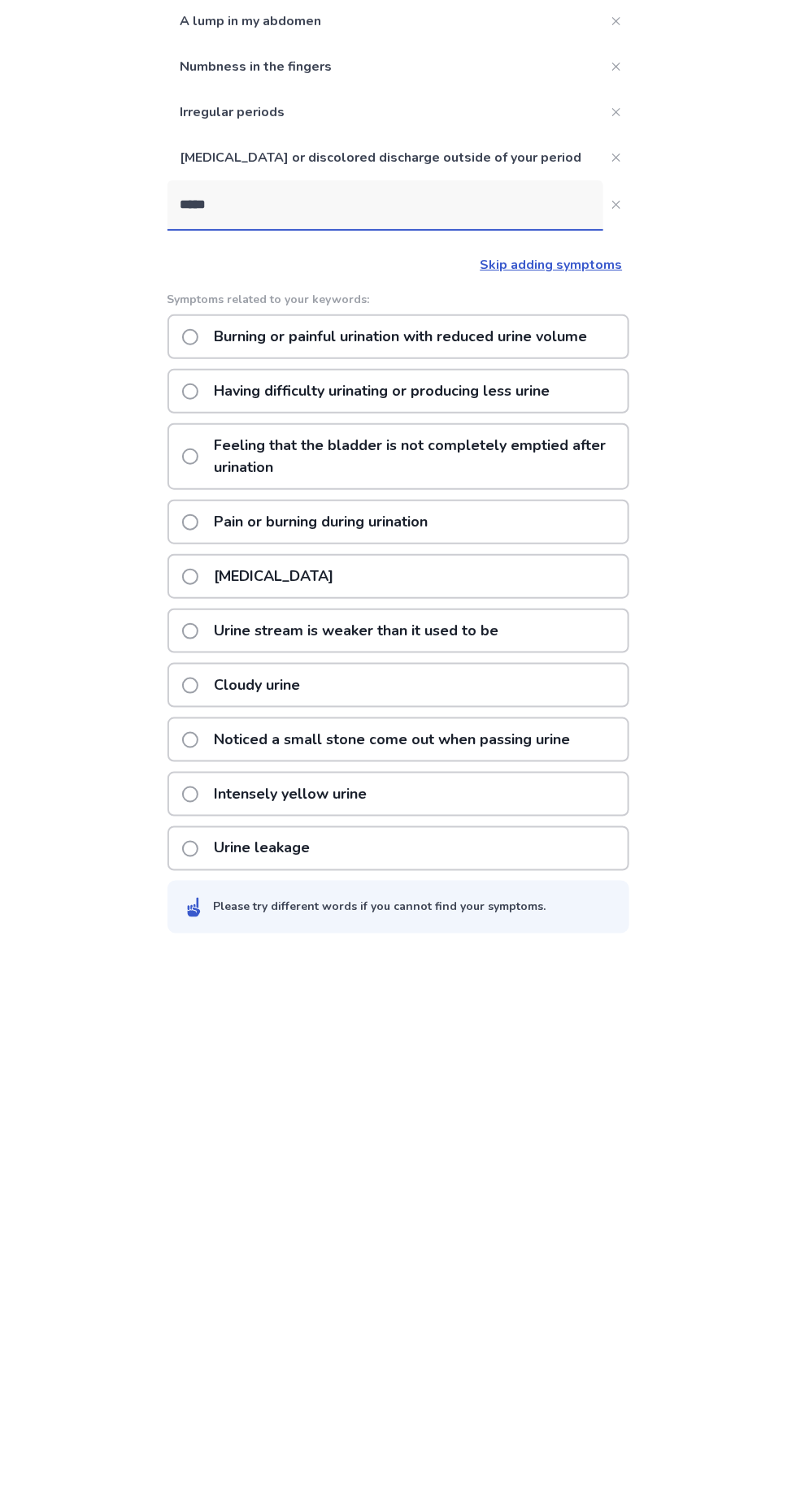
scroll to position [91, 0]
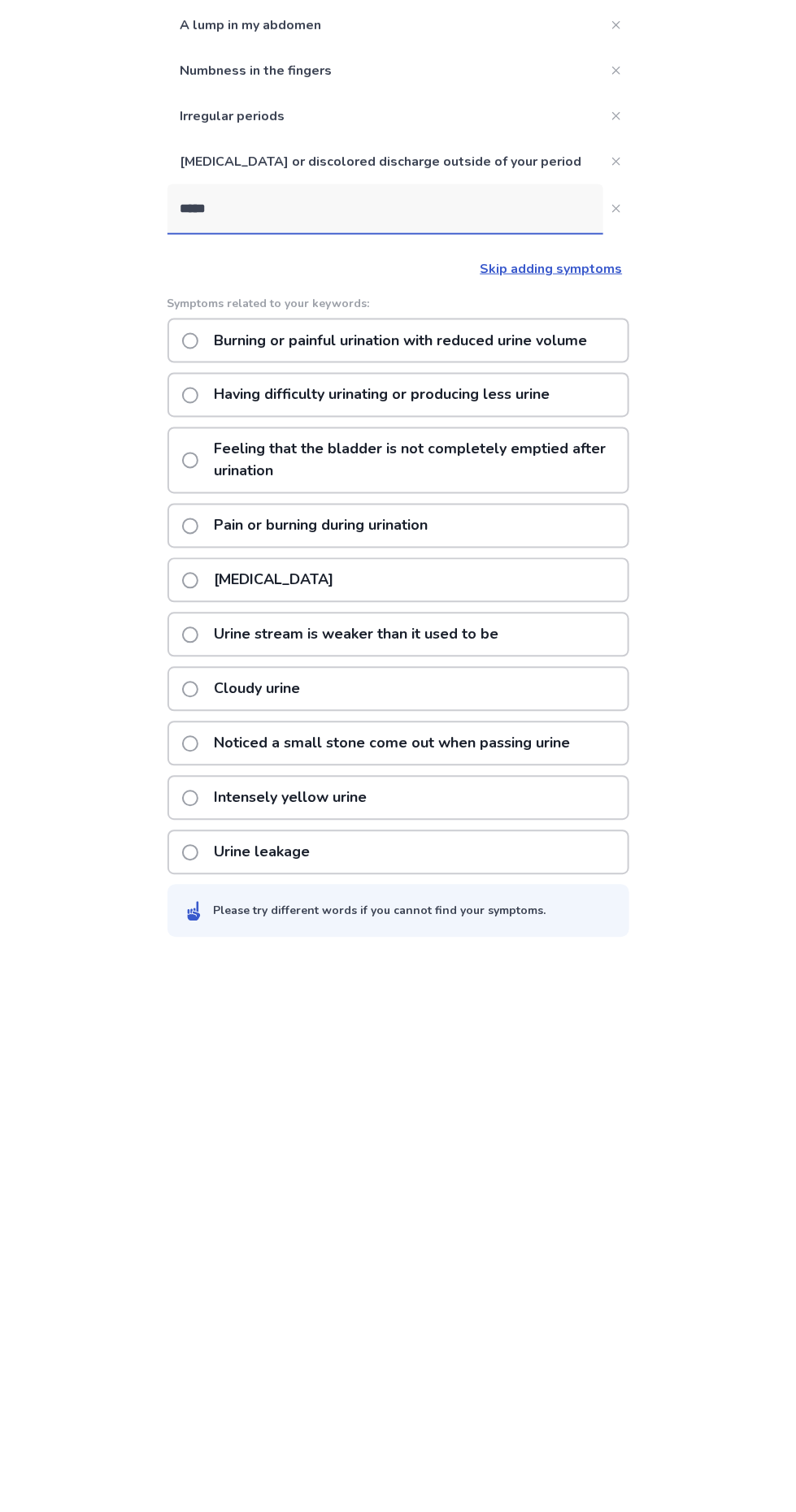
click at [396, 695] on p "Pain or burning during urination" at bounding box center [321, 715] width 233 height 41
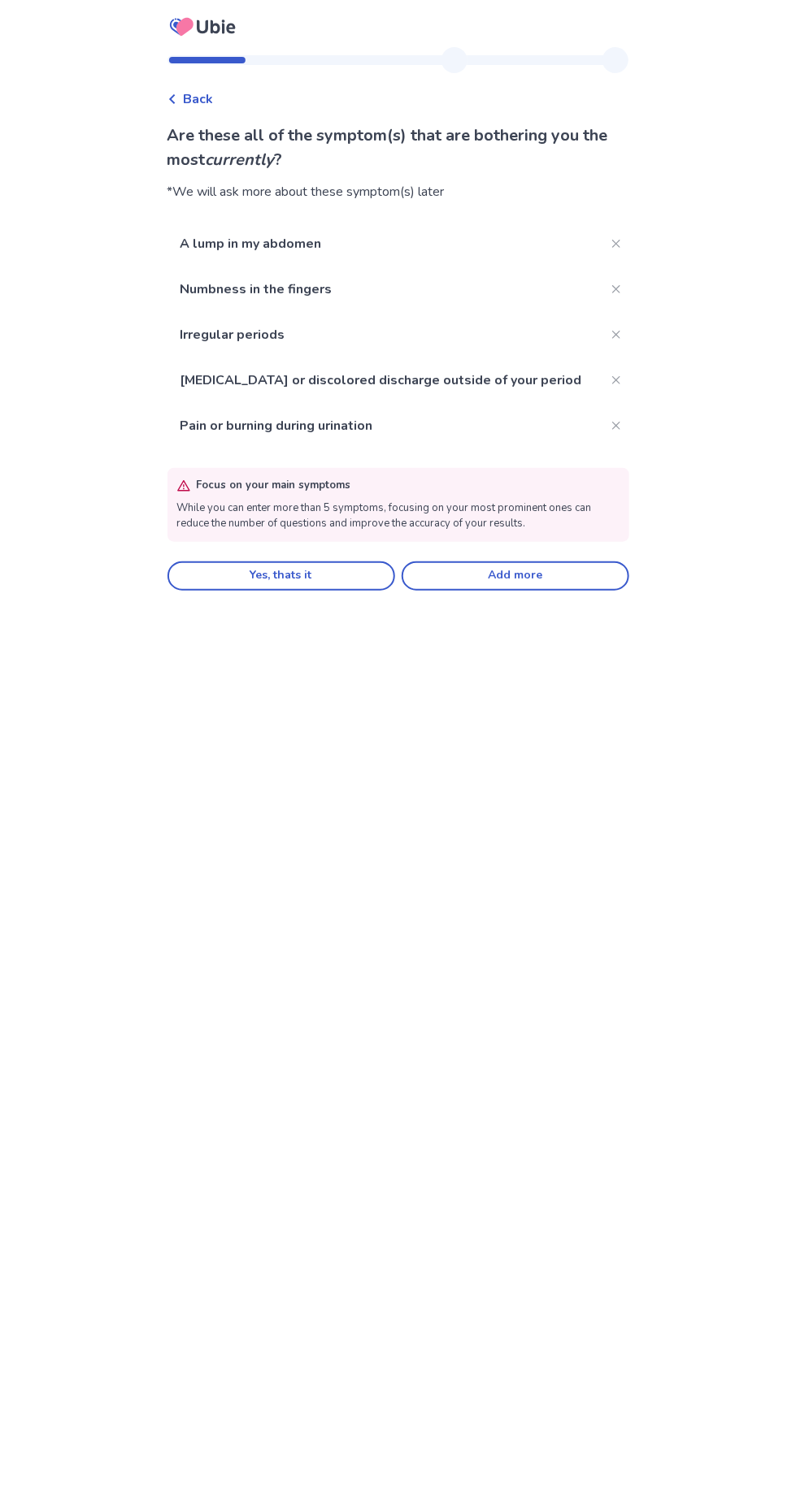
click at [304, 577] on button "Yes, thats it" at bounding box center [281, 576] width 228 height 29
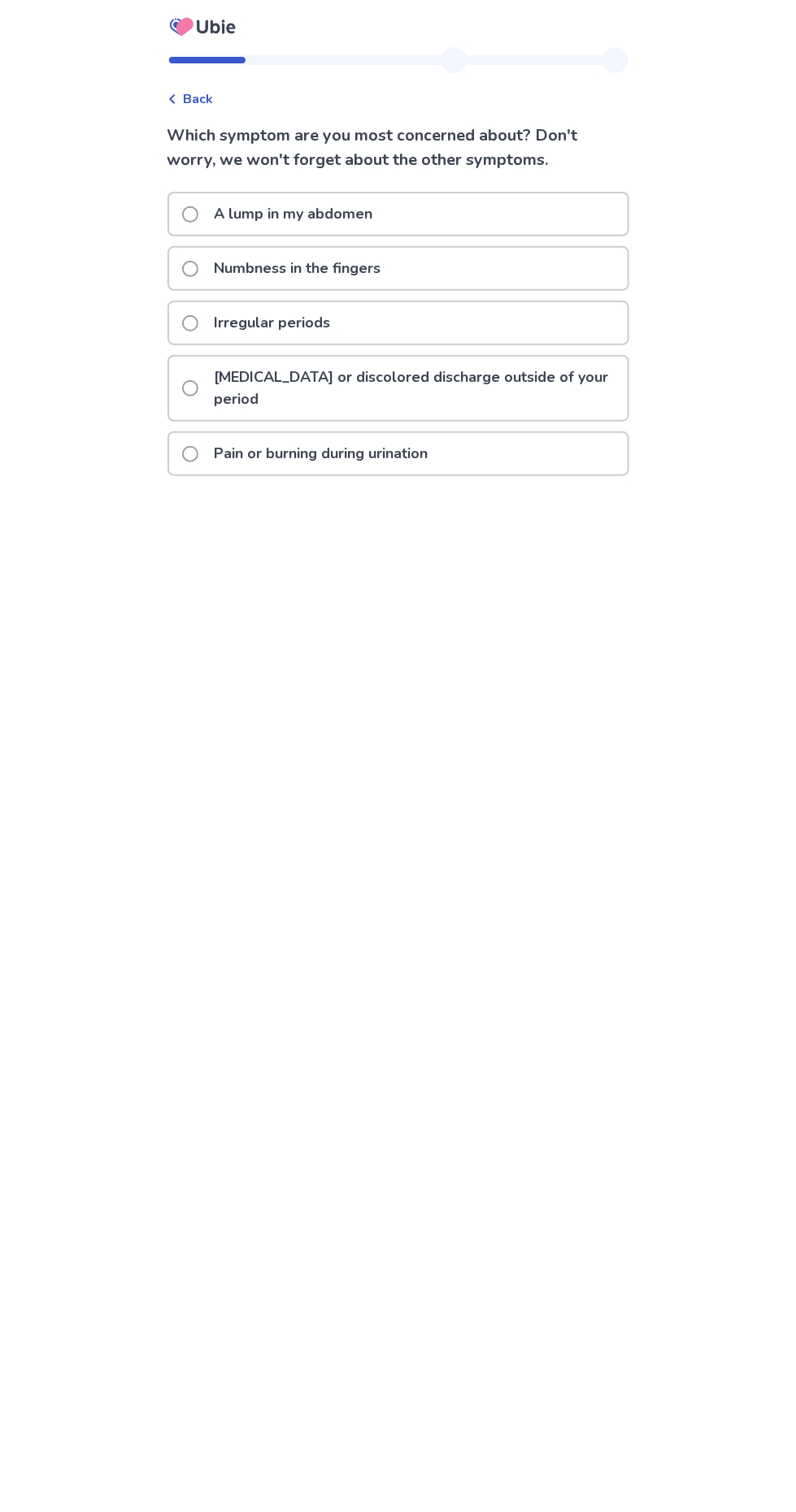
click at [224, 208] on p "A lump in my abdomen" at bounding box center [294, 214] width 178 height 41
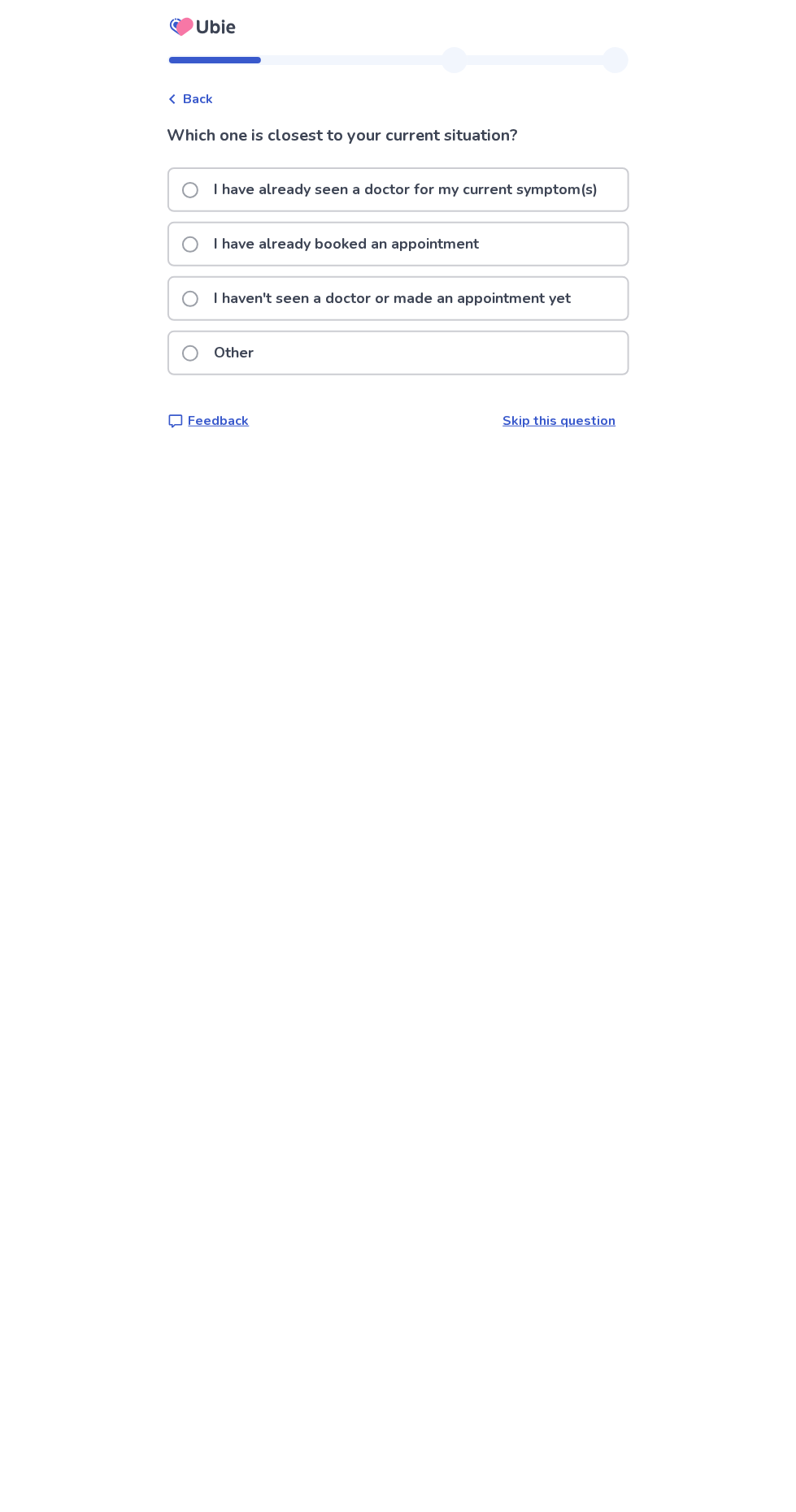
click at [197, 293] on span at bounding box center [190, 299] width 16 height 16
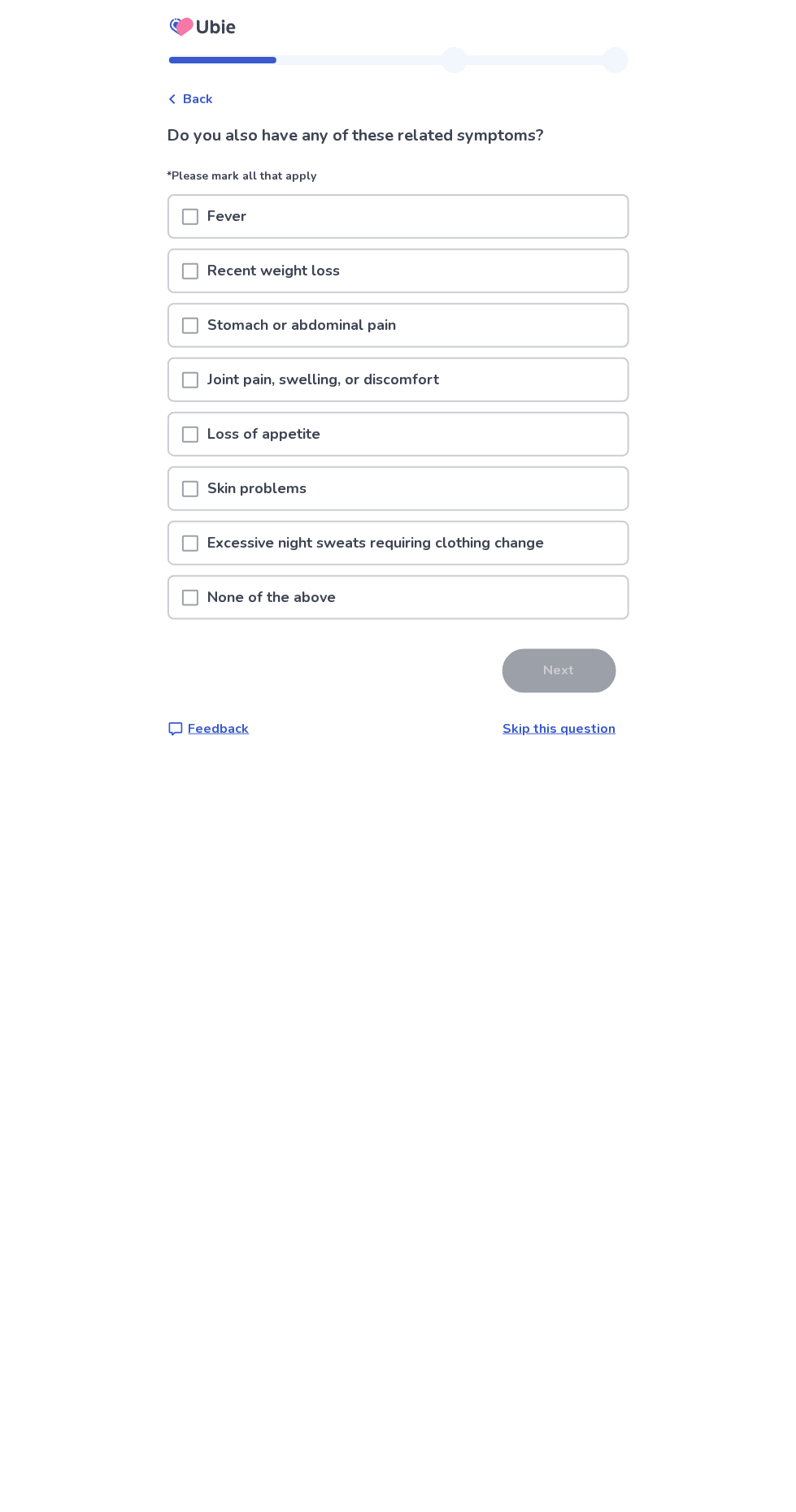
click at [199, 270] on span at bounding box center [190, 271] width 16 height 16
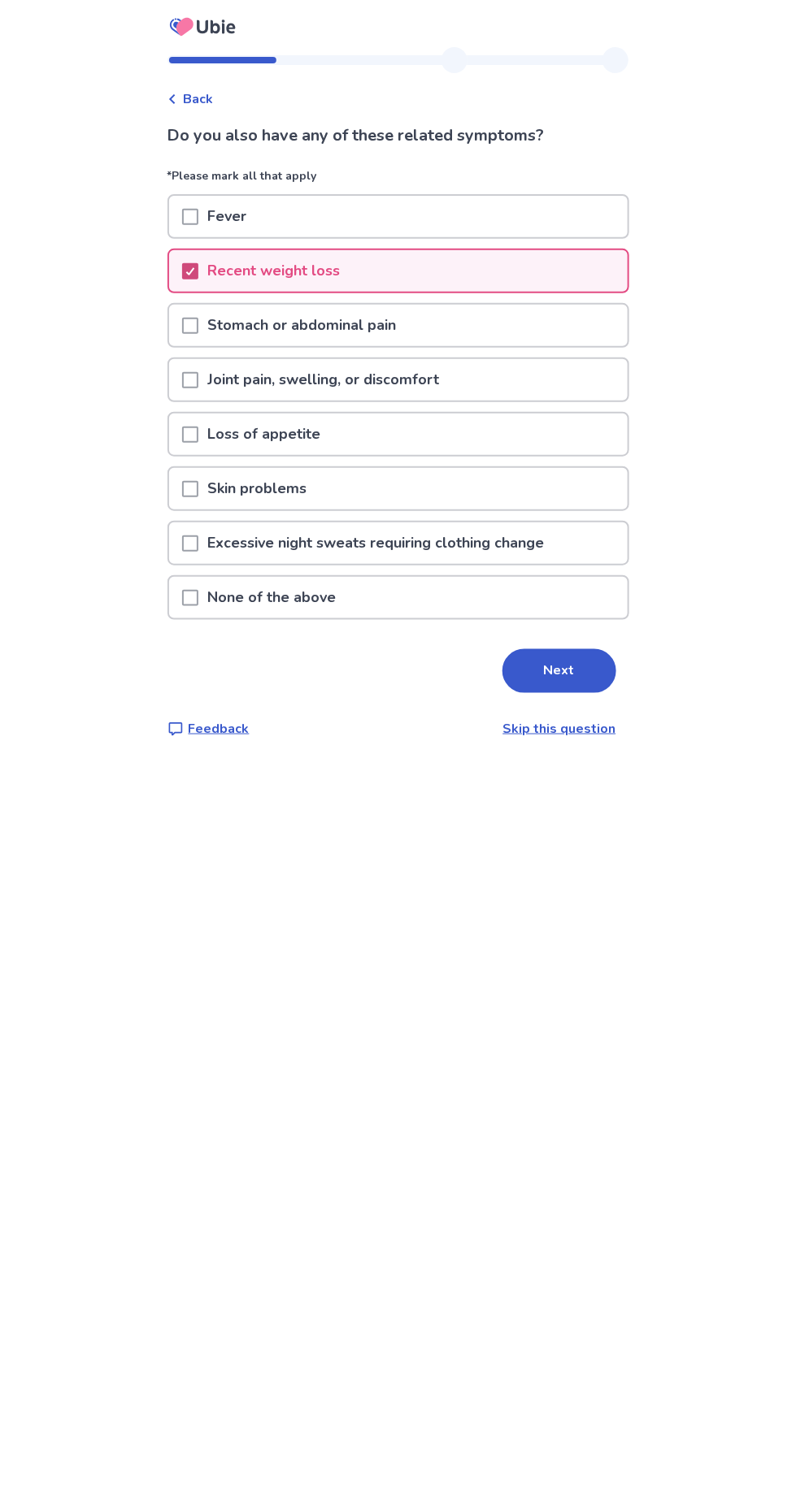
click at [199, 323] on span at bounding box center [190, 325] width 16 height 16
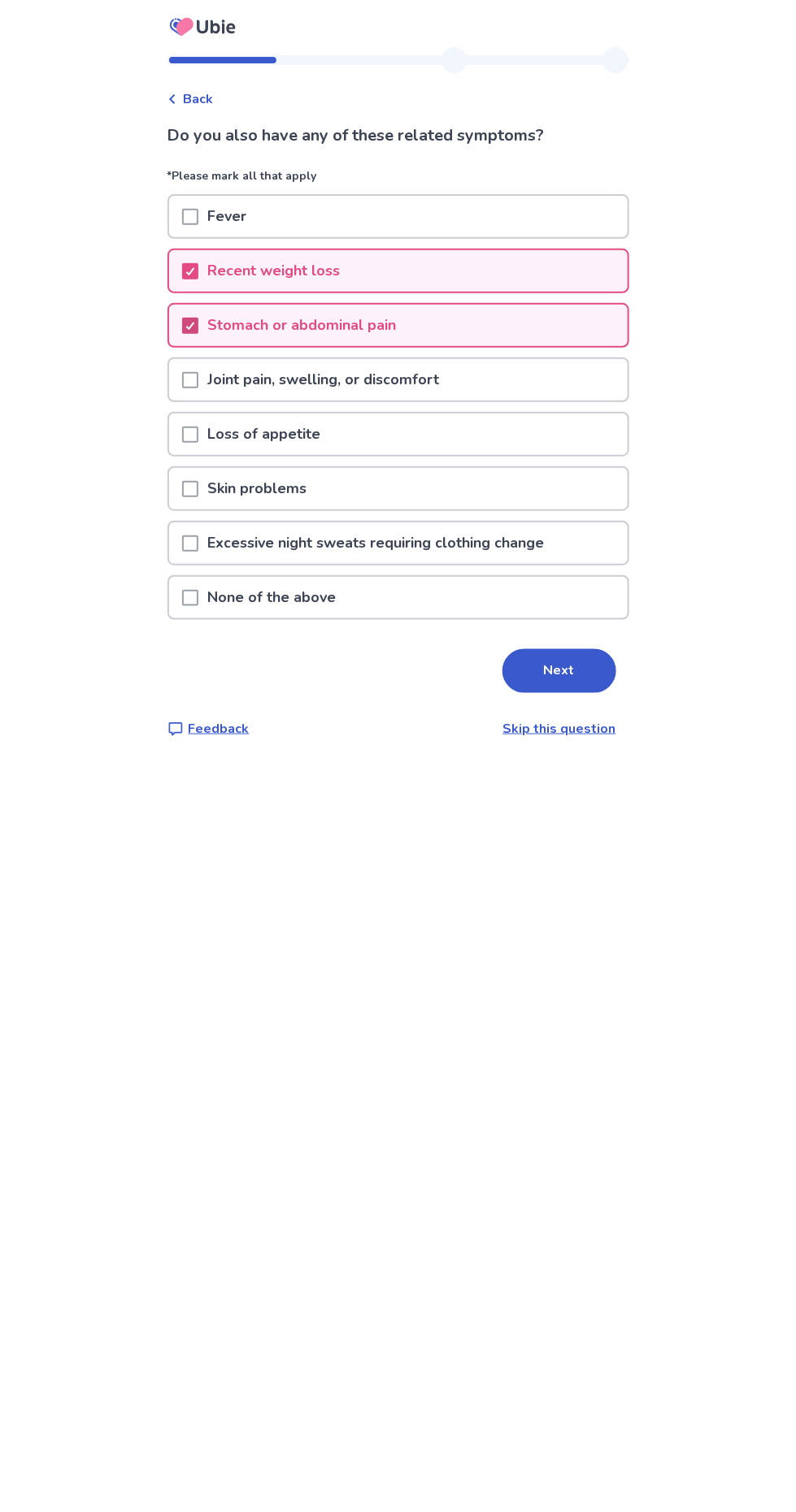
click at [199, 375] on span at bounding box center [190, 380] width 16 height 16
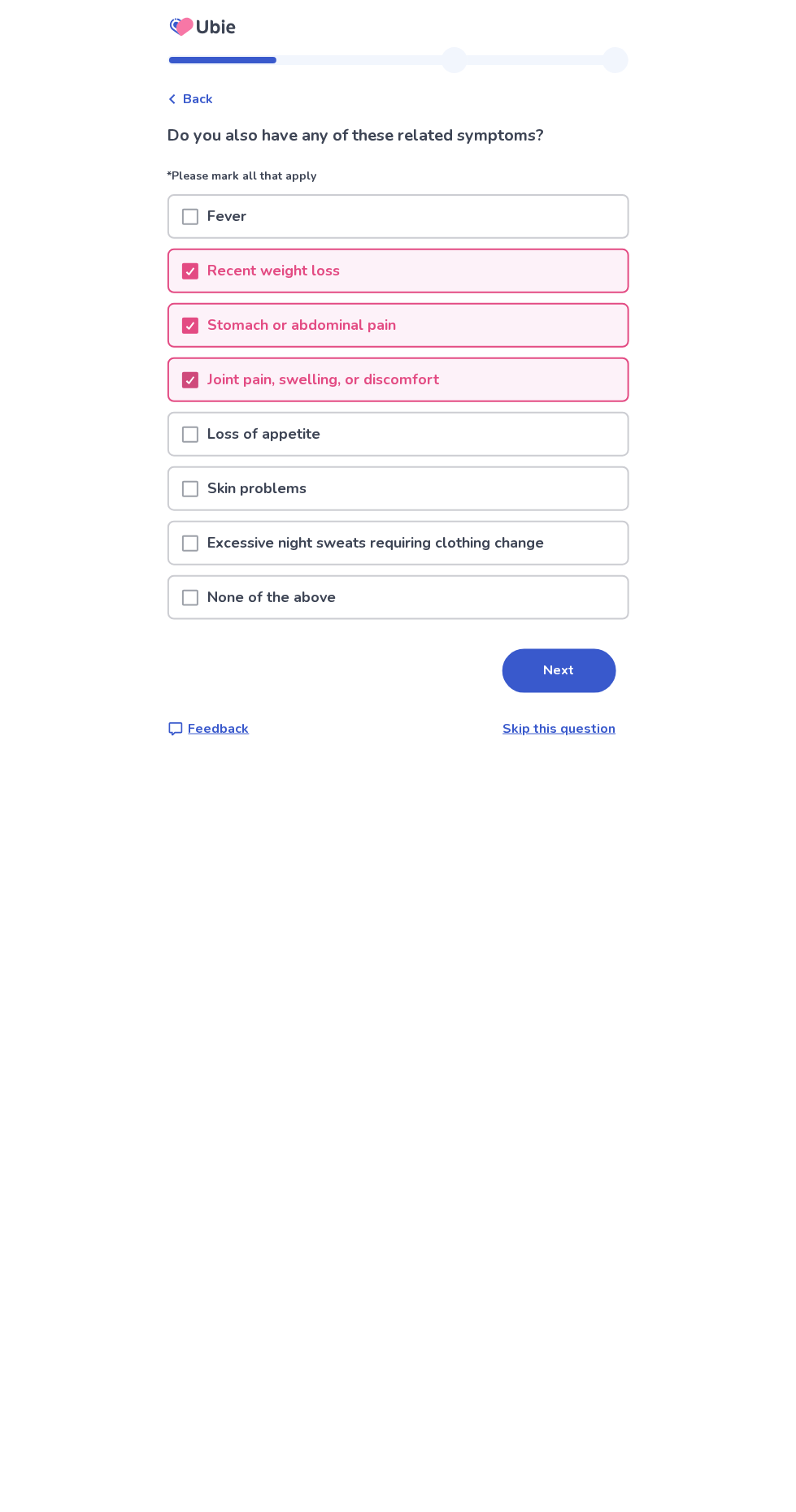
click at [197, 481] on span at bounding box center [190, 488] width 16 height 16
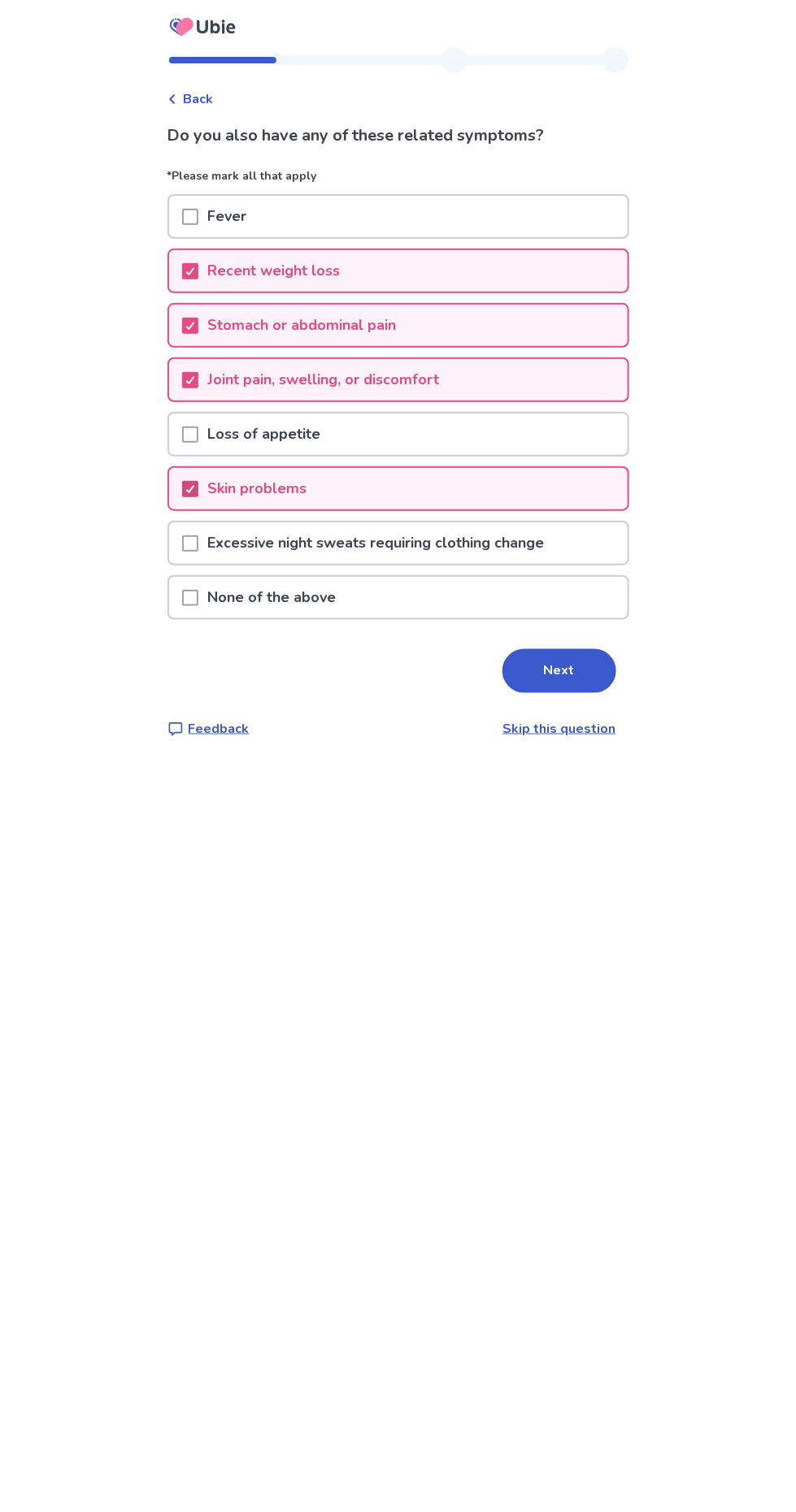
click at [547, 667] on button "Next" at bounding box center [559, 671] width 114 height 44
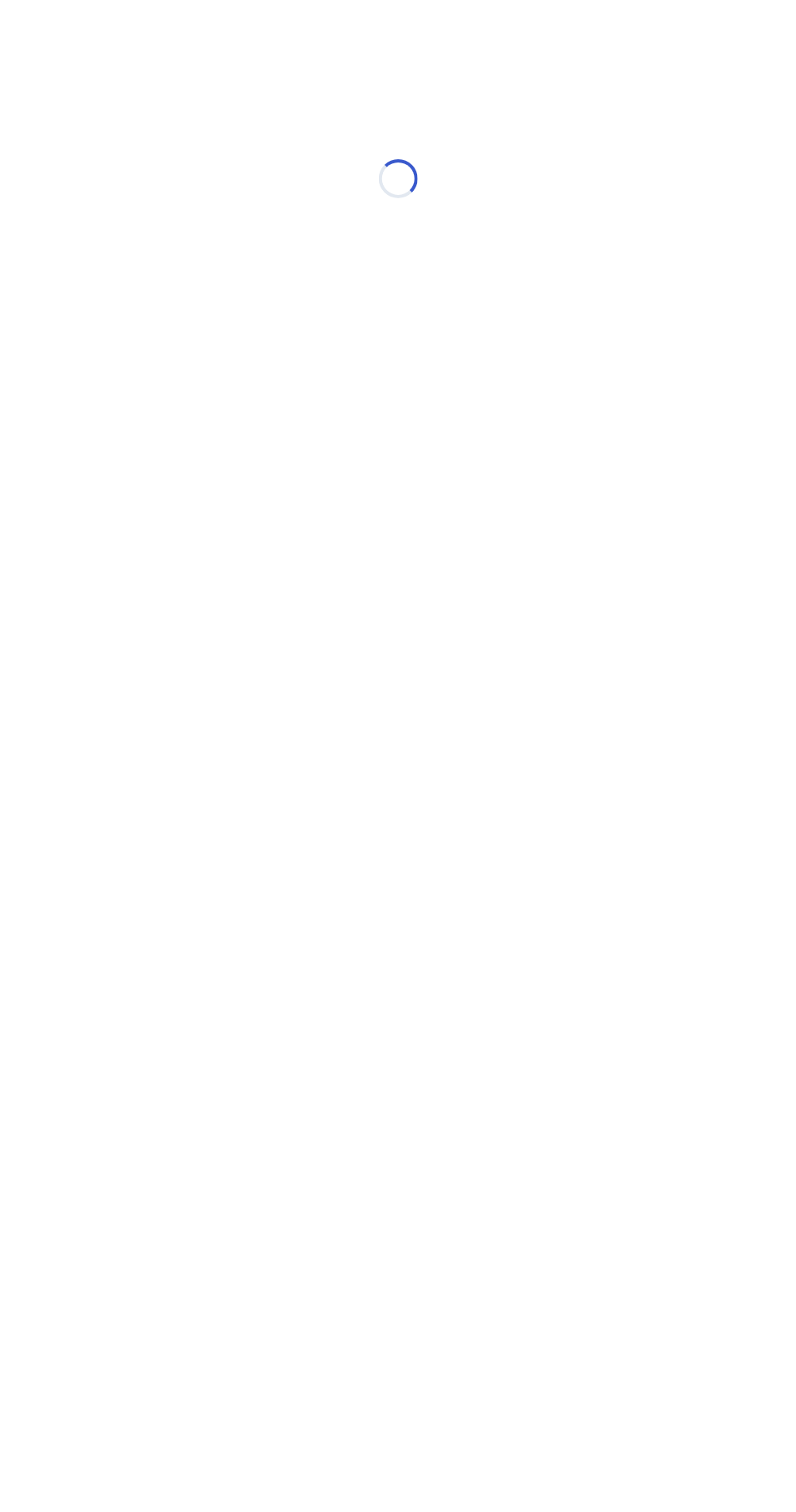
select select "*"
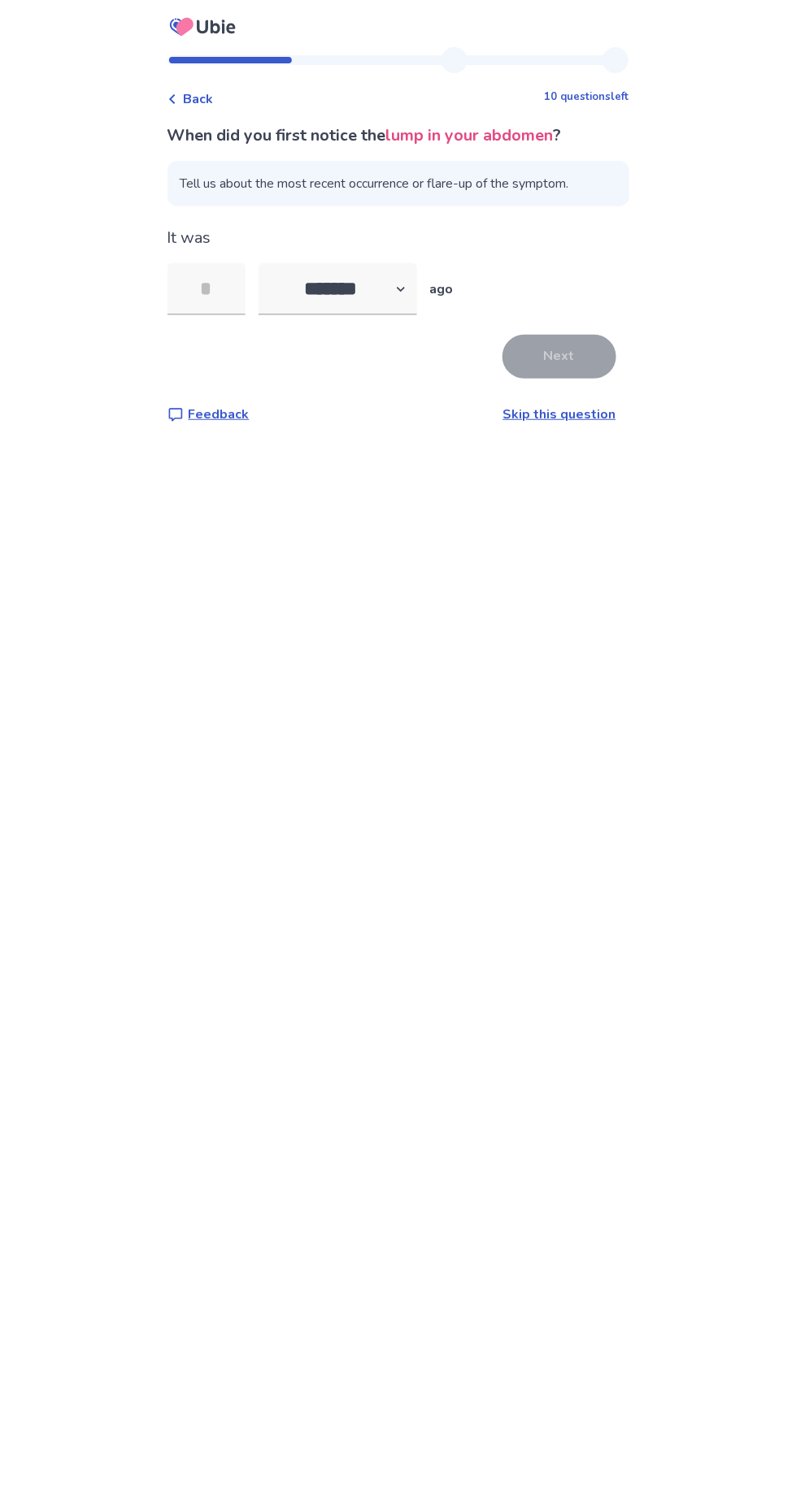
click at [230, 289] on input "tel" at bounding box center [206, 289] width 78 height 52
type input "*"
click at [358, 284] on select "******* ****** ******* ******** *******" at bounding box center [338, 289] width 159 height 52
select select "*"
click at [268, 263] on select "******* ****** ******* ******** *******" at bounding box center [338, 289] width 159 height 52
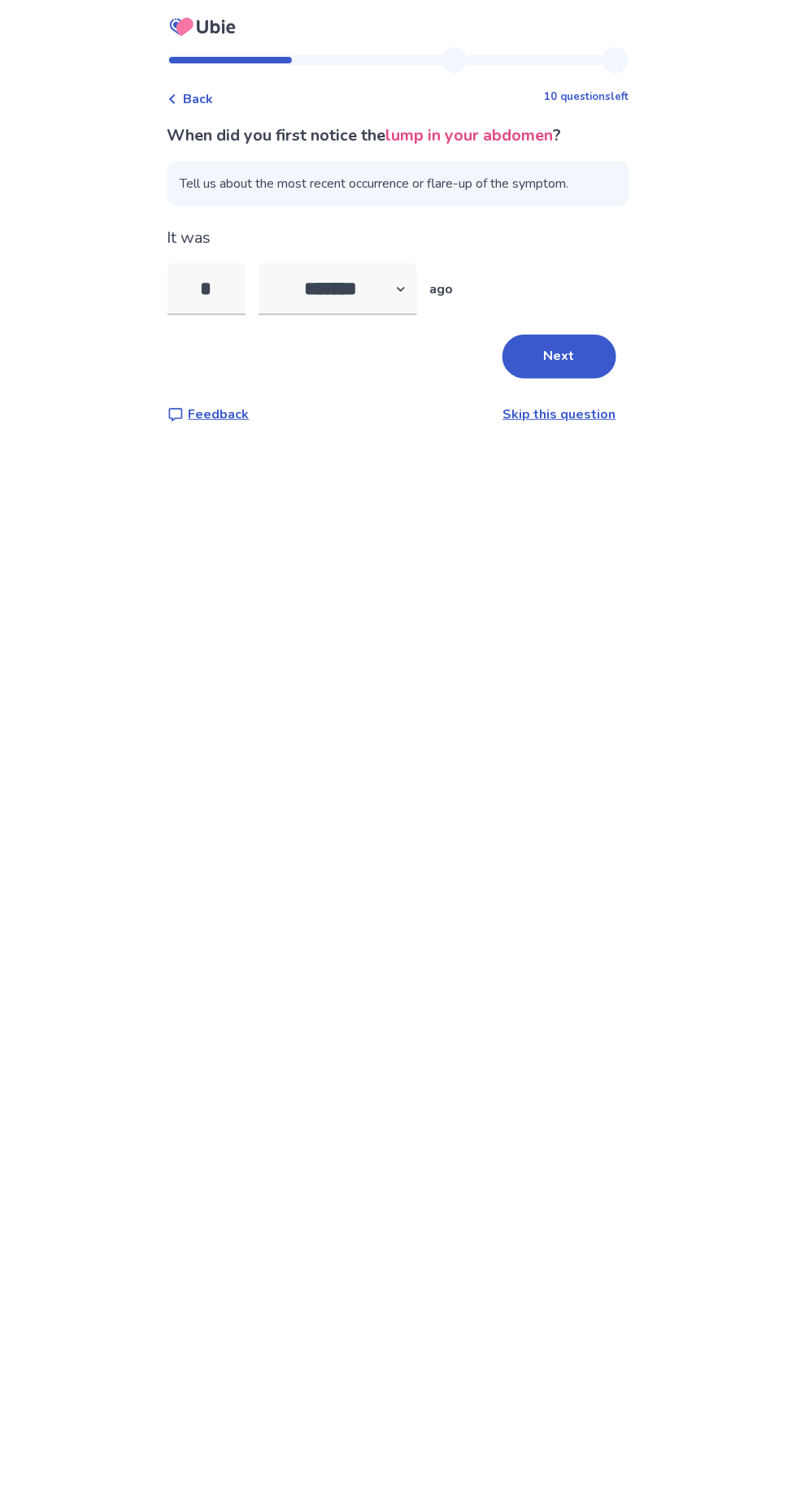
click at [559, 346] on button "Next" at bounding box center [559, 356] width 114 height 44
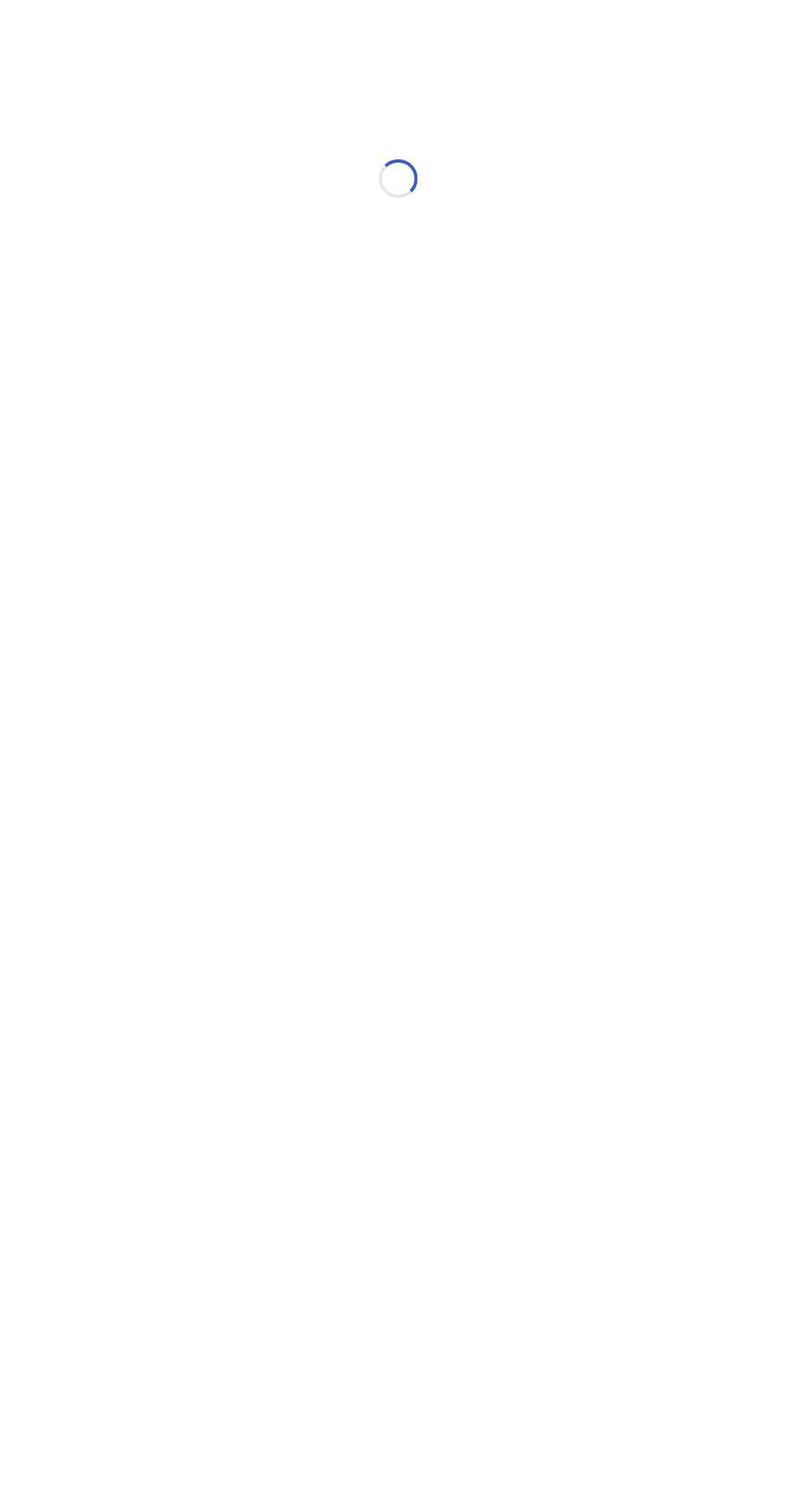
select select "*"
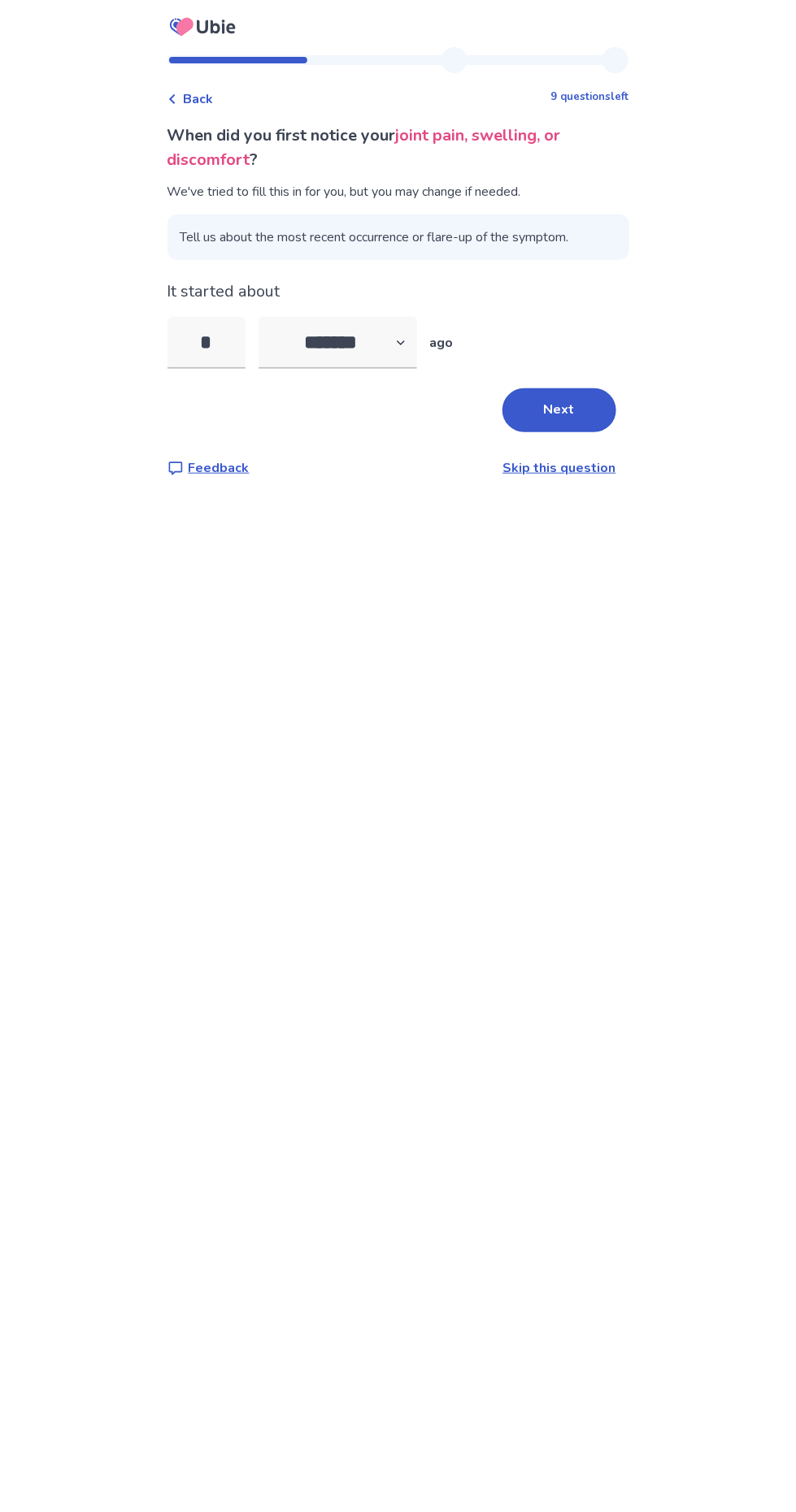
click at [557, 416] on button "Next" at bounding box center [559, 410] width 114 height 44
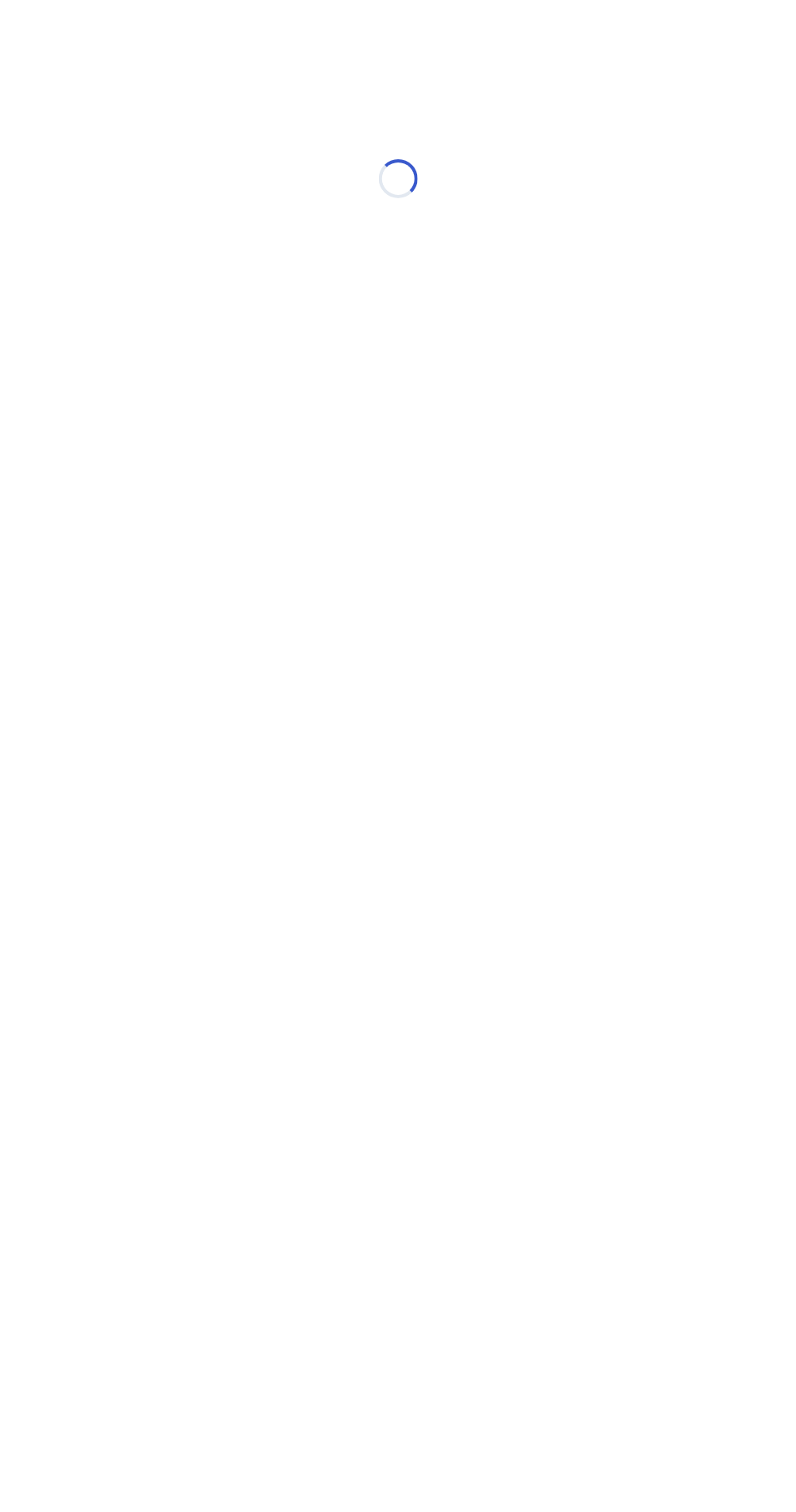
select select "*"
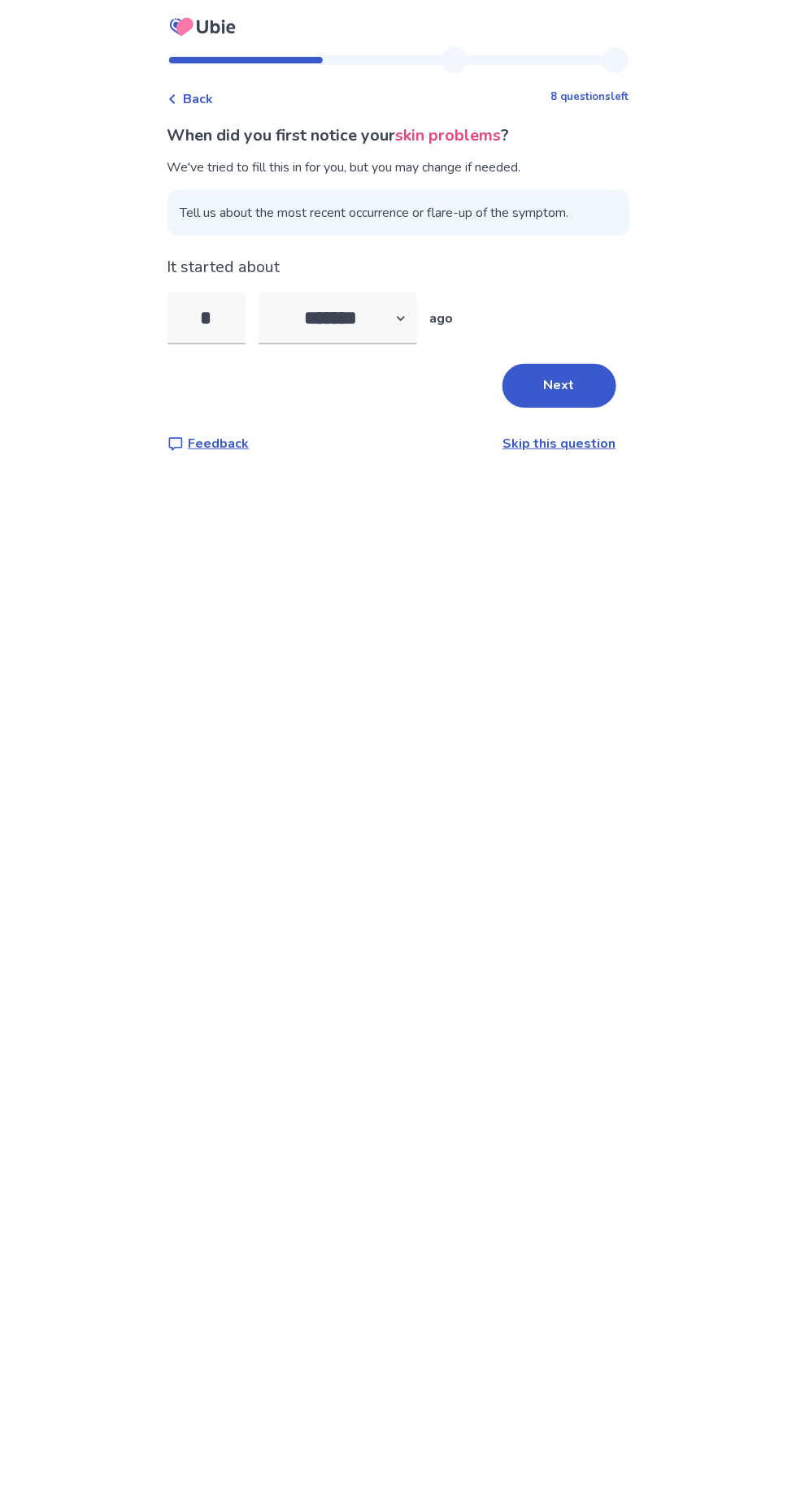
type input "*"
click at [378, 313] on select "******* ****** ******* ******** *******" at bounding box center [338, 318] width 159 height 52
select select "*"
click at [268, 293] on select "******* ****** ******* ******** *******" at bounding box center [338, 318] width 159 height 52
click at [553, 385] on button "Next" at bounding box center [559, 386] width 114 height 44
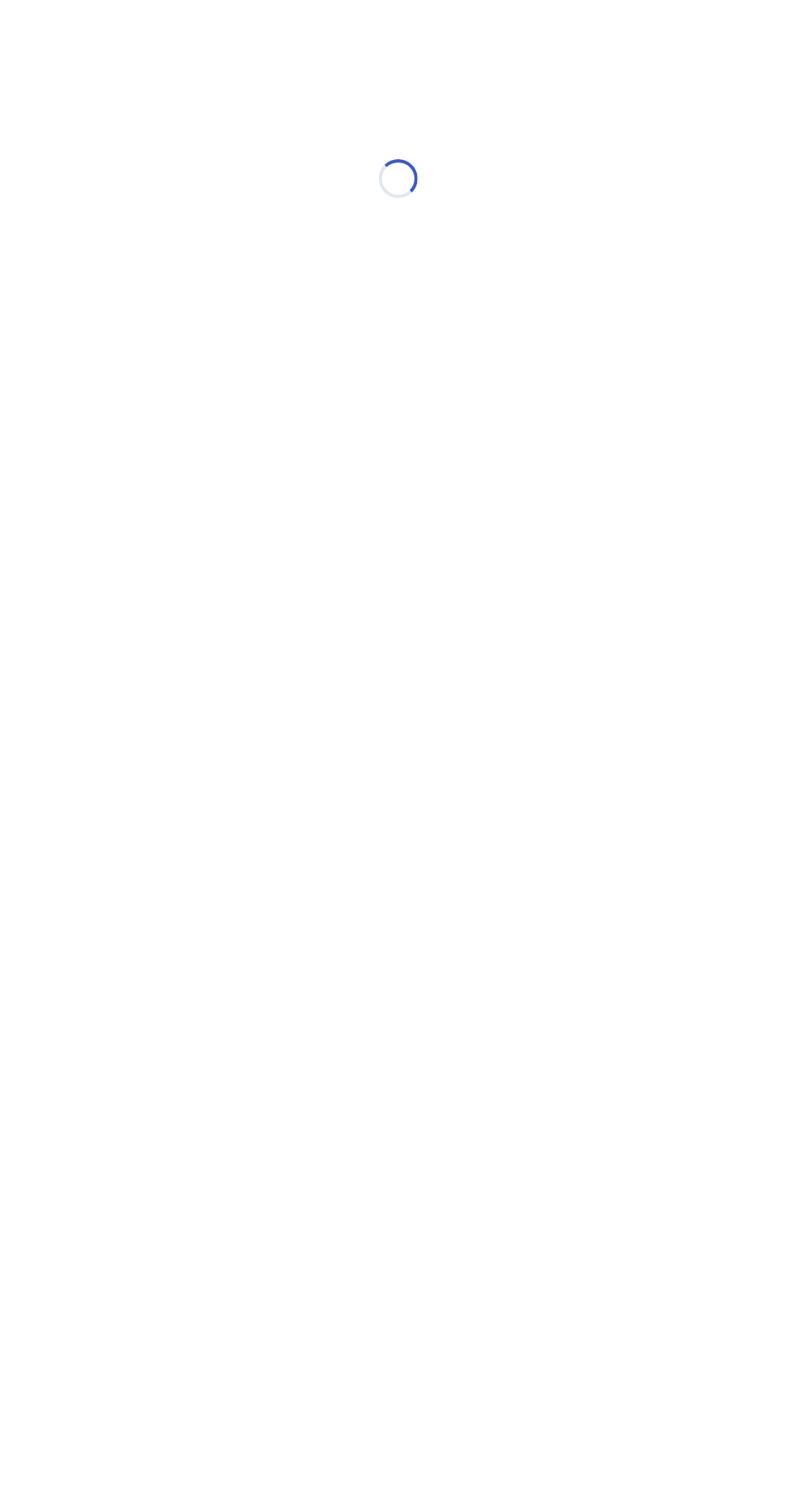
select select "*"
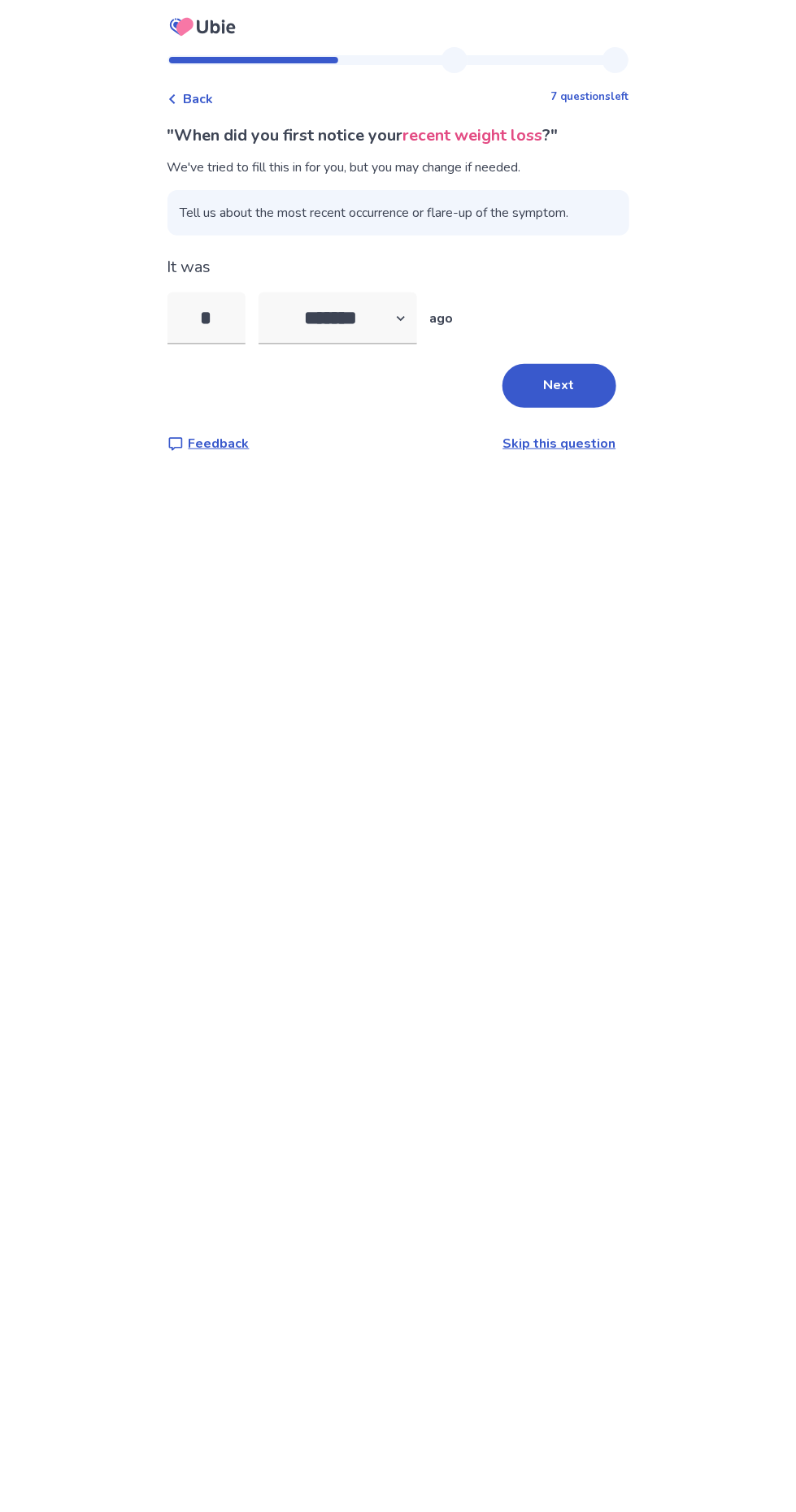
click at [207, 96] on span "Back" at bounding box center [199, 99] width 30 height 20
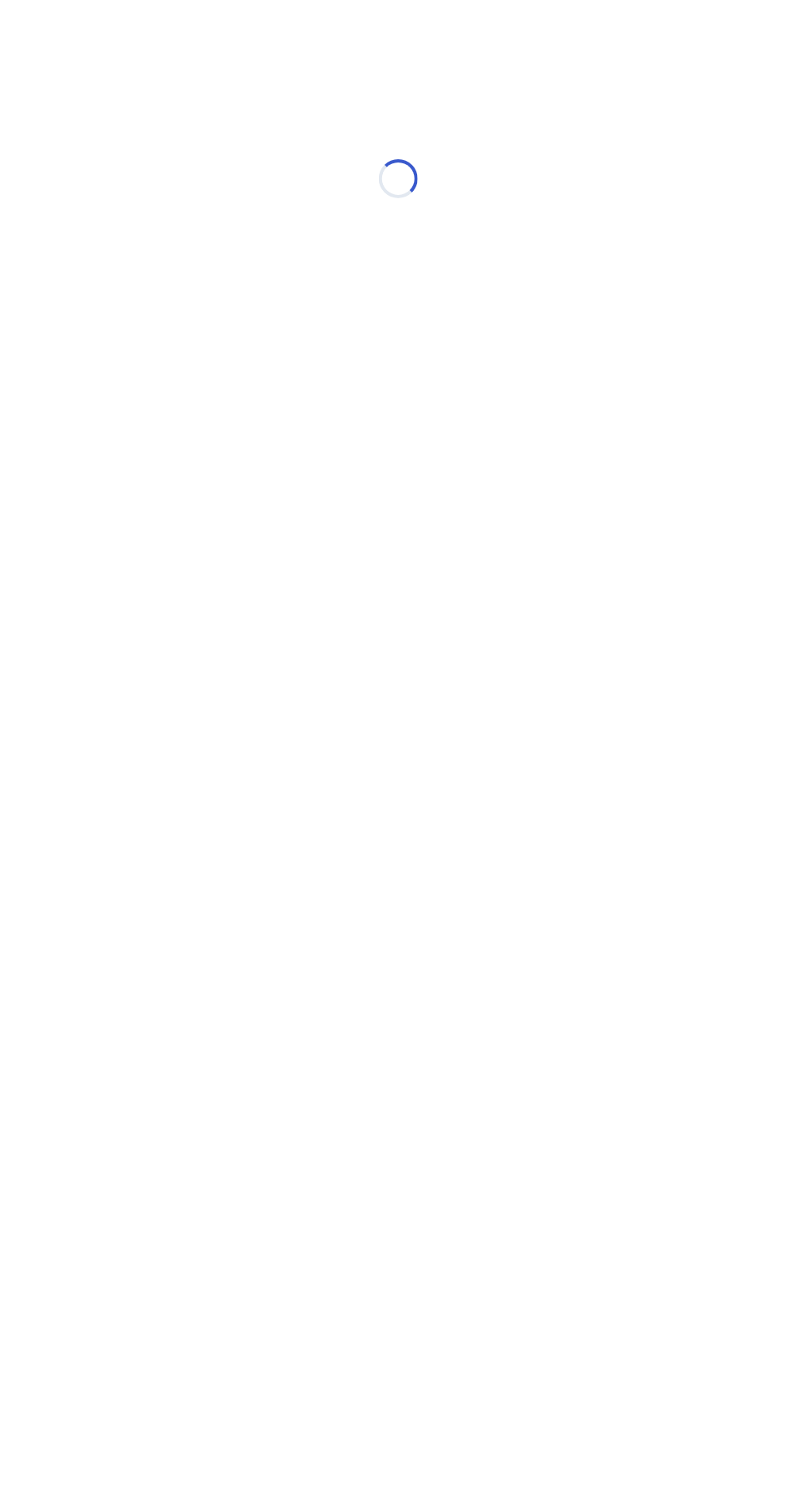
select select "*"
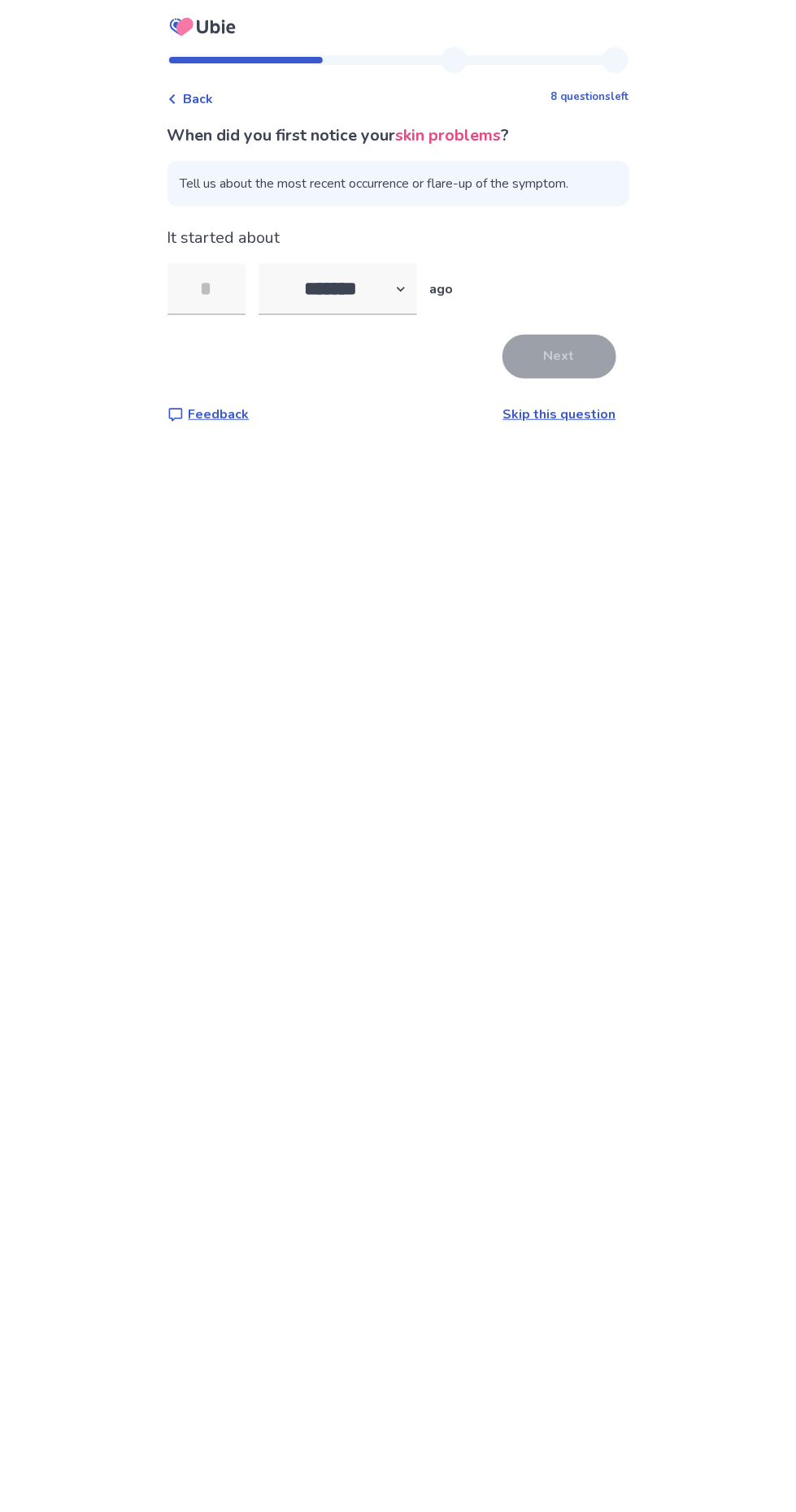
type input "*"
click at [547, 351] on button "Next" at bounding box center [559, 356] width 114 height 44
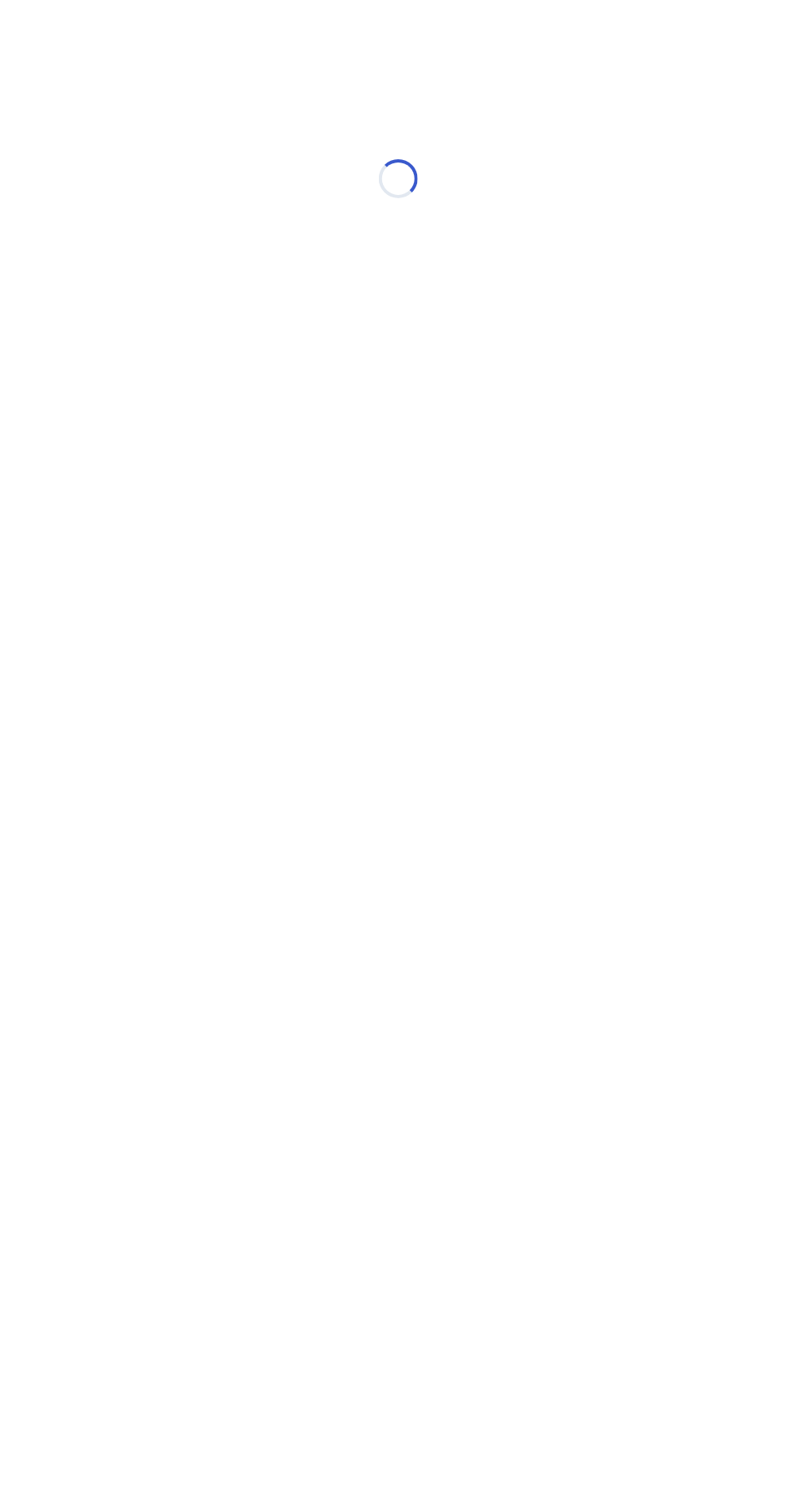
select select "*"
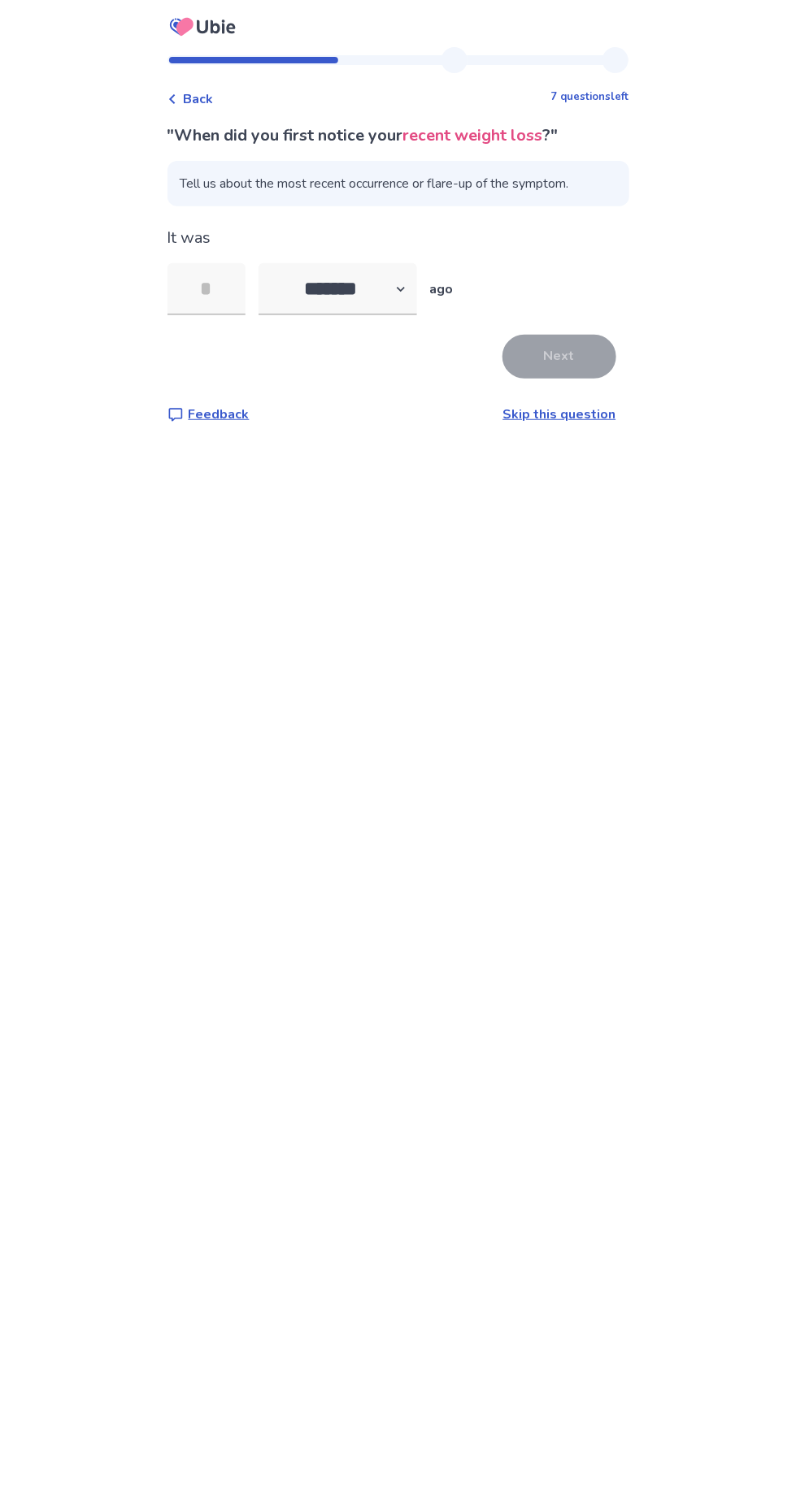
type input "*"
click at [549, 356] on button "Next" at bounding box center [559, 356] width 114 height 44
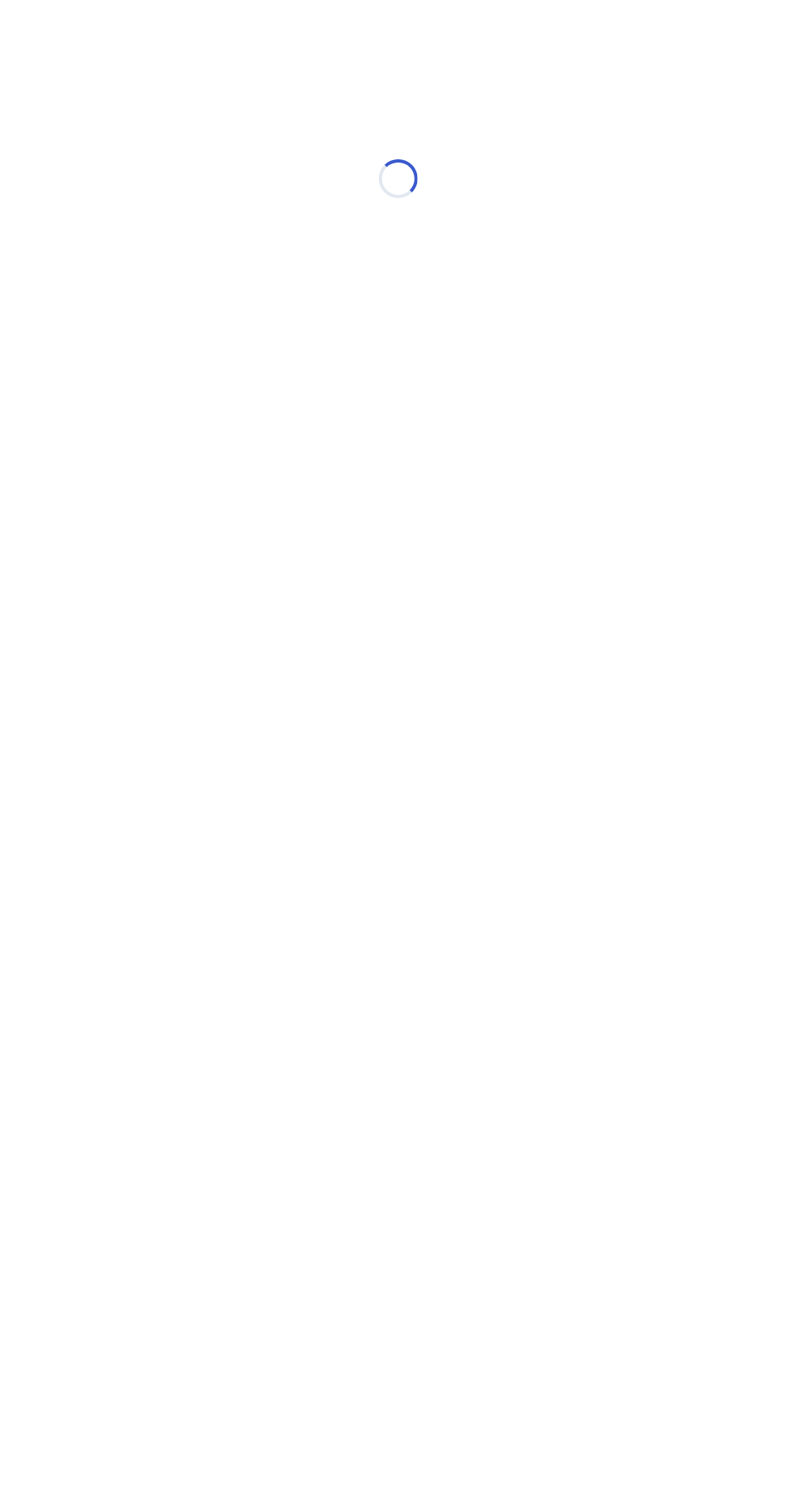
select select "*"
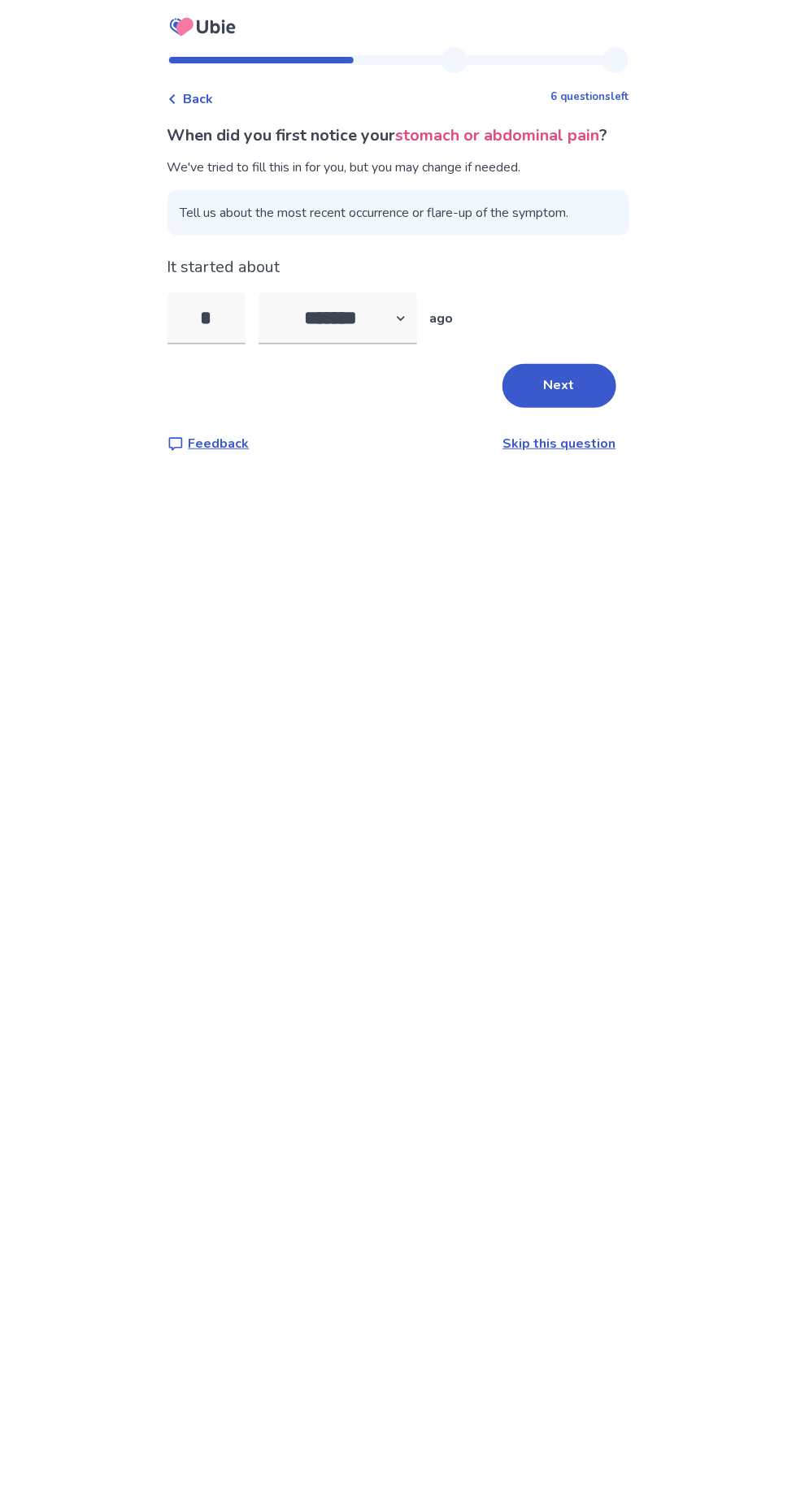
type input "*"
click at [351, 344] on select "******* ****** ******* ******** *******" at bounding box center [338, 318] width 159 height 52
select select "*"
click at [268, 316] on select "******* ****** ******* ******** *******" at bounding box center [338, 318] width 159 height 52
click at [553, 408] on button "Next" at bounding box center [559, 386] width 114 height 44
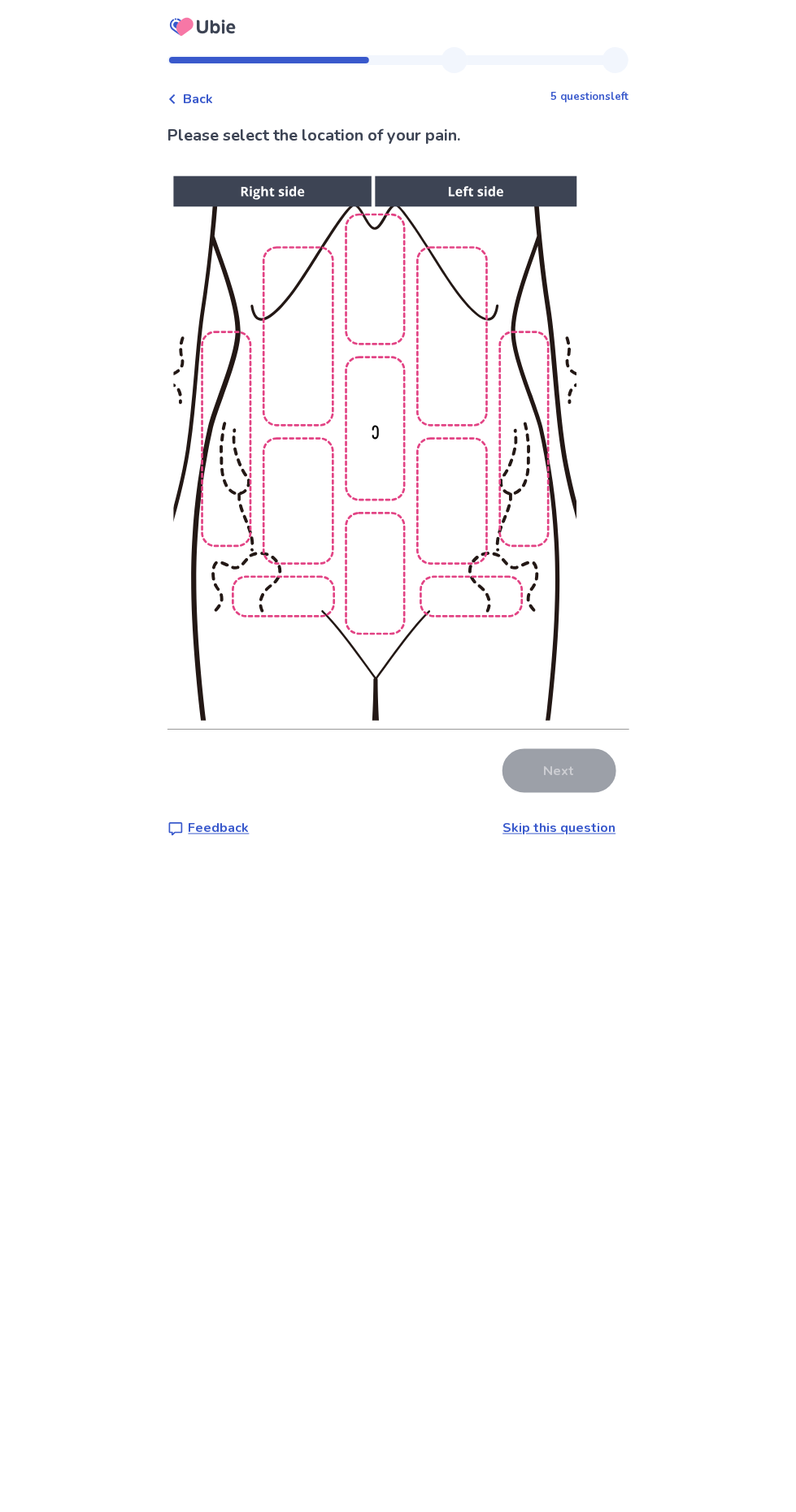
scroll to position [28, 0]
click at [443, 510] on img at bounding box center [375, 448] width 831 height 562
click at [565, 749] on button "Next" at bounding box center [559, 771] width 114 height 44
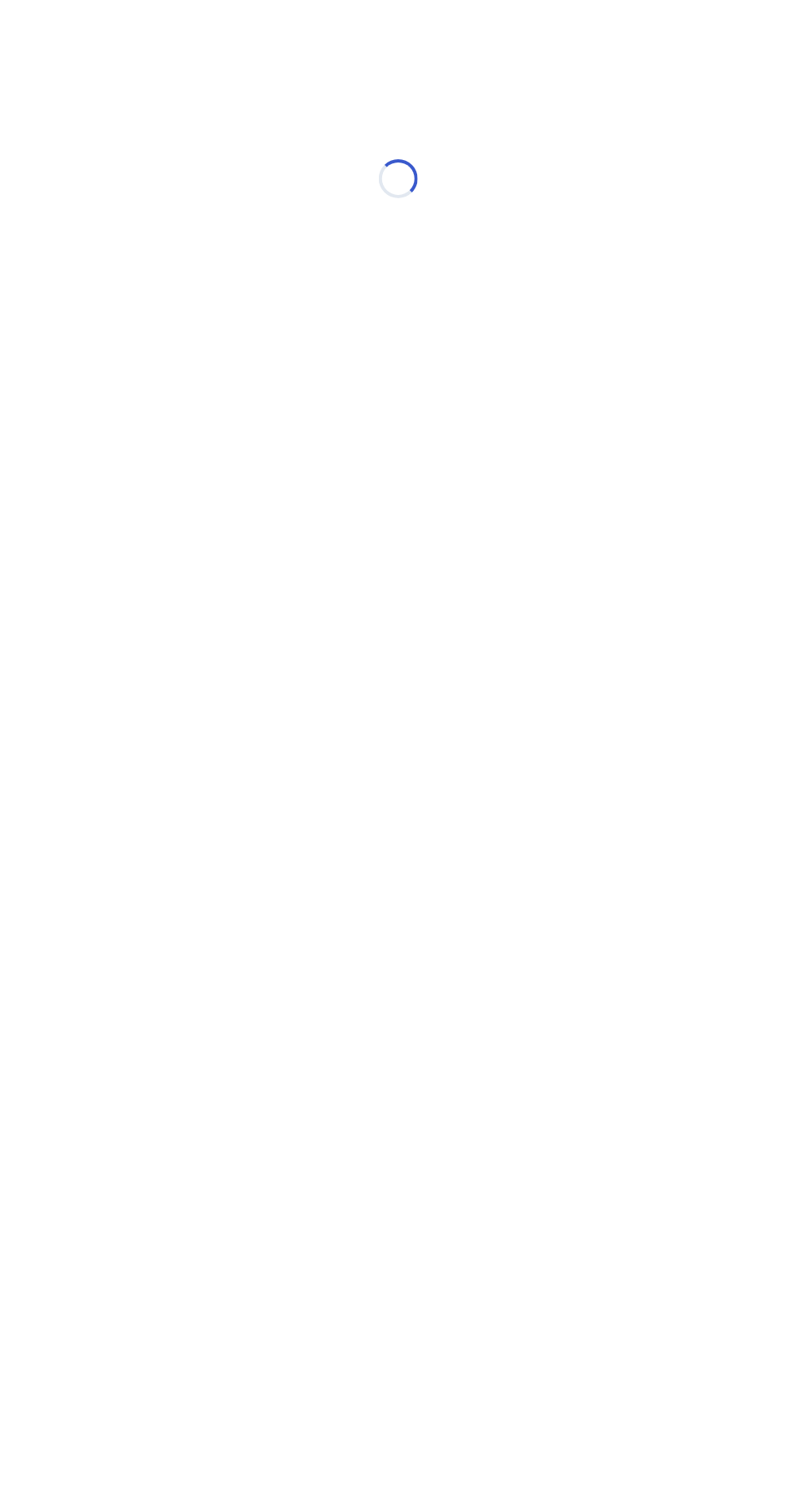
scroll to position [0, 0]
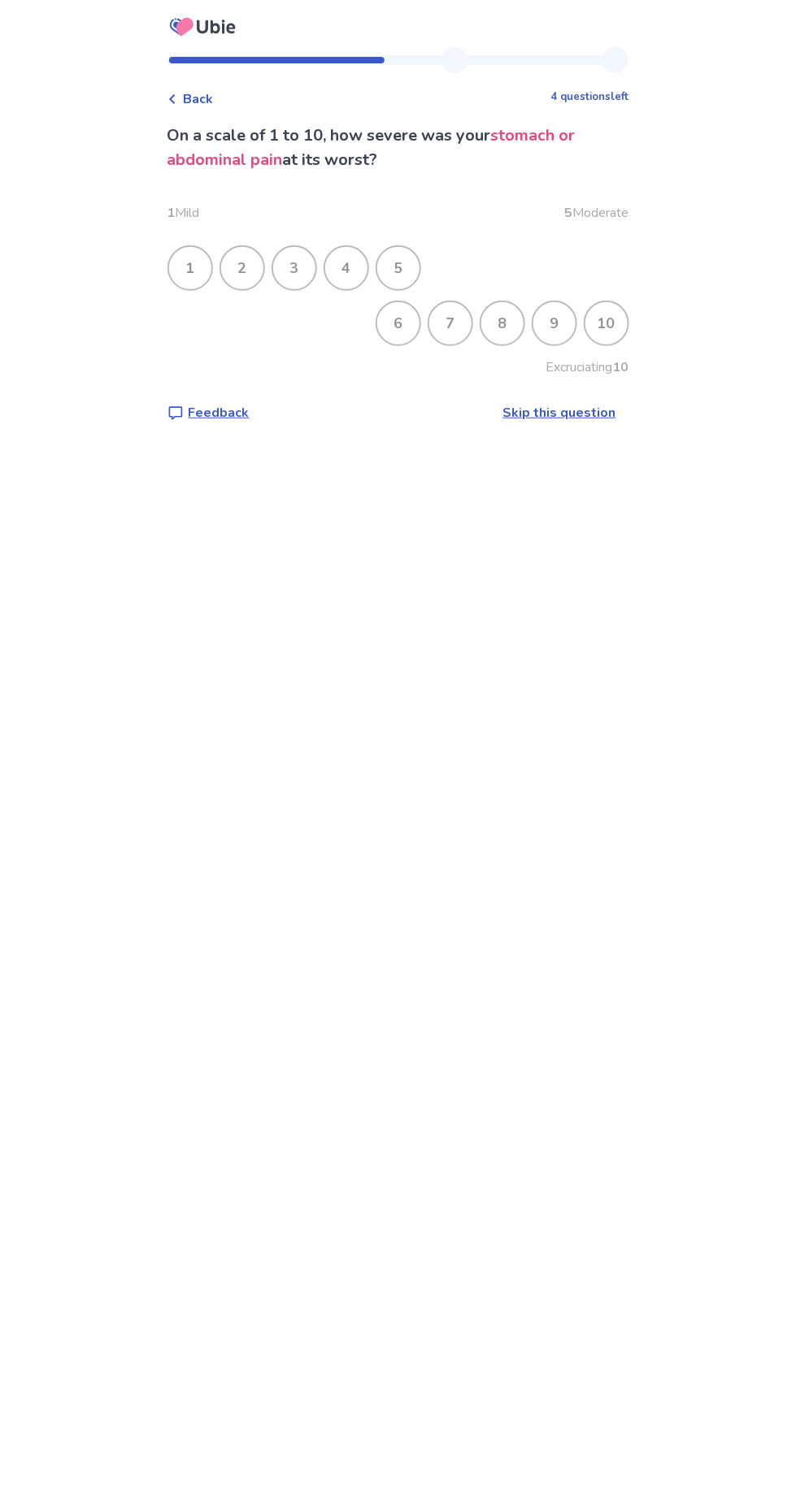
click at [399, 324] on div "6" at bounding box center [398, 323] width 42 height 42
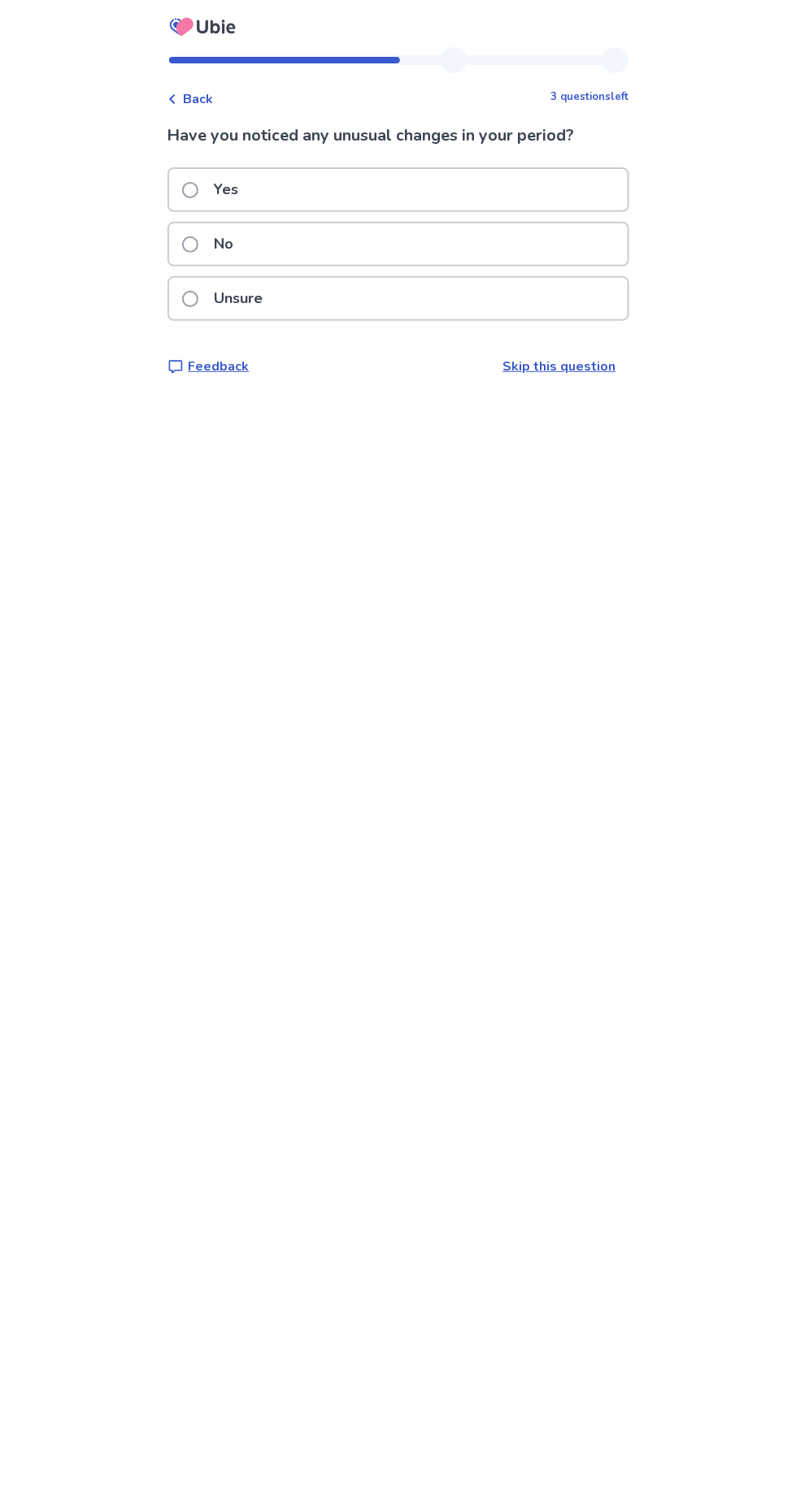
click at [194, 182] on span at bounding box center [190, 190] width 16 height 16
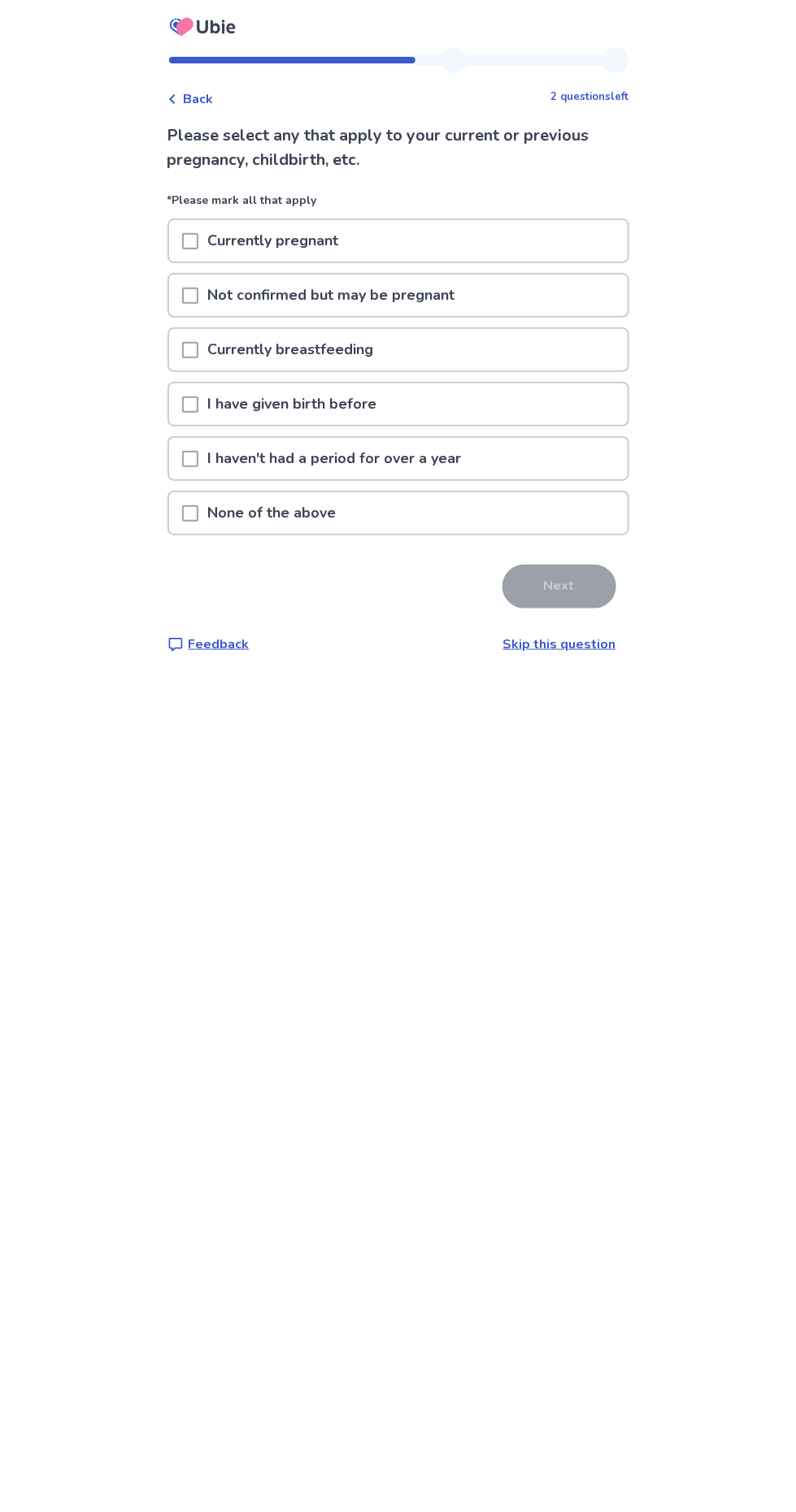
click at [199, 406] on span at bounding box center [190, 404] width 16 height 16
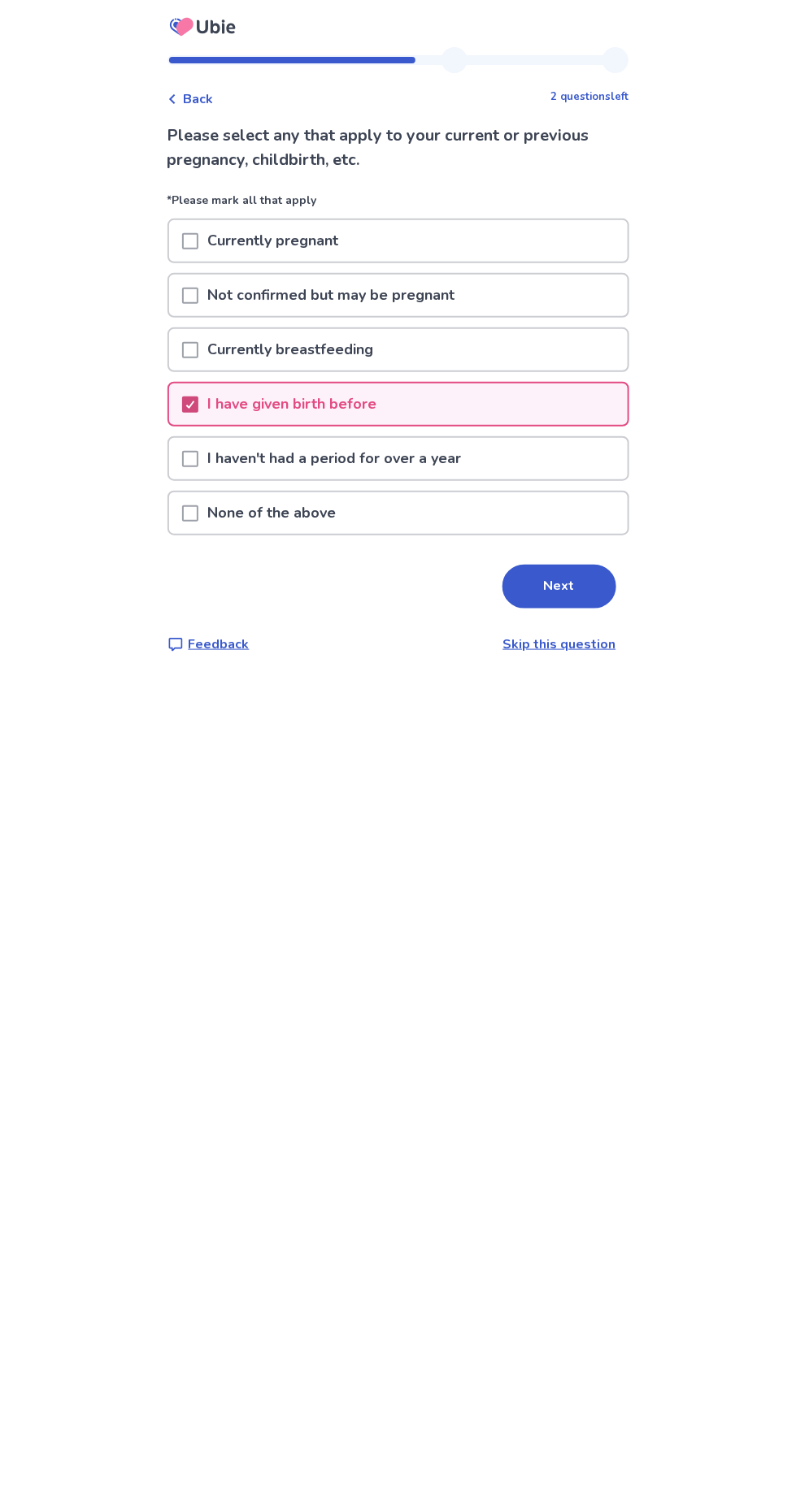
click at [555, 579] on button "Next" at bounding box center [559, 586] width 114 height 44
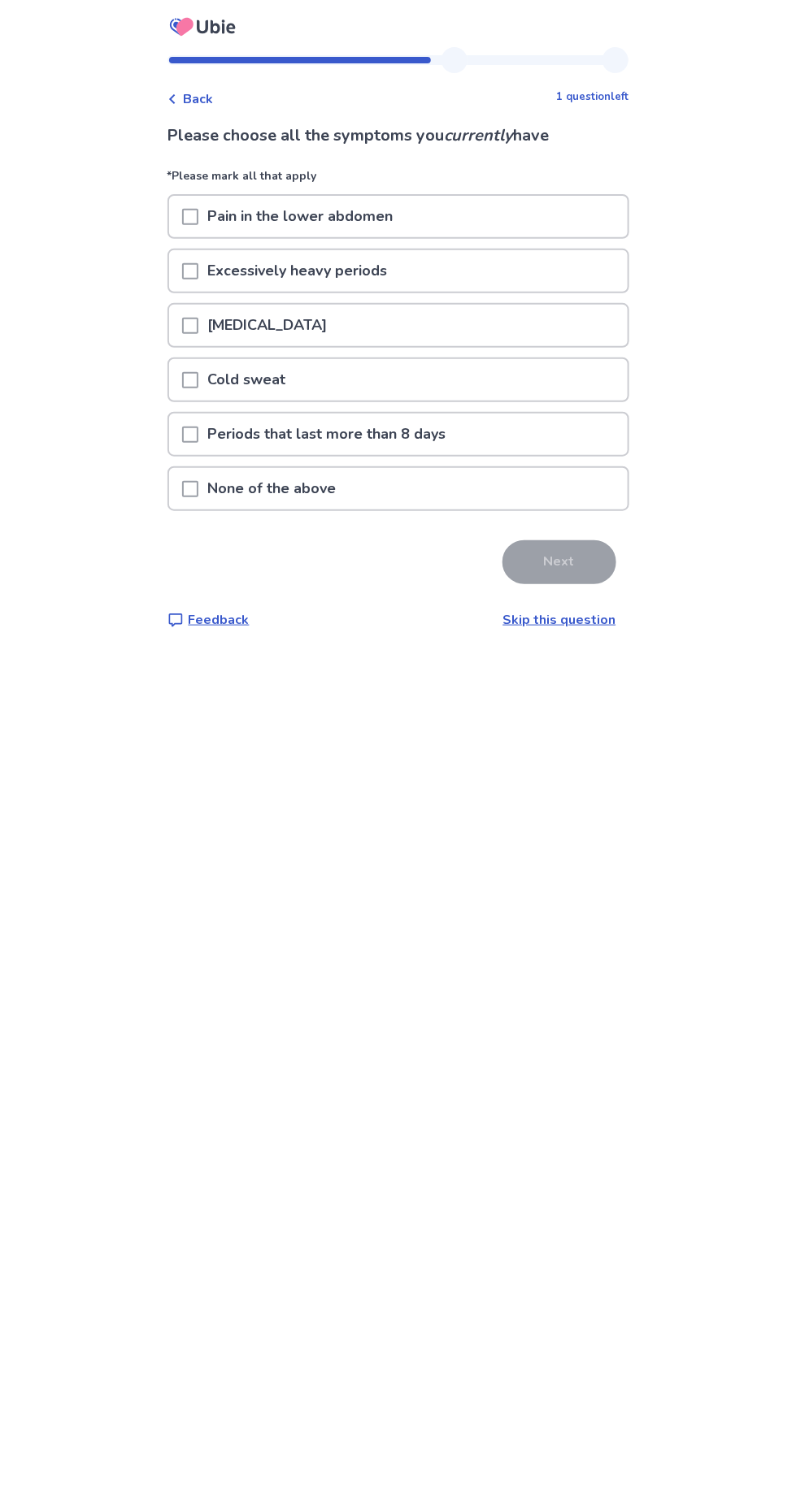
click at [199, 215] on span at bounding box center [190, 217] width 16 height 16
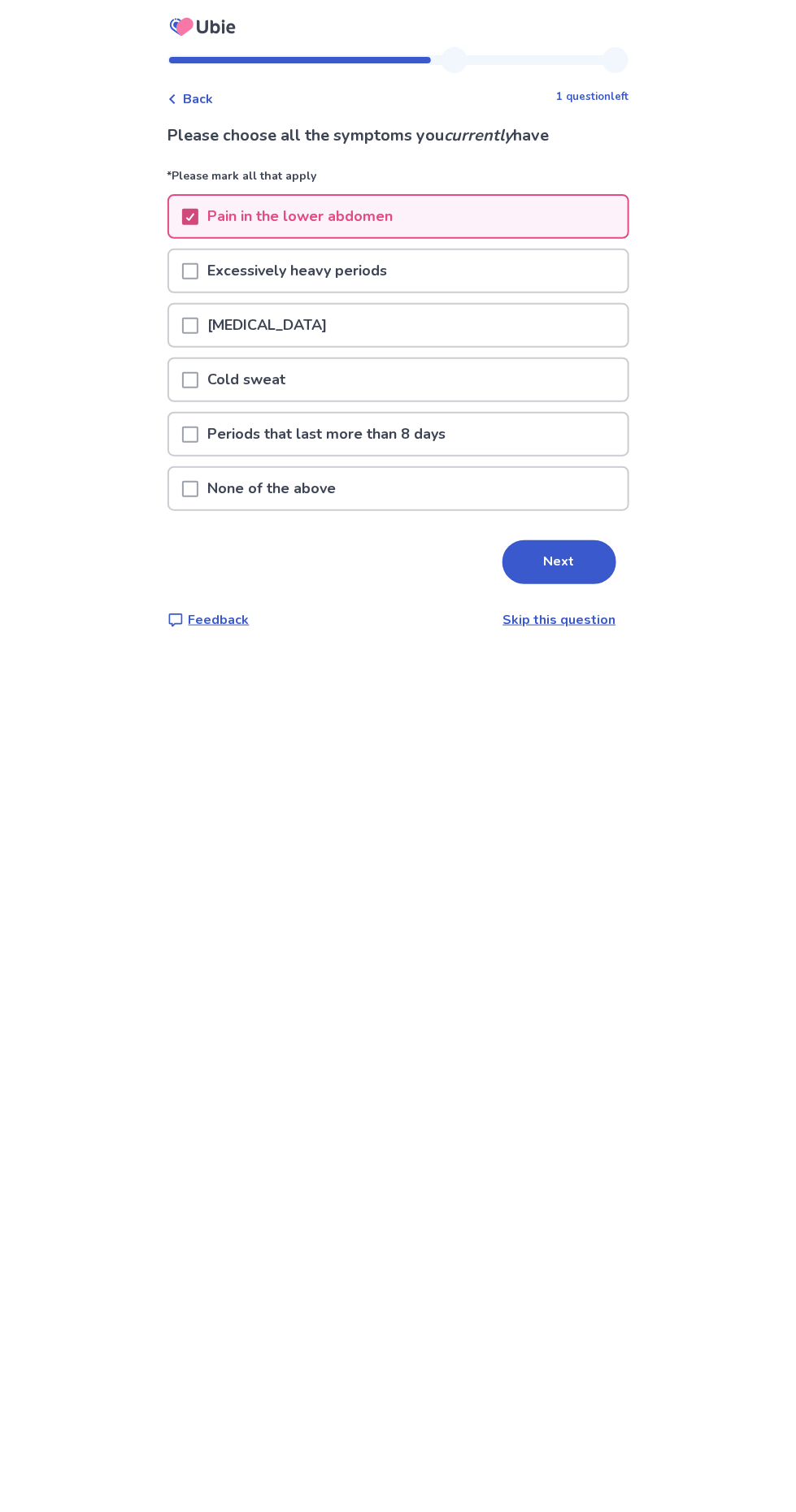
click at [199, 269] on span at bounding box center [190, 271] width 16 height 16
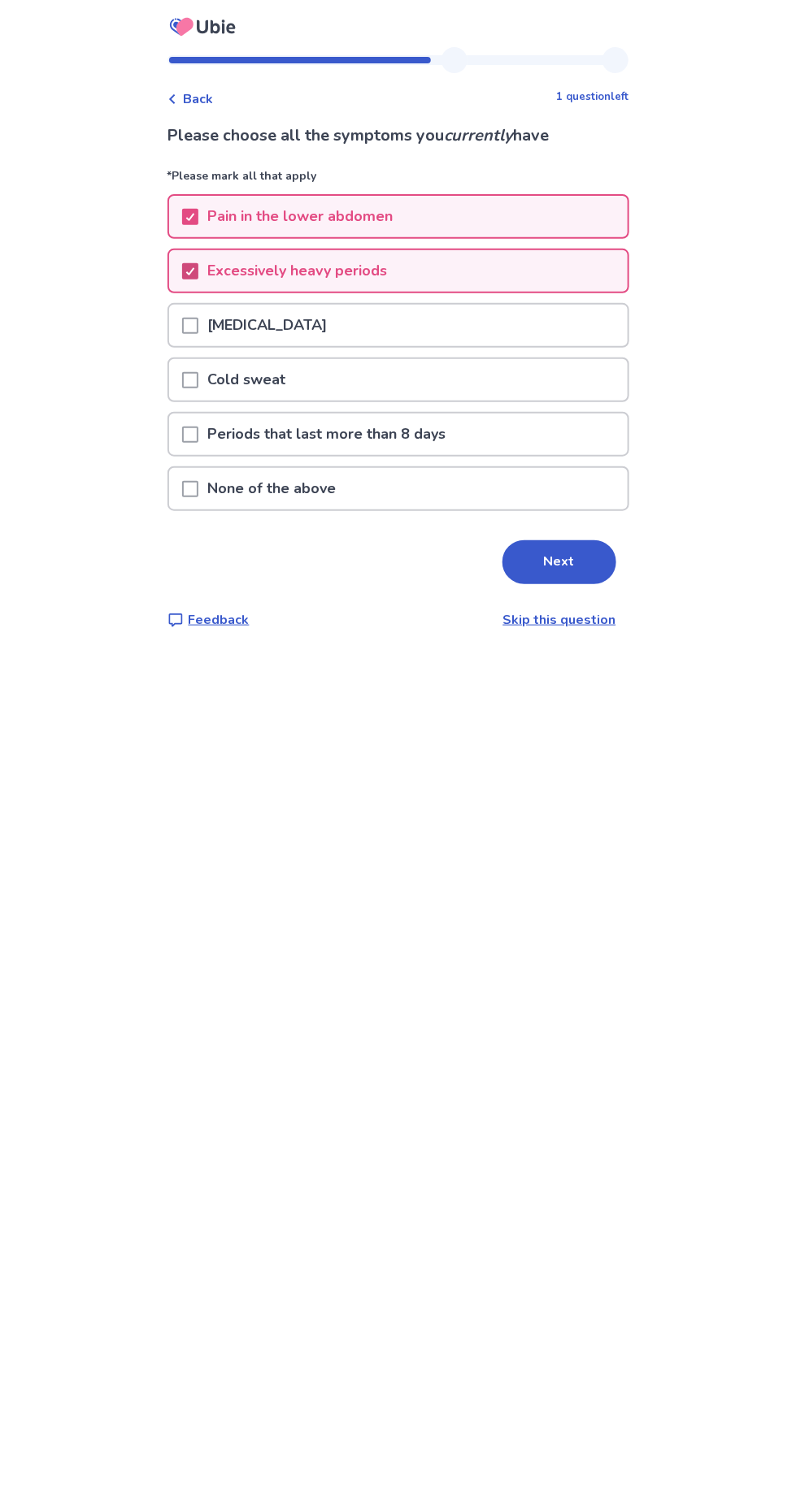
click at [199, 323] on span at bounding box center [190, 325] width 16 height 16
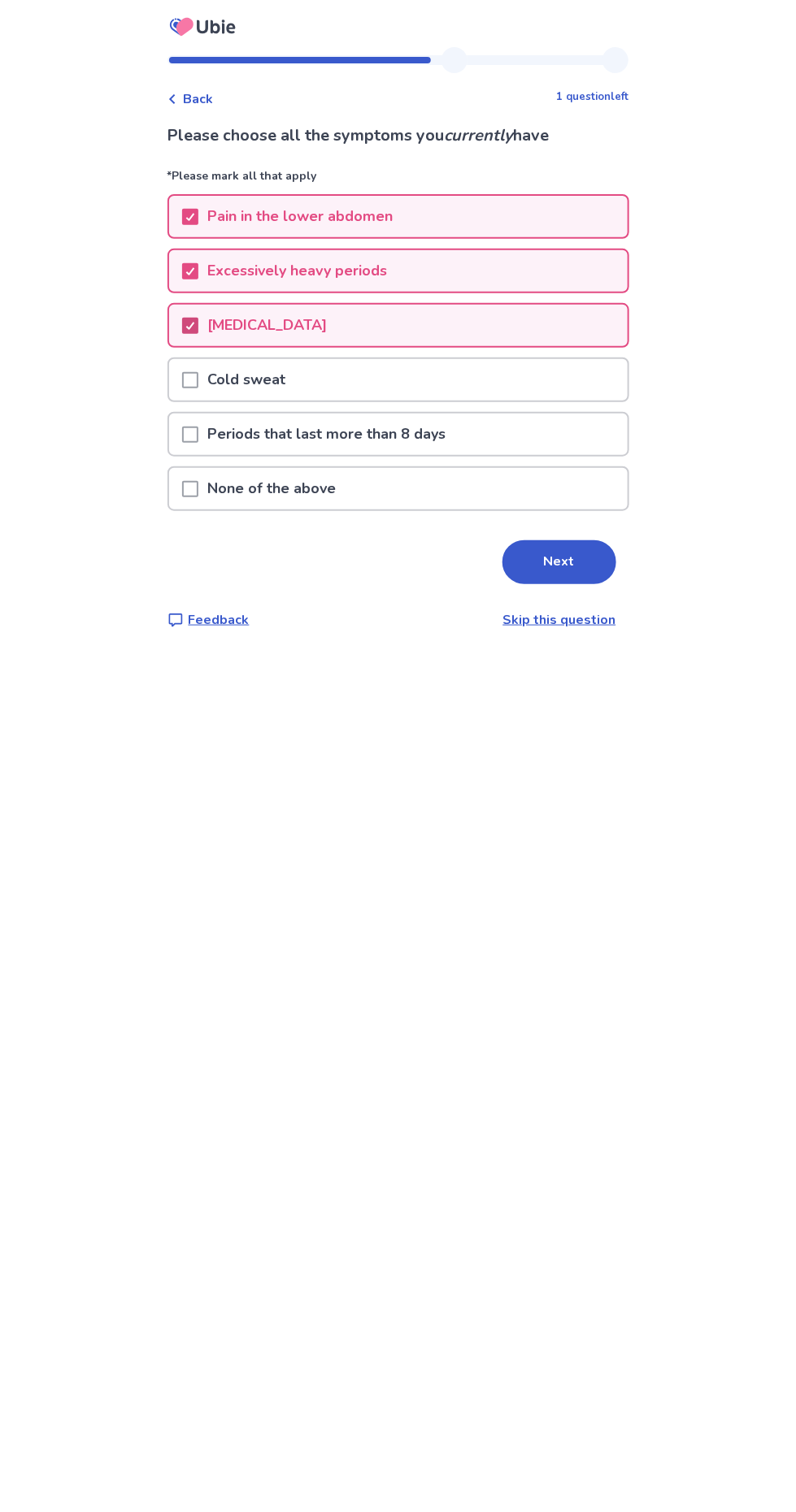
click at [435, 428] on p "Periods that last more than 8 days" at bounding box center [327, 434] width 257 height 41
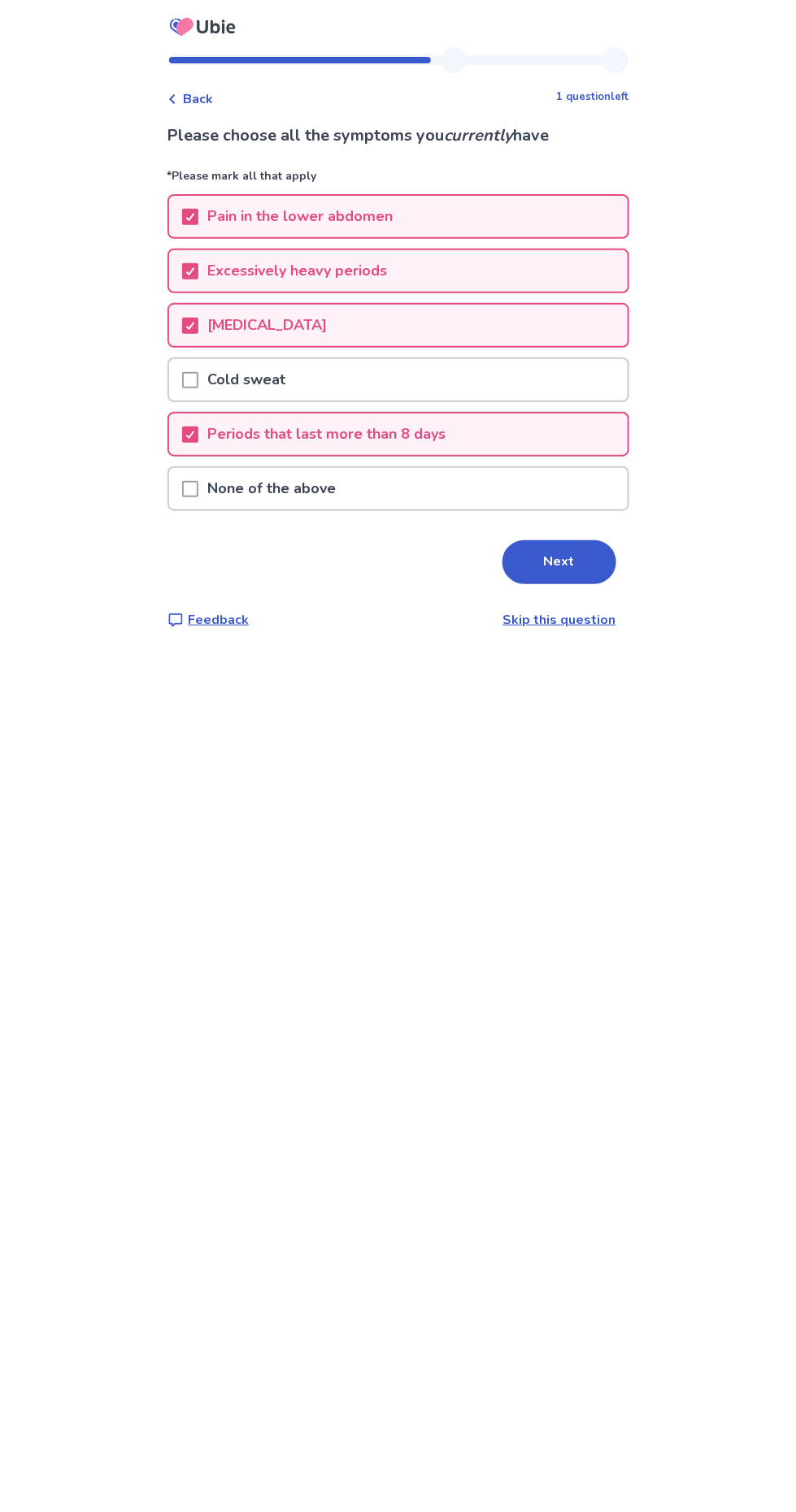
click at [553, 549] on button "Next" at bounding box center [559, 562] width 114 height 44
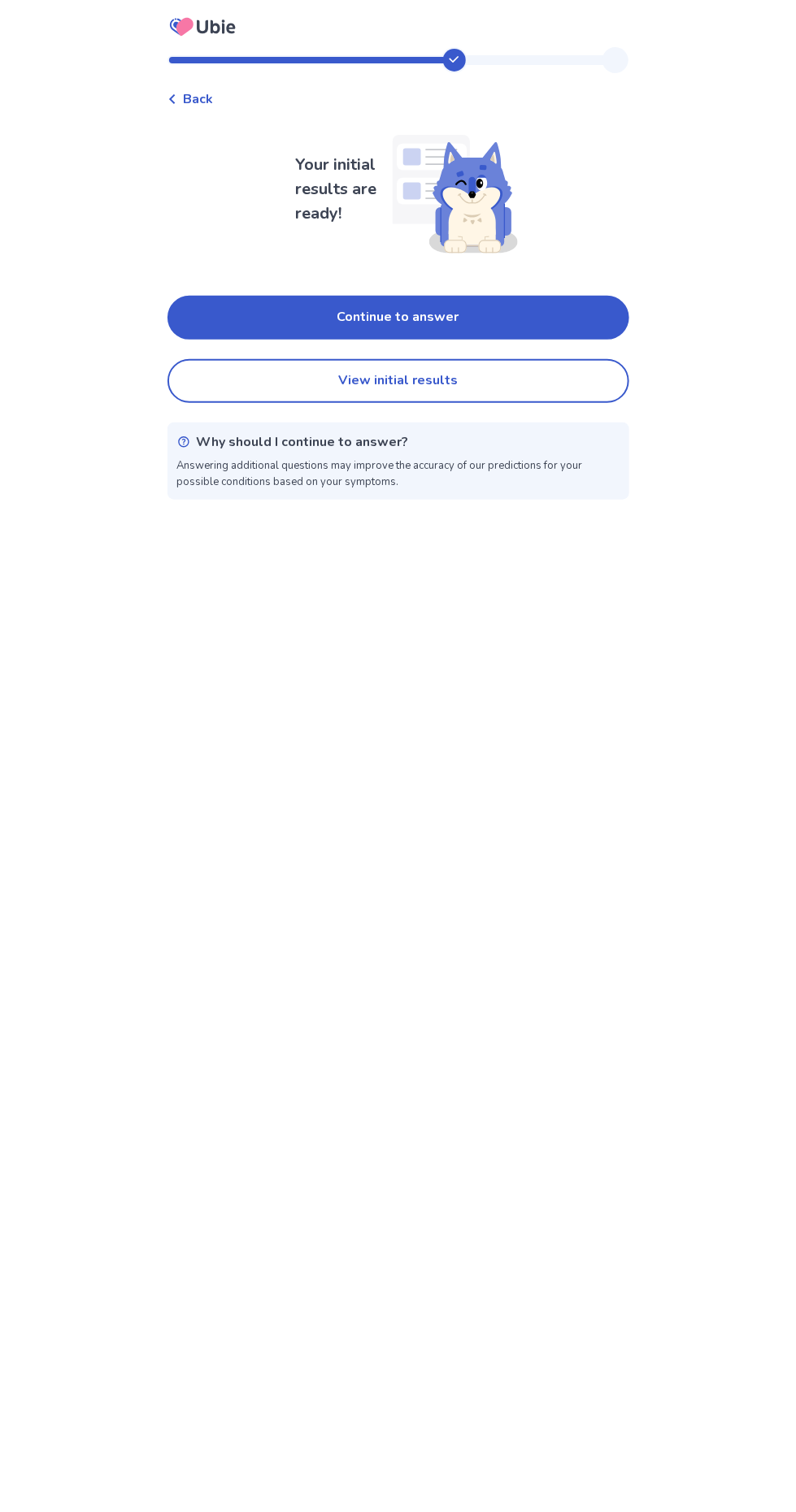
click at [516, 324] on button "Continue to answer" at bounding box center [398, 318] width 462 height 44
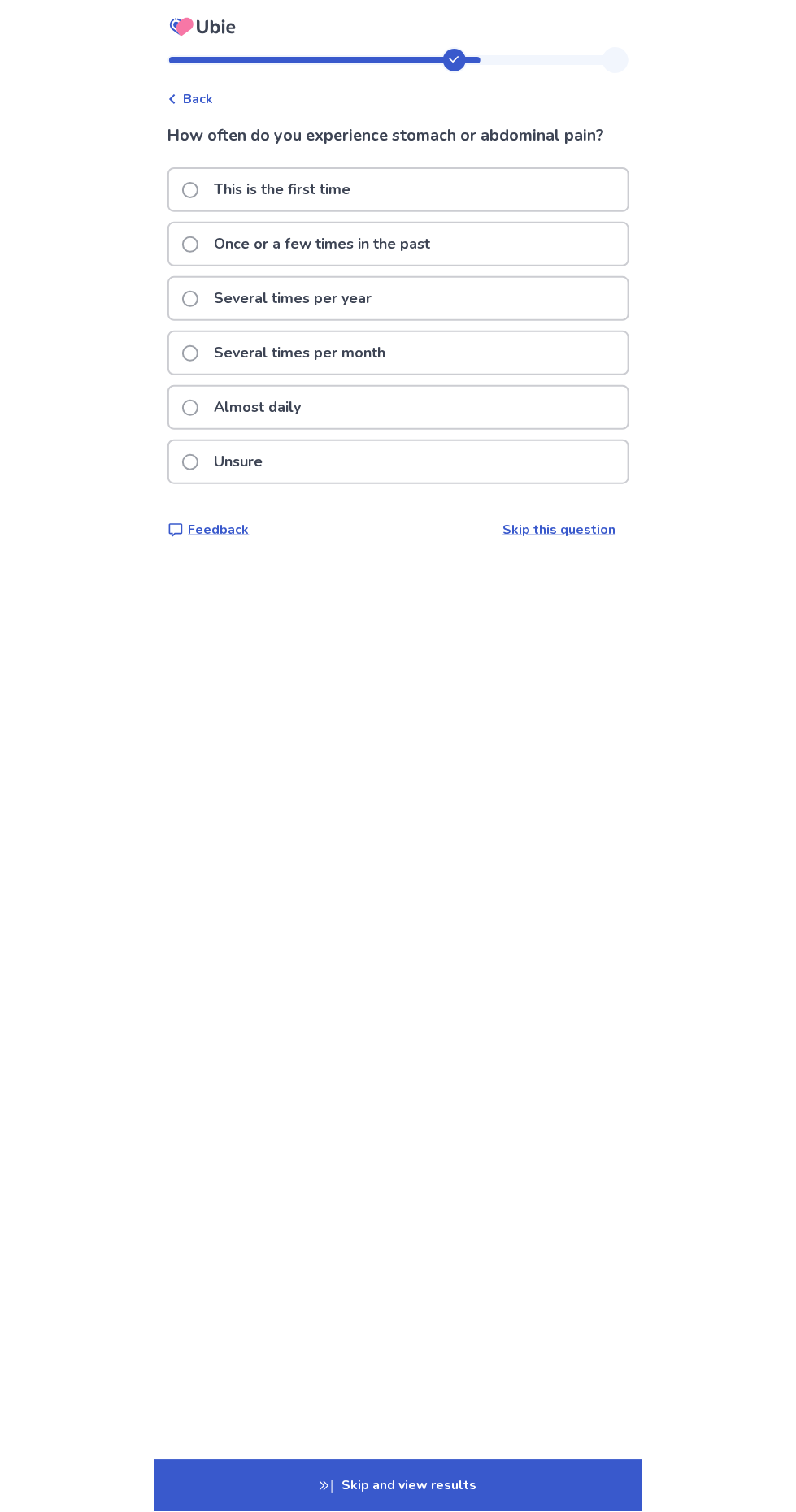
click at [370, 395] on div "Almost daily" at bounding box center [398, 407] width 458 height 41
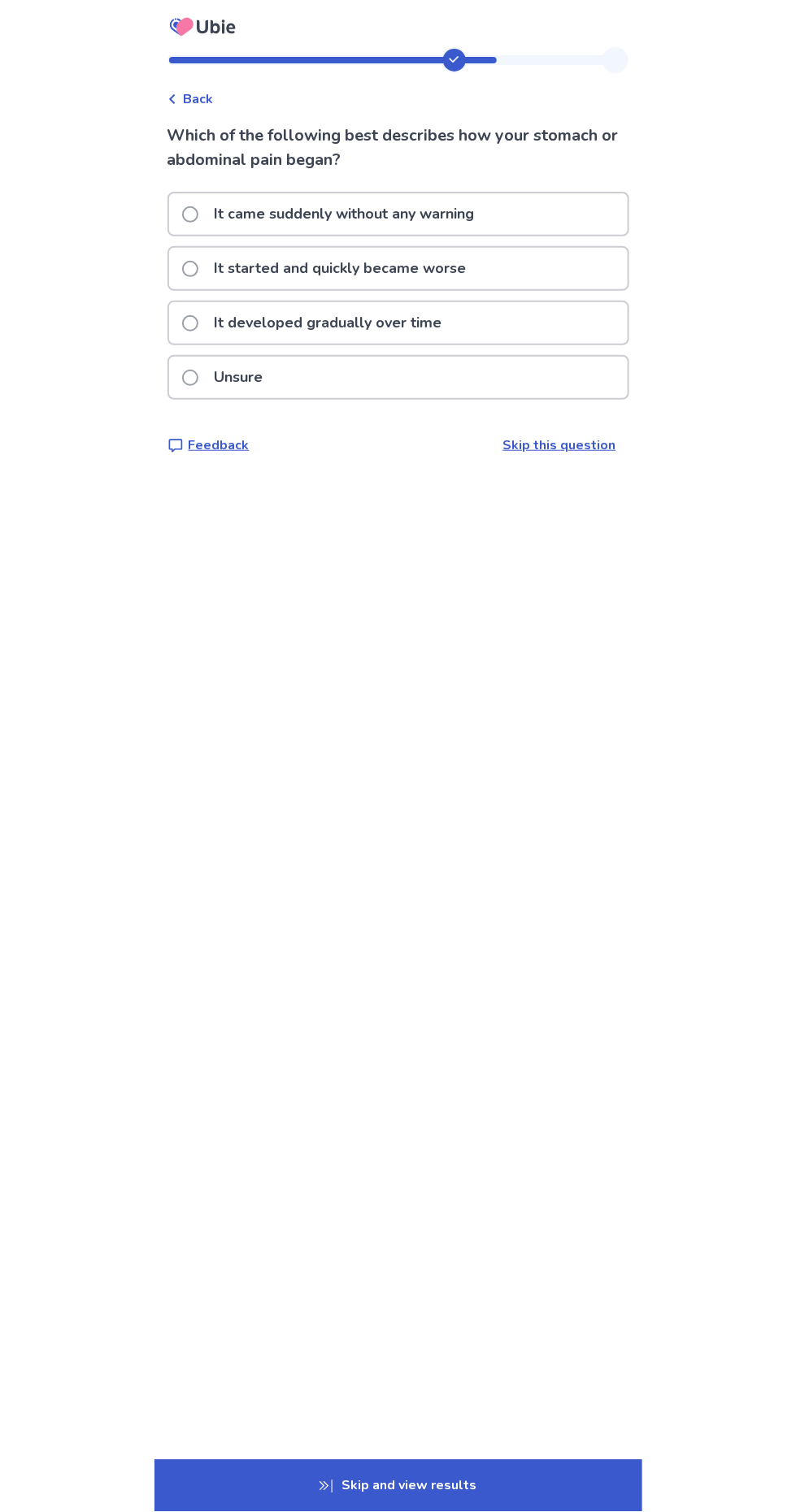
click at [435, 328] on p "It developed gradually over time" at bounding box center [328, 323] width 247 height 41
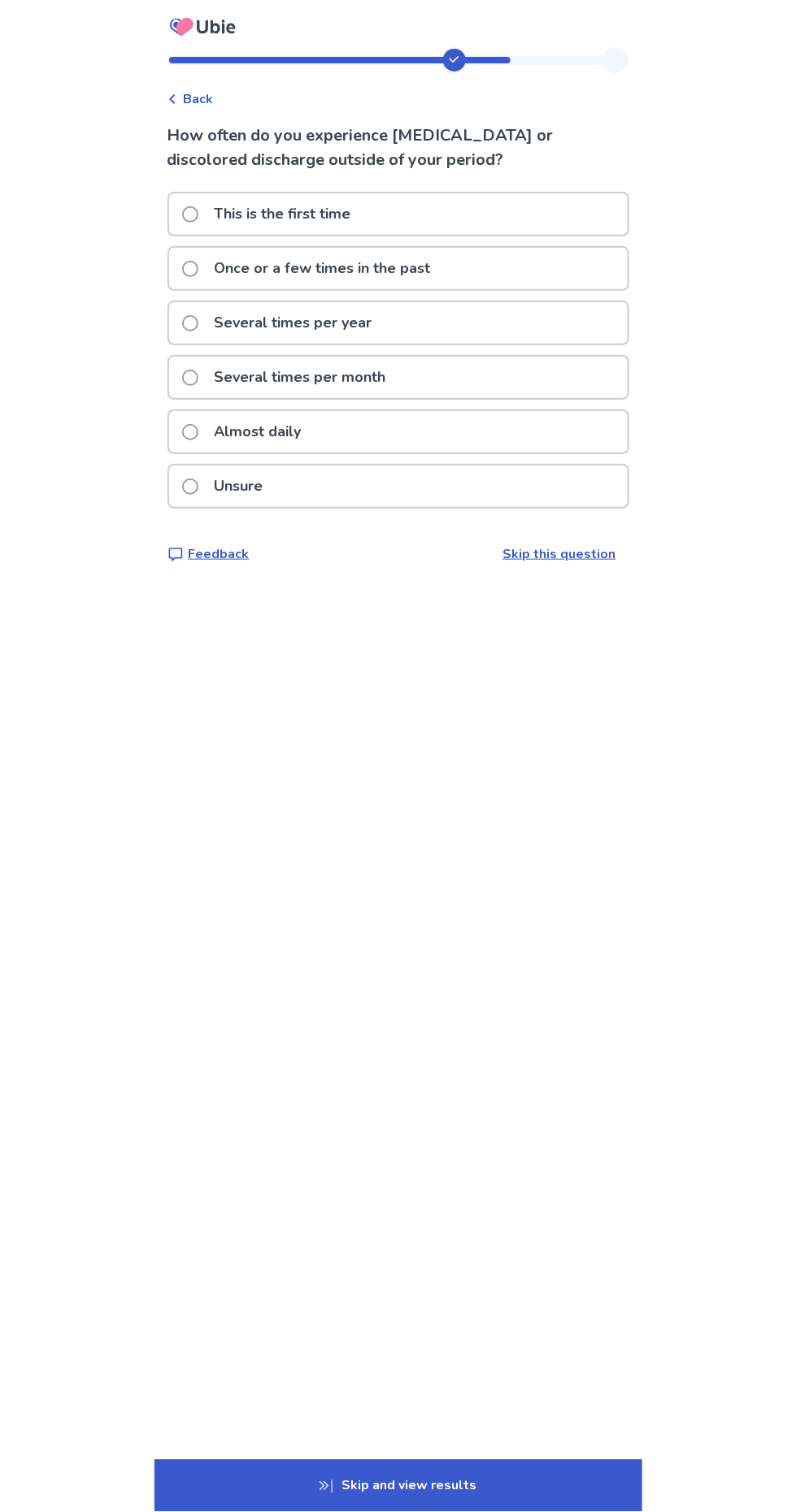
click at [418, 379] on div "Several times per month" at bounding box center [398, 377] width 458 height 41
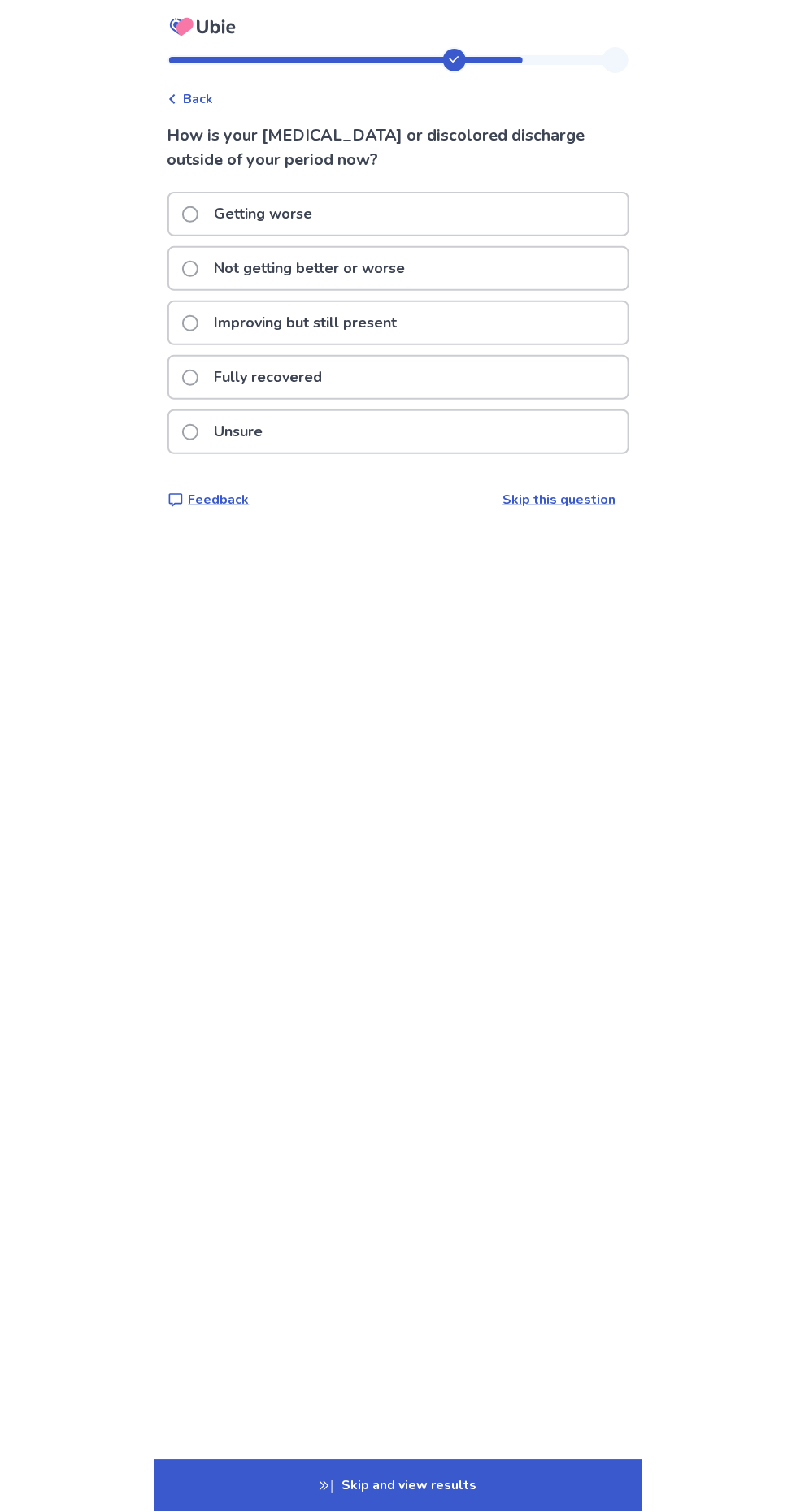
click at [369, 217] on div "Getting worse" at bounding box center [398, 214] width 458 height 41
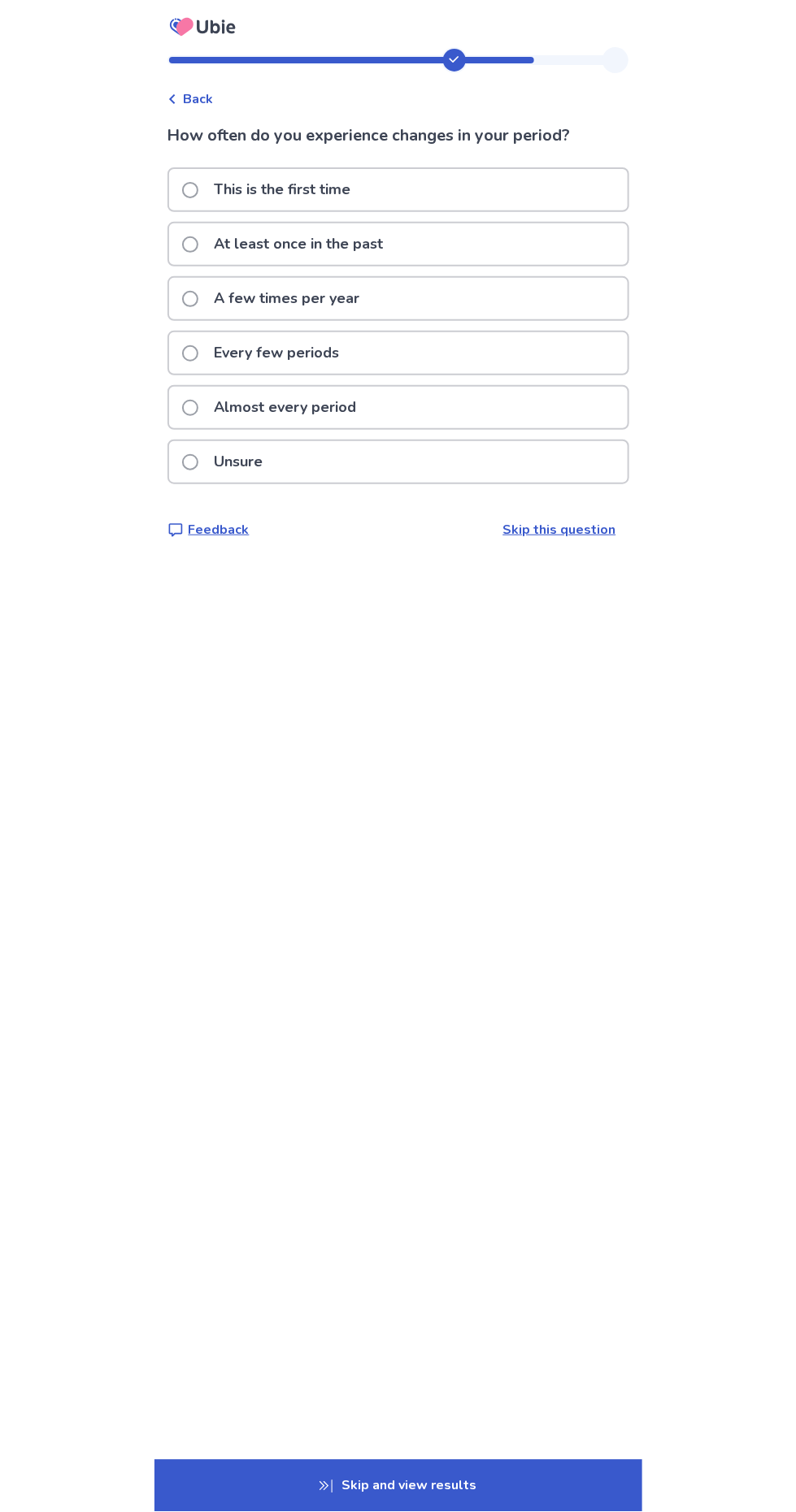
click at [193, 400] on span at bounding box center [190, 407] width 16 height 16
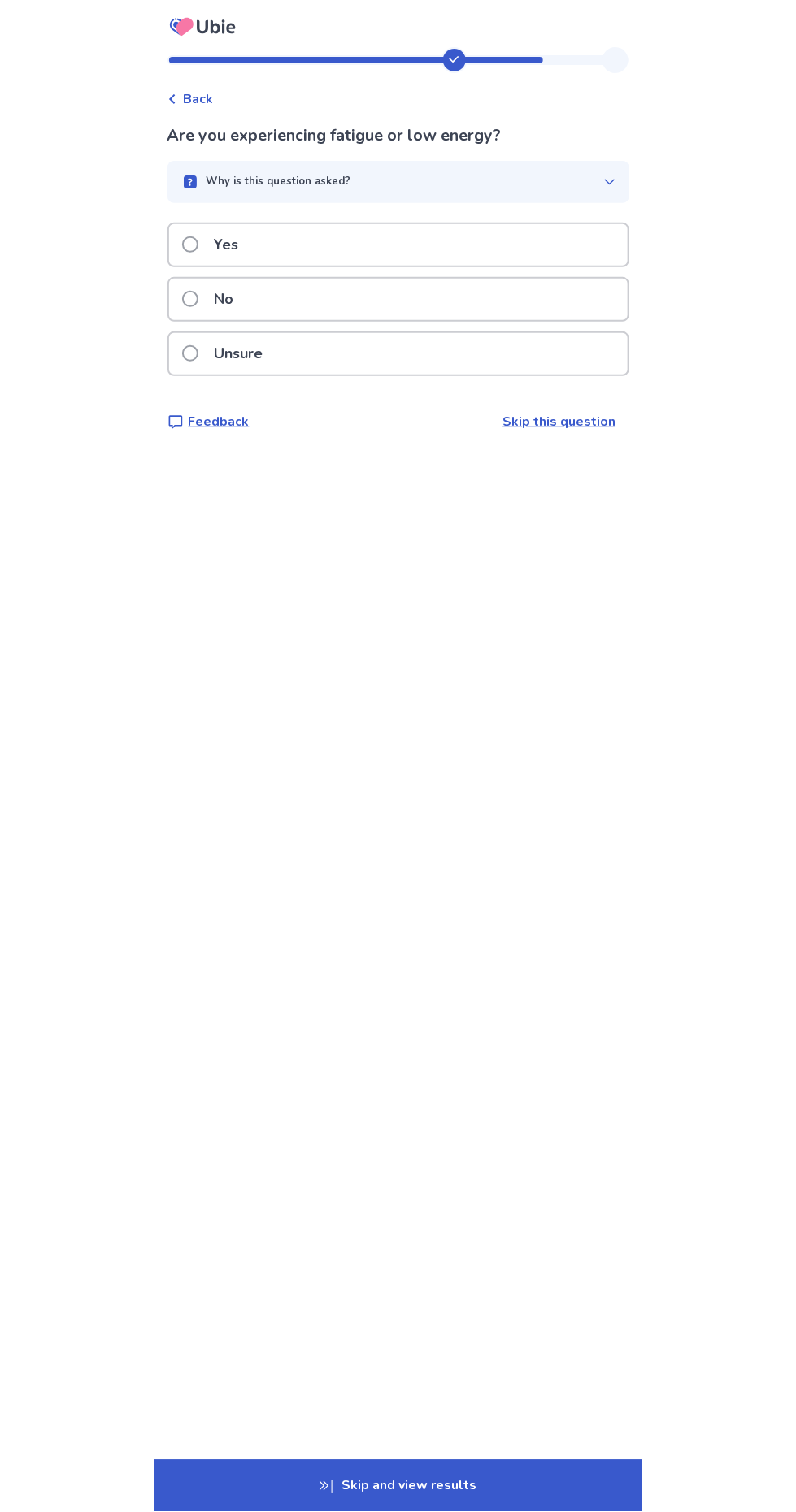
click at [196, 243] on span at bounding box center [190, 244] width 16 height 16
click at [199, 245] on span at bounding box center [190, 244] width 16 height 16
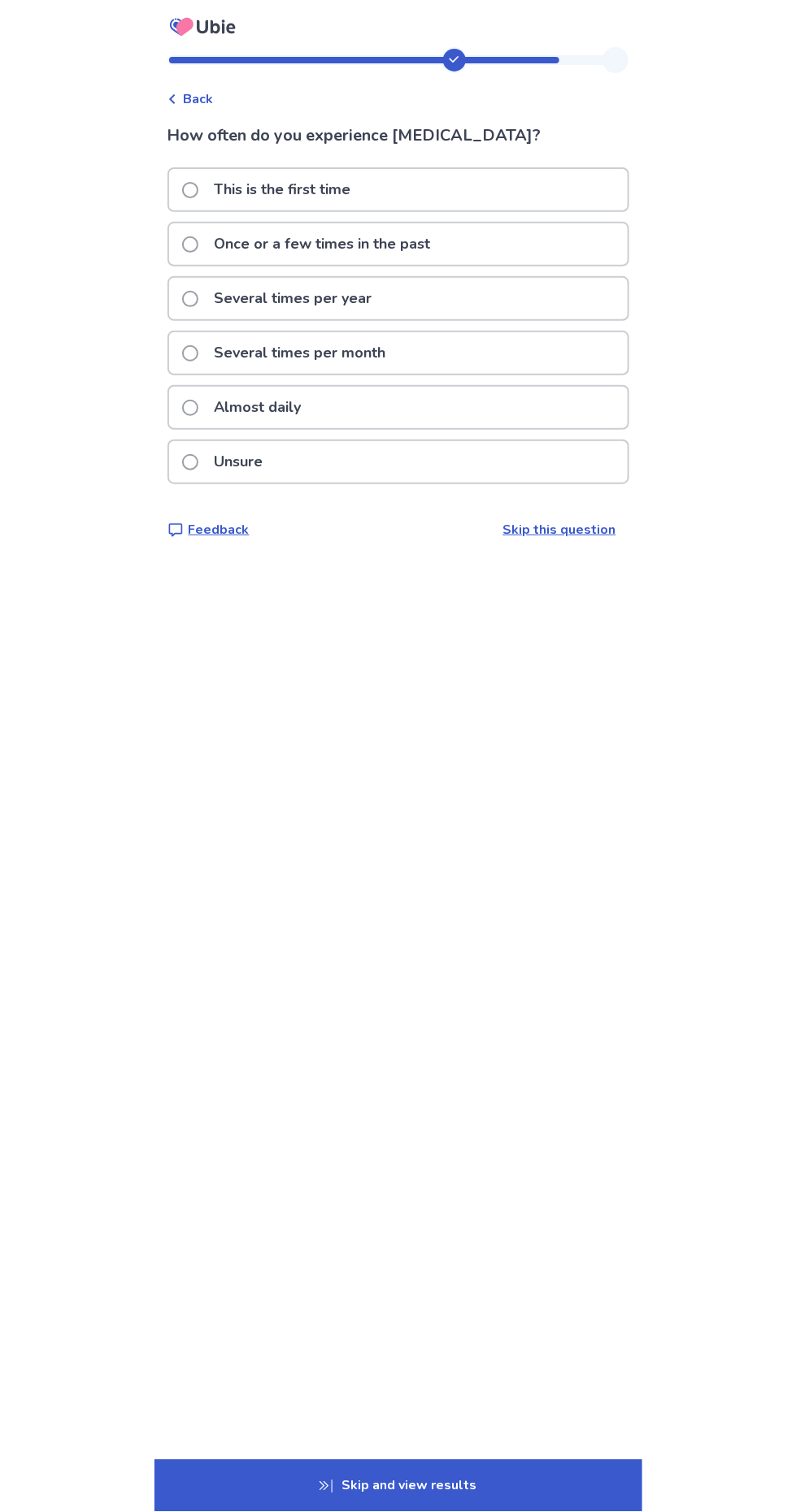
click at [210, 395] on label "Almost daily" at bounding box center [247, 407] width 130 height 41
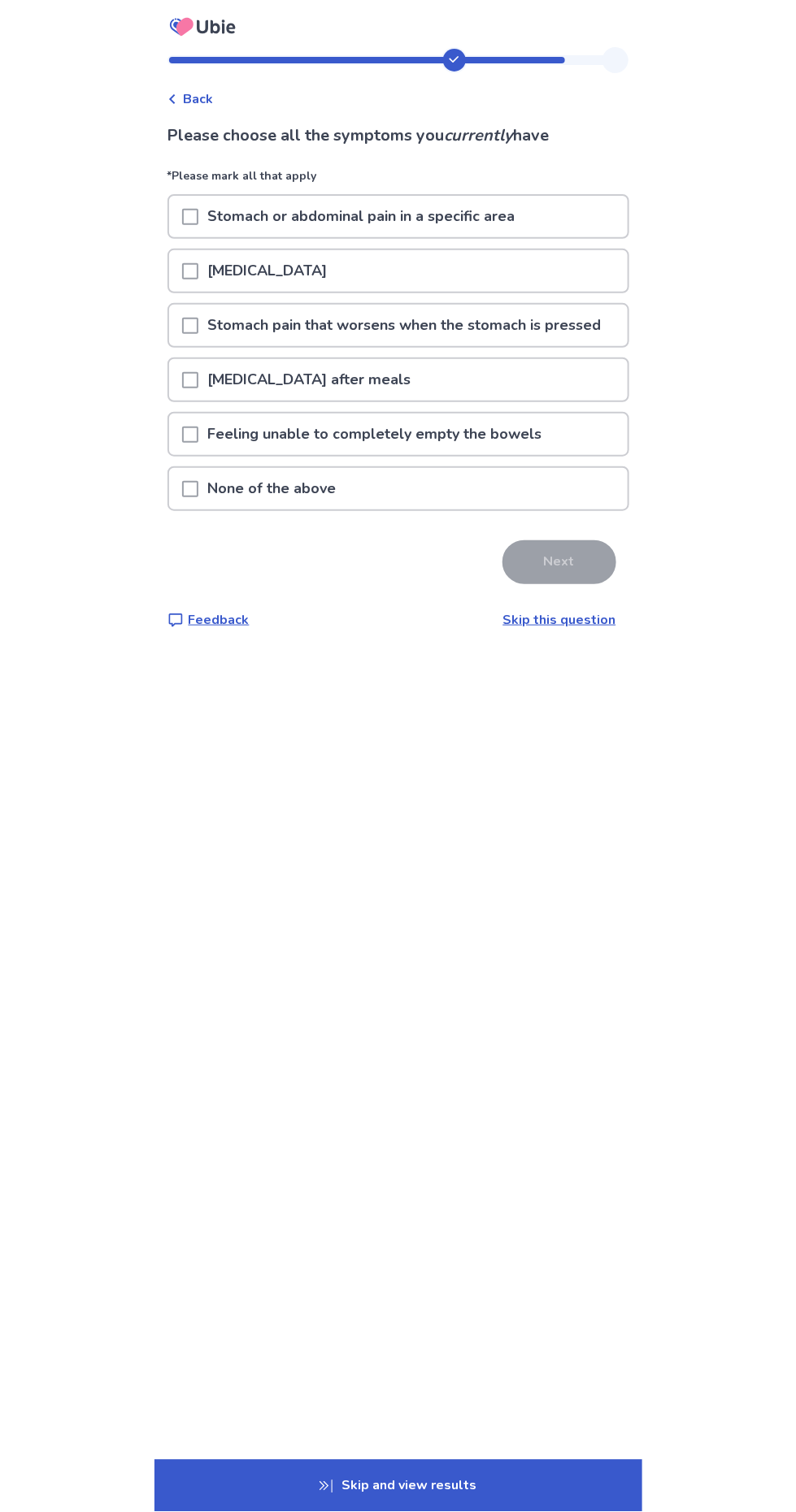
click at [199, 224] on div at bounding box center [190, 217] width 16 height 41
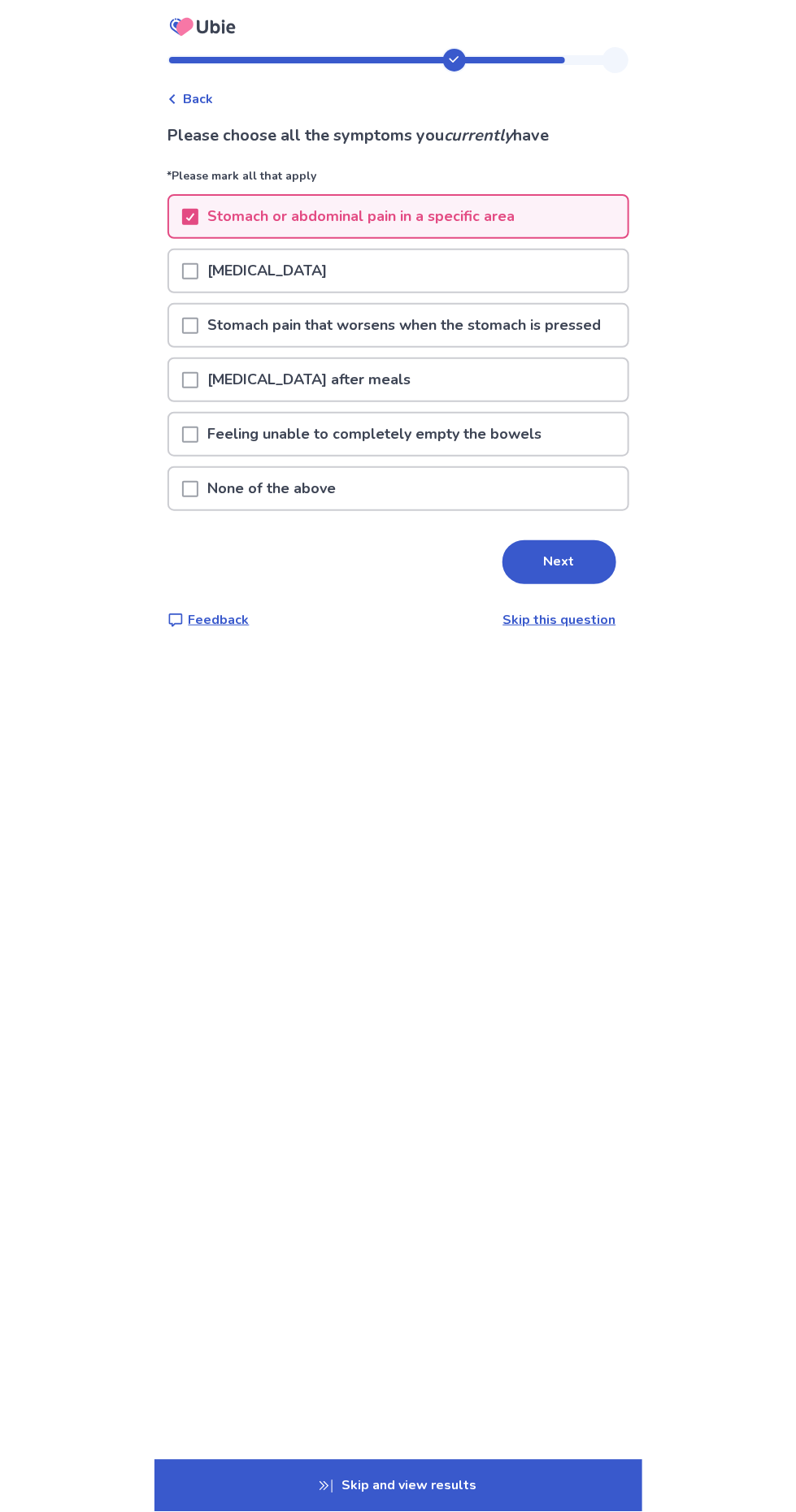
click at [199, 329] on span at bounding box center [190, 325] width 16 height 16
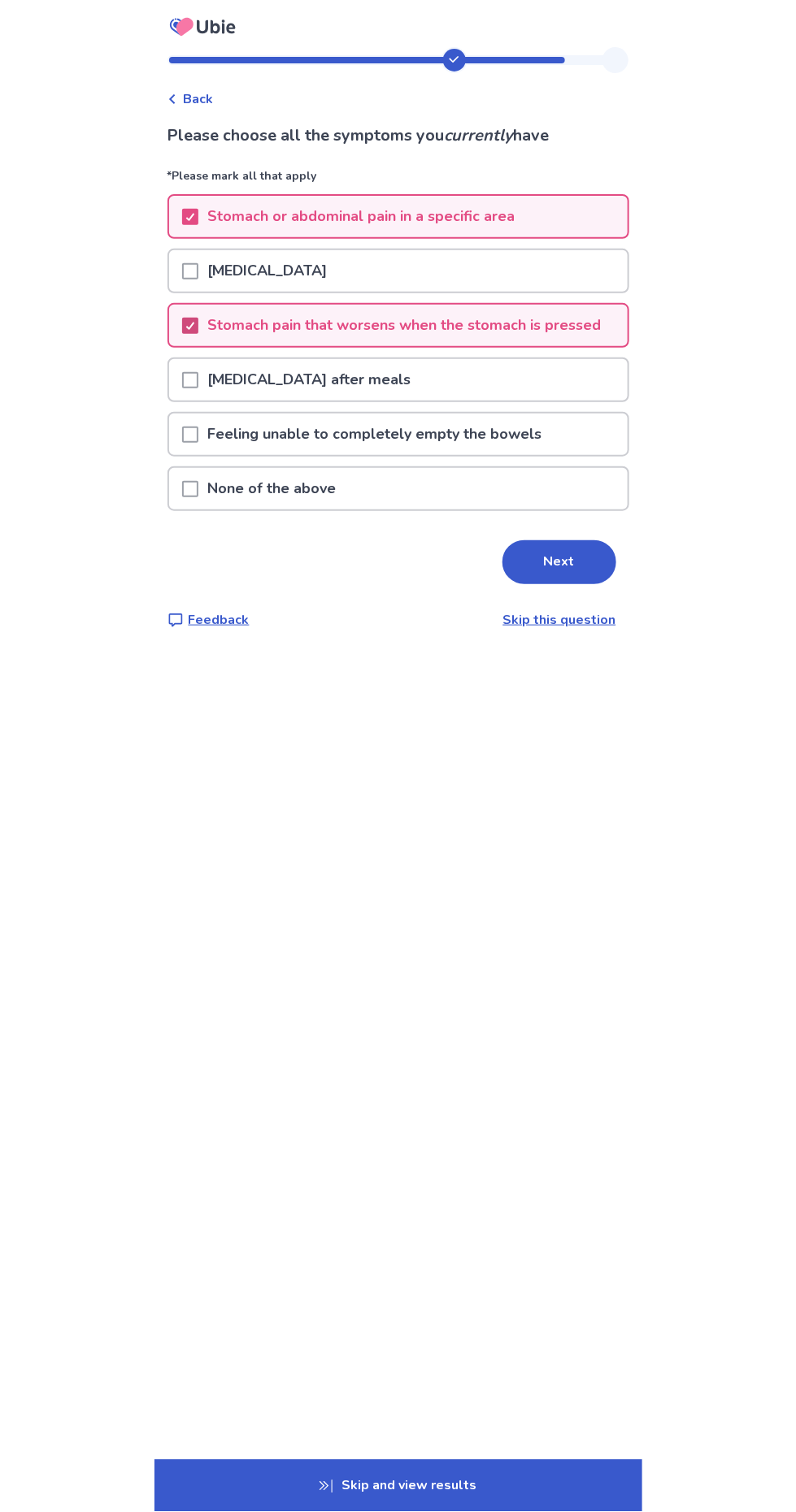
click at [199, 269] on span at bounding box center [190, 271] width 16 height 16
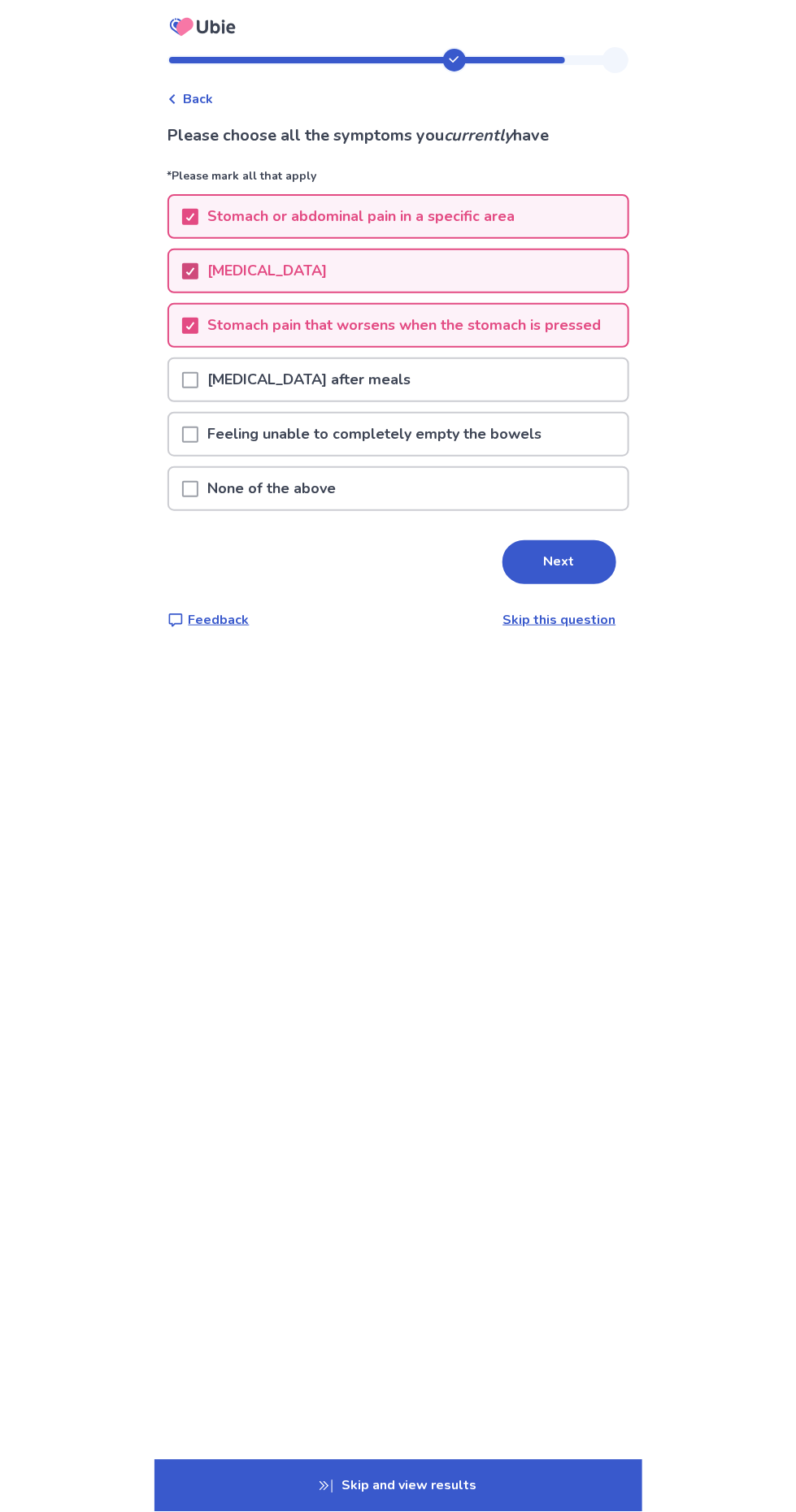
click at [199, 375] on span at bounding box center [190, 380] width 16 height 16
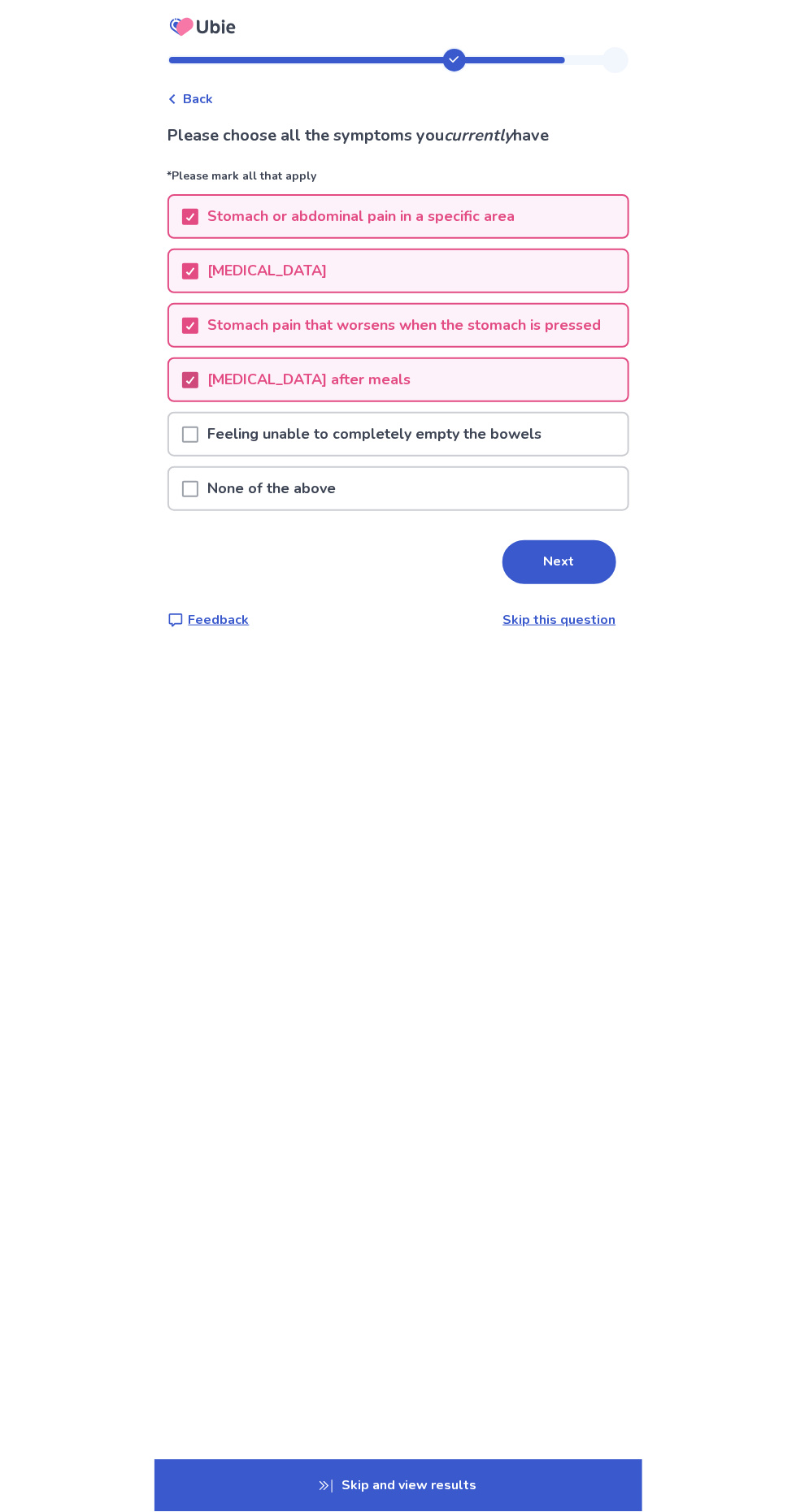
click at [547, 547] on button "Next" at bounding box center [559, 562] width 114 height 44
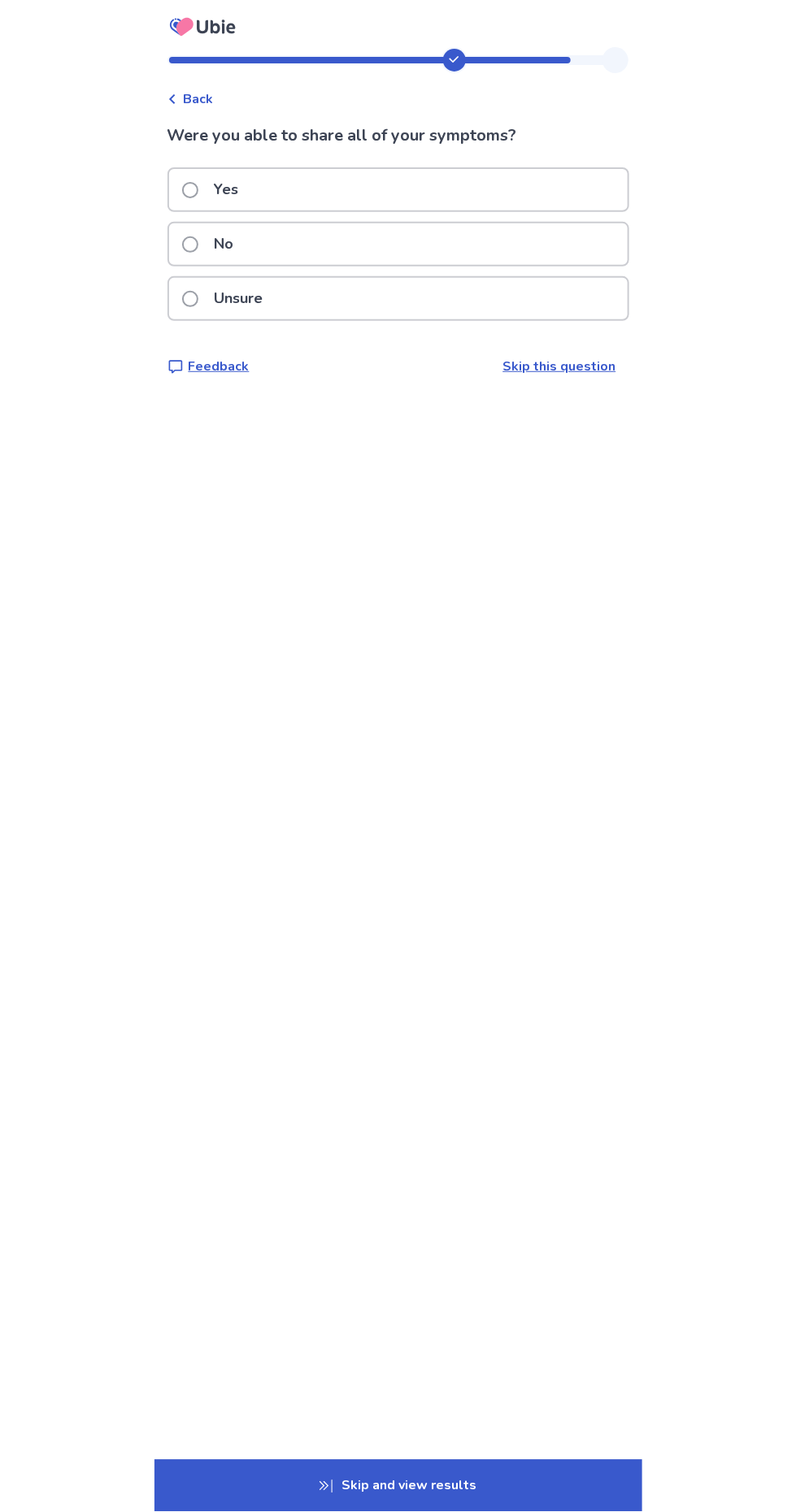
click at [195, 291] on span at bounding box center [190, 299] width 16 height 16
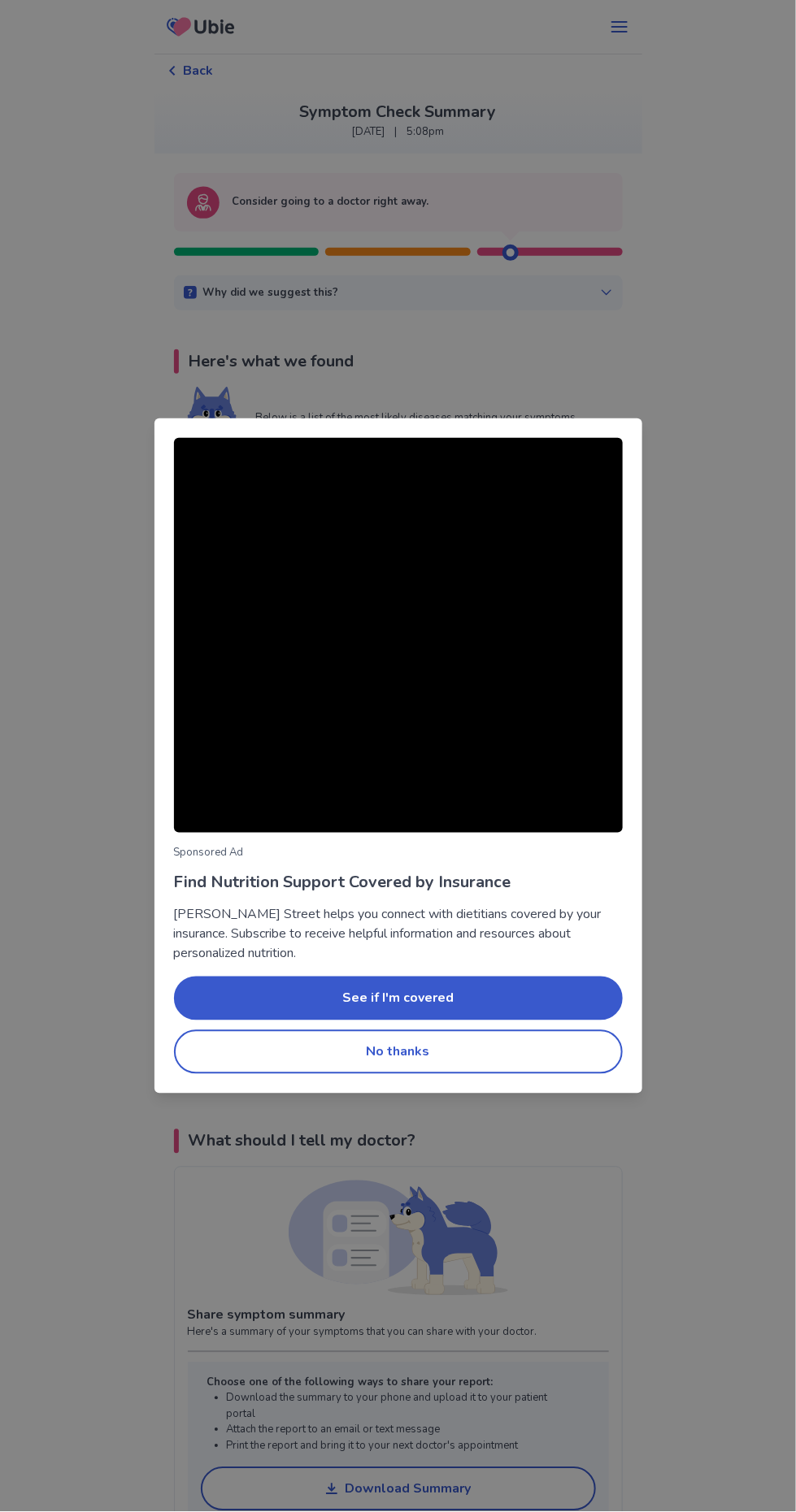
click at [736, 851] on div "Sponsored Ad Find Nutrition Support Covered by Insurance [PERSON_NAME] Street h…" at bounding box center [398, 756] width 796 height 1512
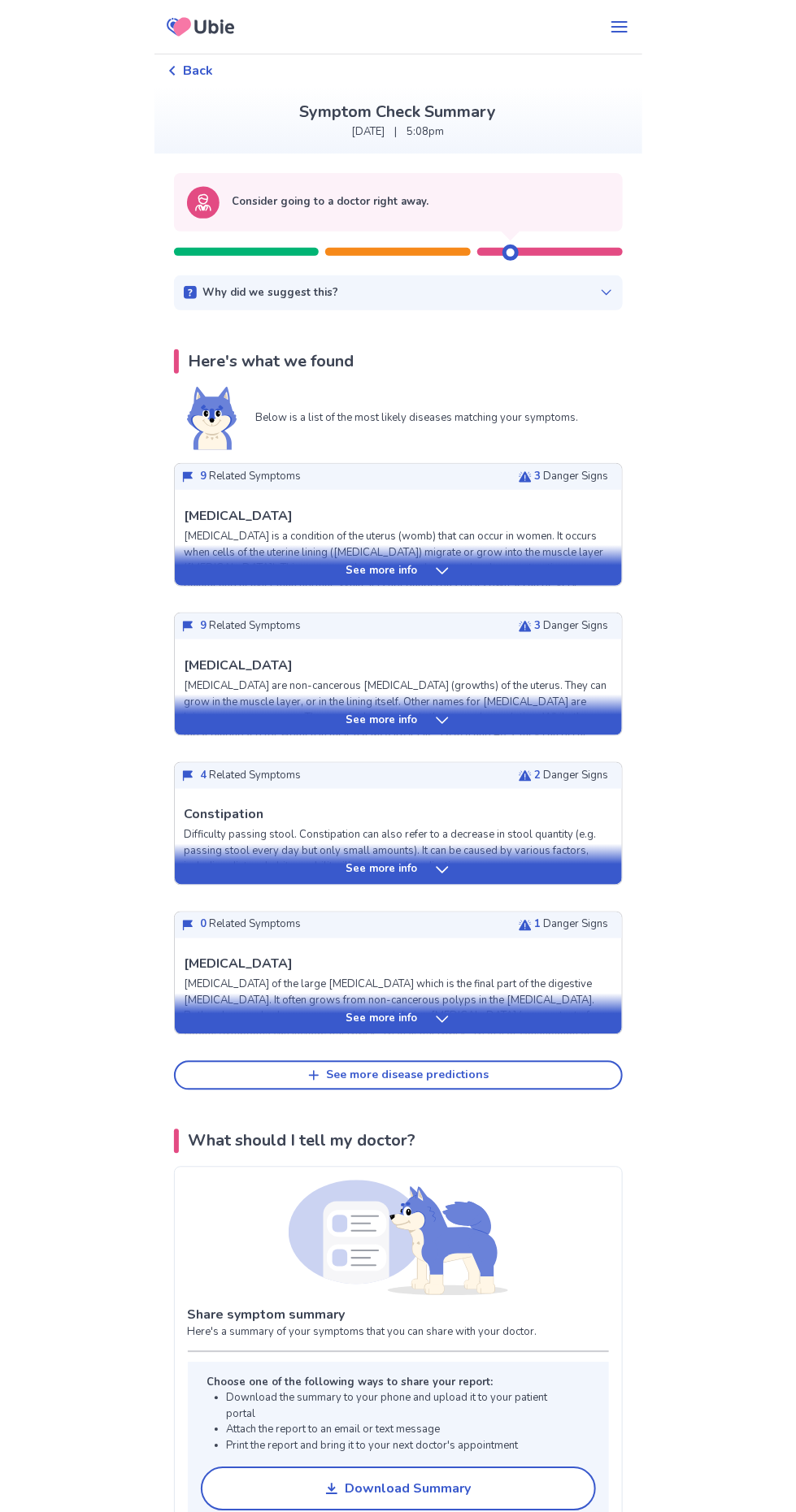
click at [464, 557] on div "See more info" at bounding box center [398, 565] width 447 height 41
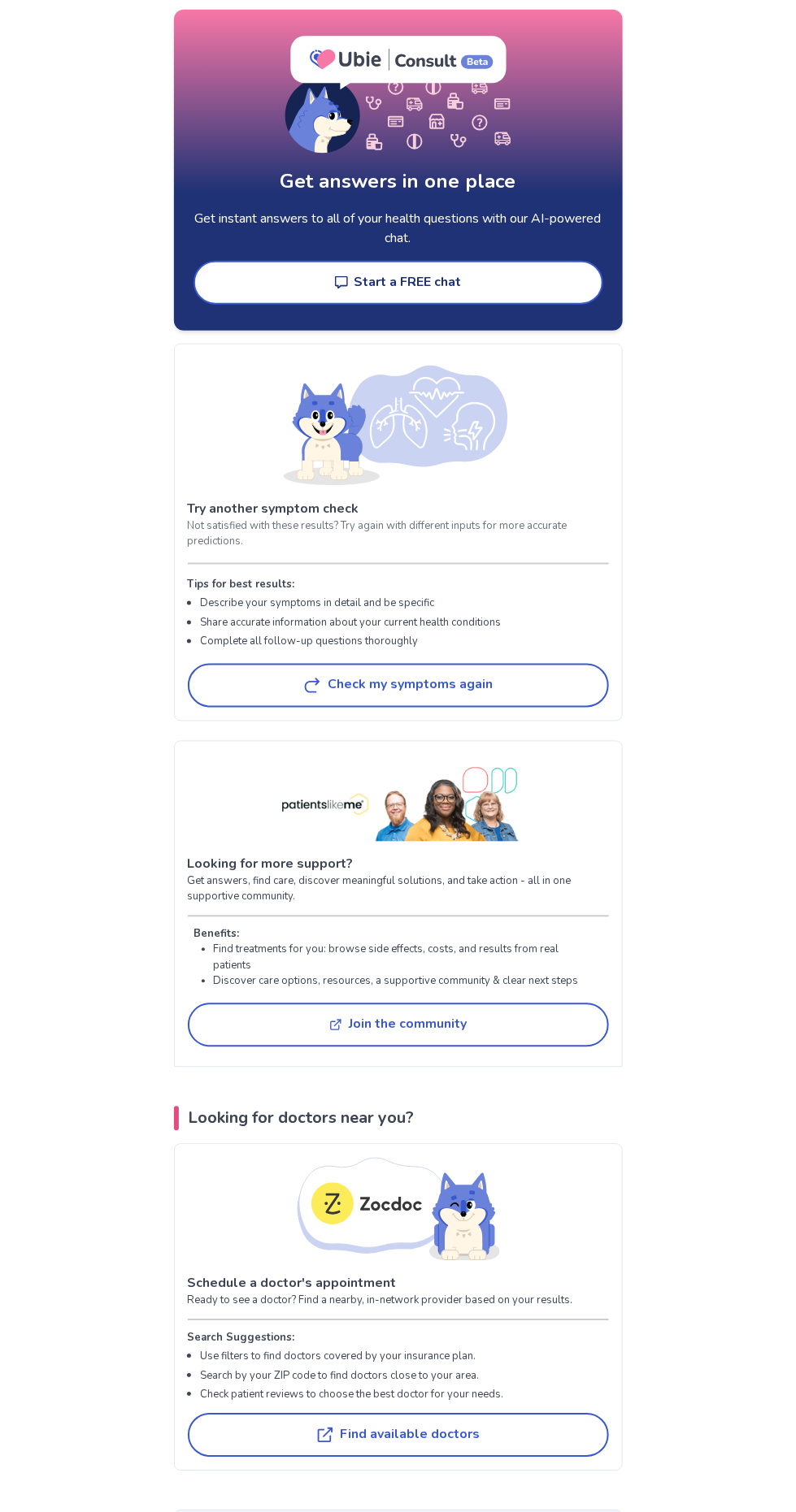
scroll to position [3455, 0]
